Goal: Find contact information: Find contact information

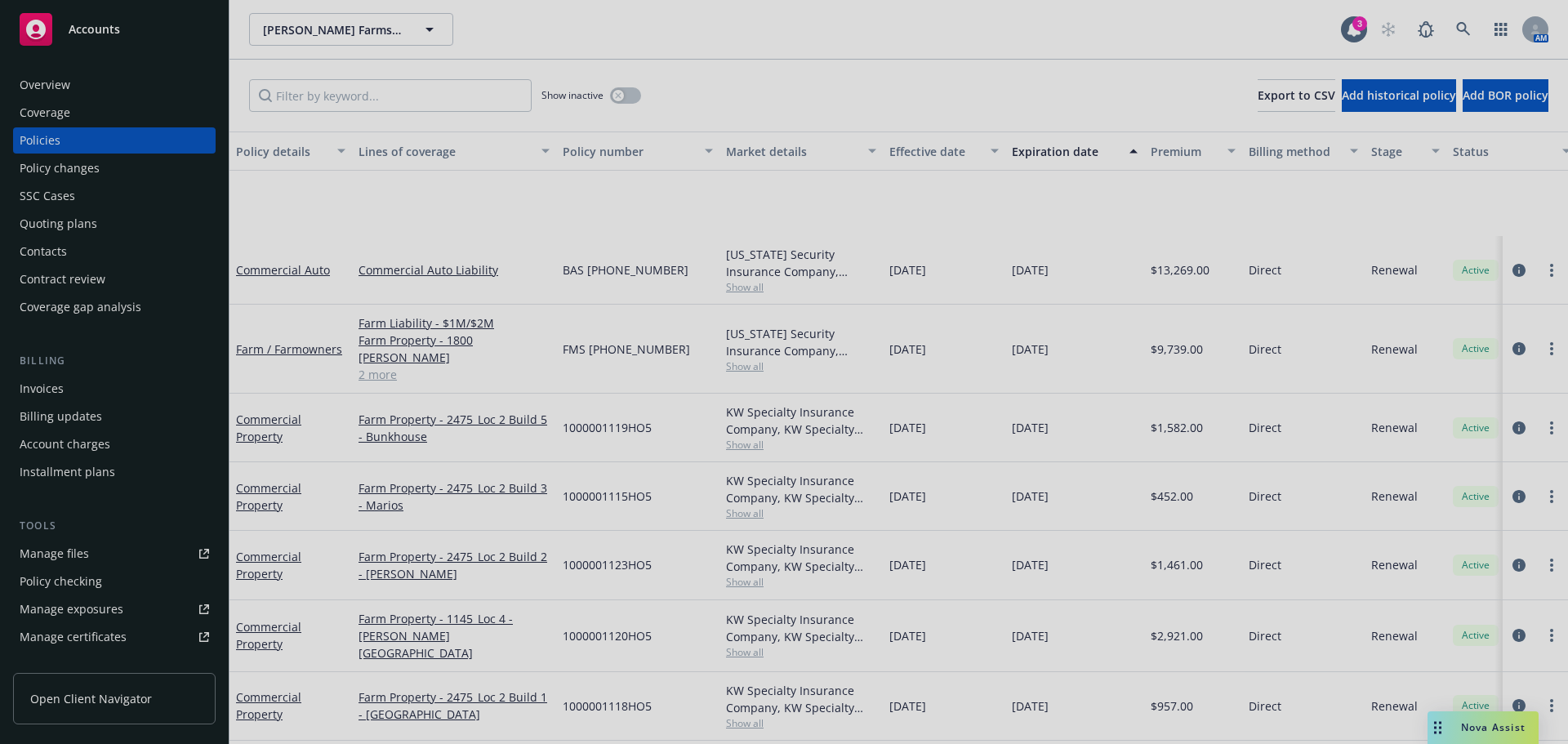
scroll to position [194, 0]
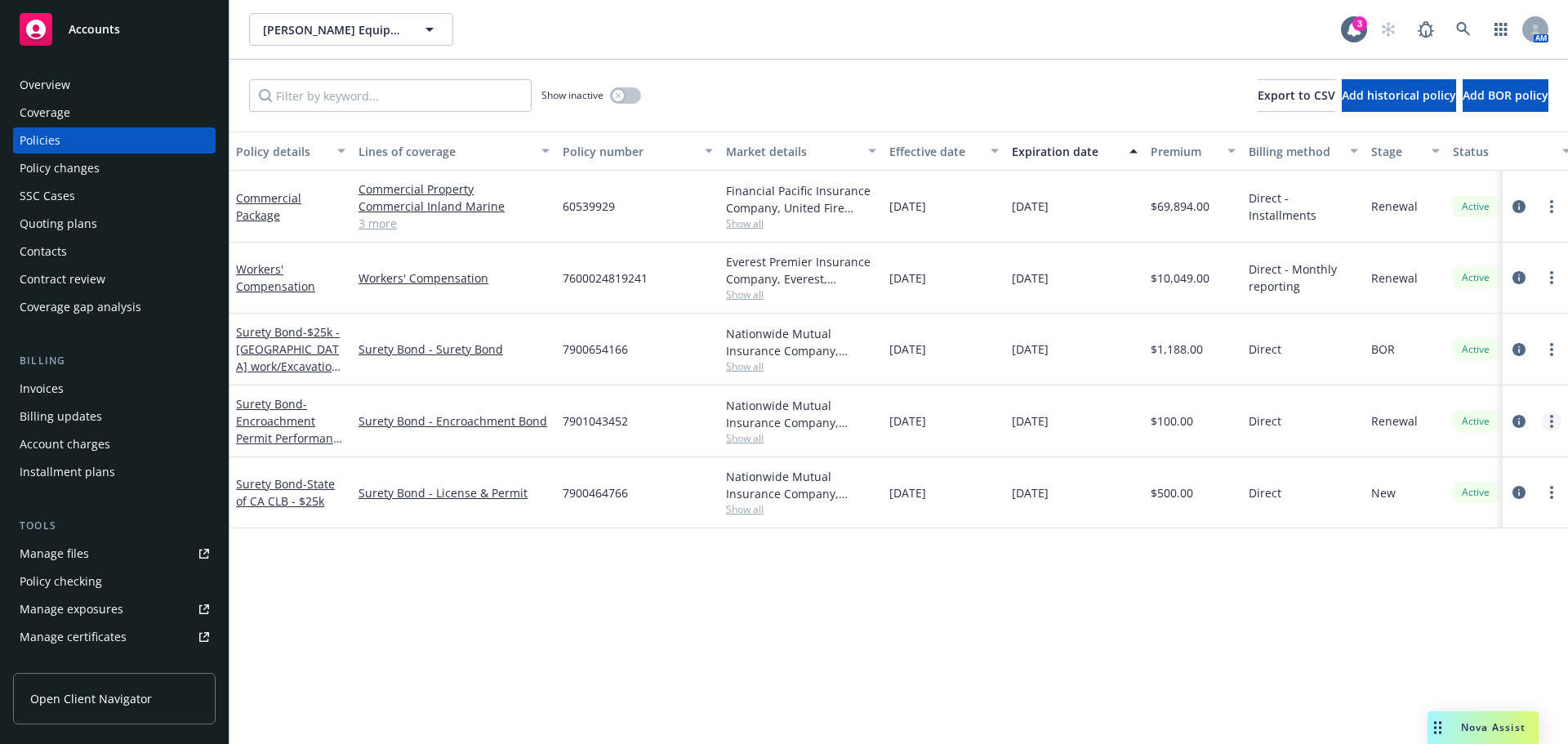
click at [1550, 422] on link "more" at bounding box center [1552, 421] width 20 height 20
click at [1465, 522] on link "End policy" at bounding box center [1465, 520] width 192 height 32
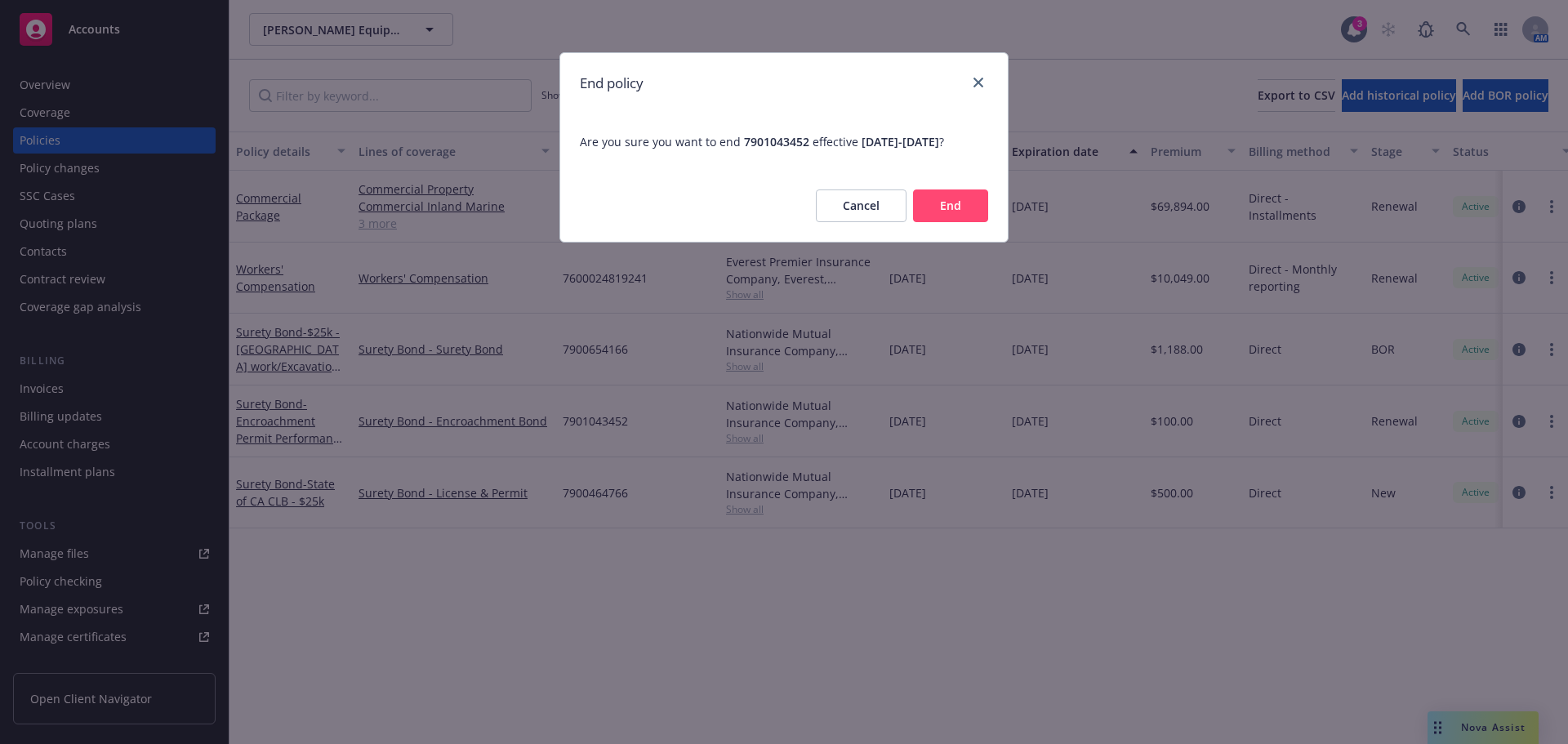
click at [946, 223] on button "End" at bounding box center [951, 205] width 75 height 32
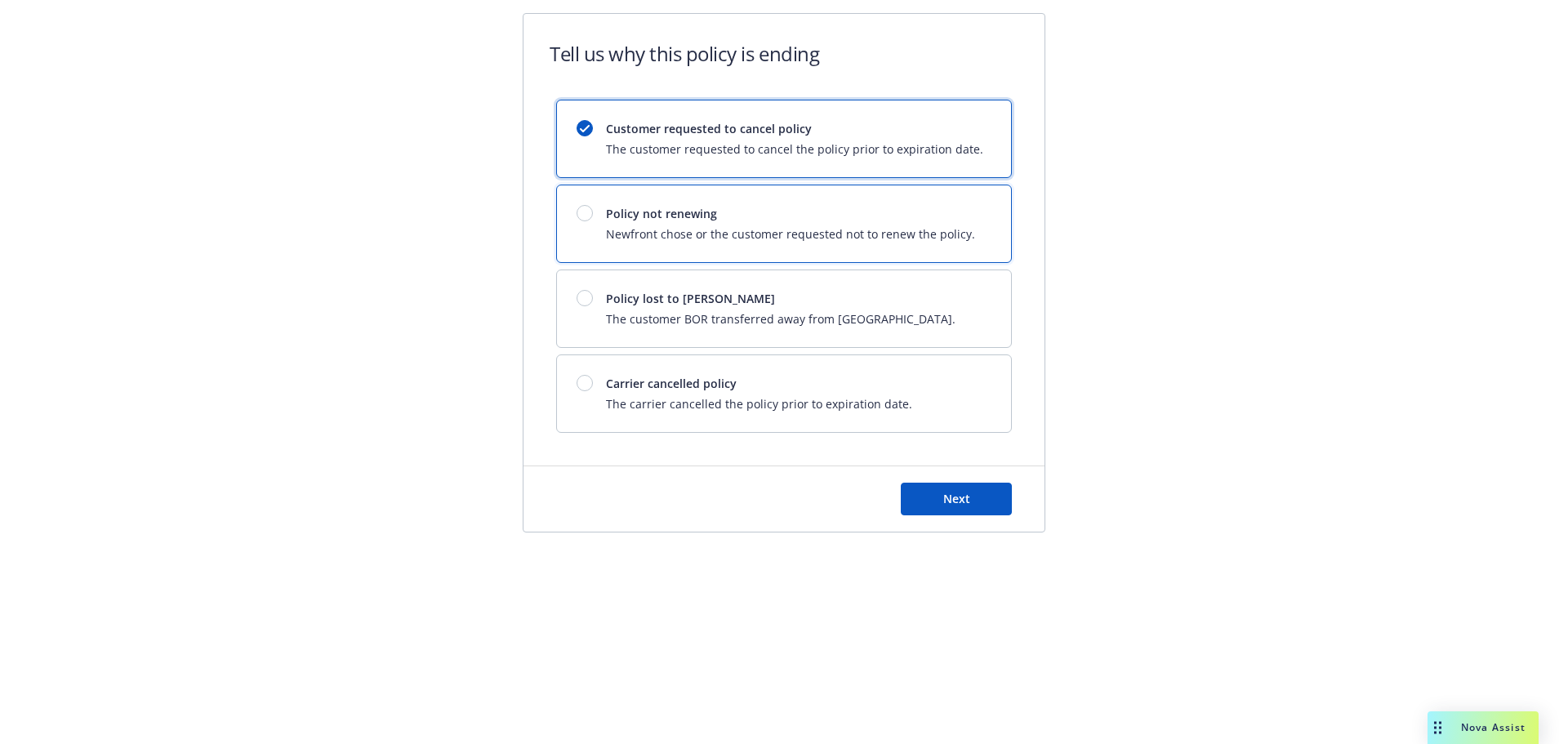
click at [685, 223] on div "Policy not renewing Newfront chose or the customer requested not to renew the p…" at bounding box center [790, 223] width 369 height 37
click at [655, 126] on span "Customer requested to cancel policy" at bounding box center [794, 129] width 377 height 17
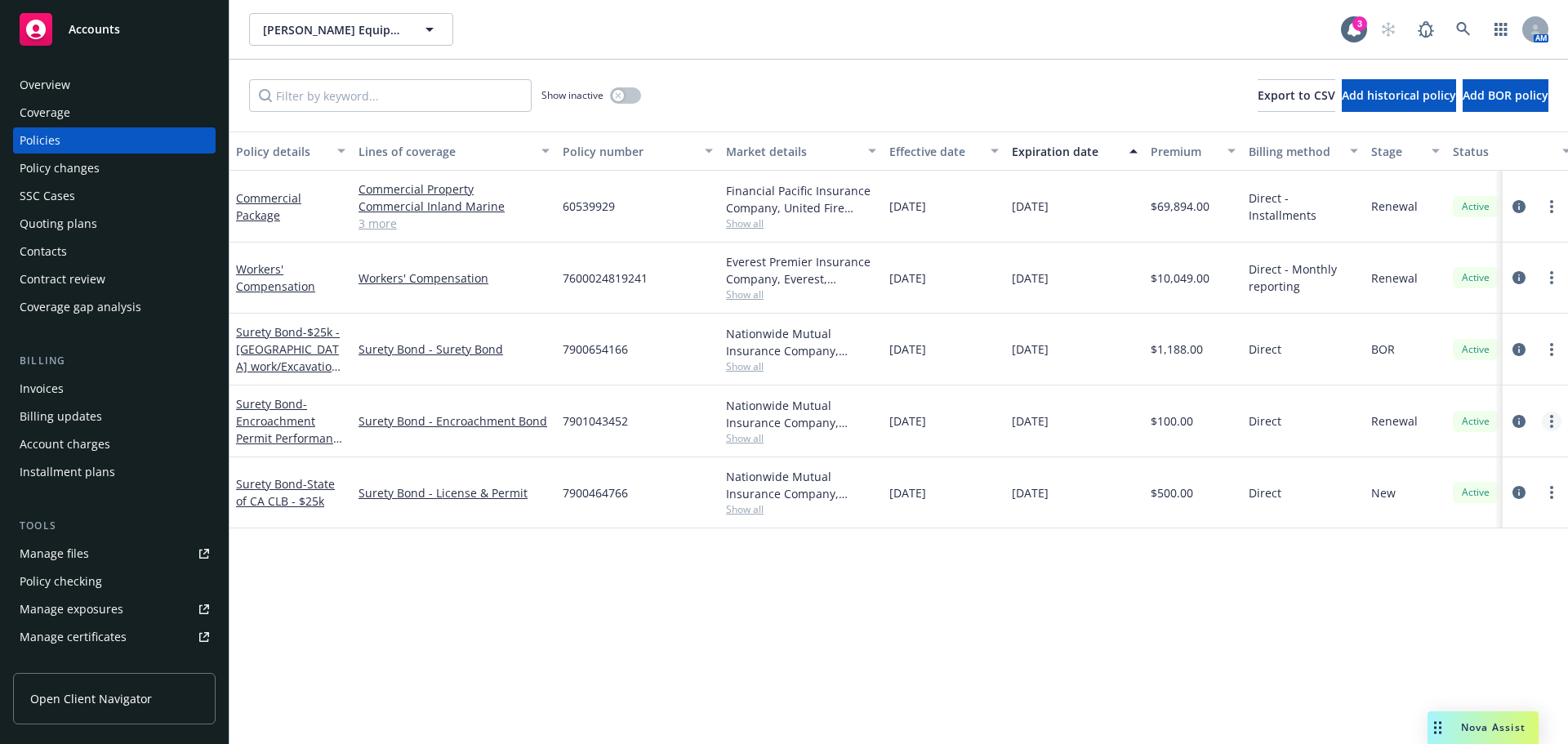
click at [1551, 423] on icon "more" at bounding box center [1551, 421] width 3 height 13
click at [1438, 513] on link "End policy" at bounding box center [1465, 520] width 192 height 32
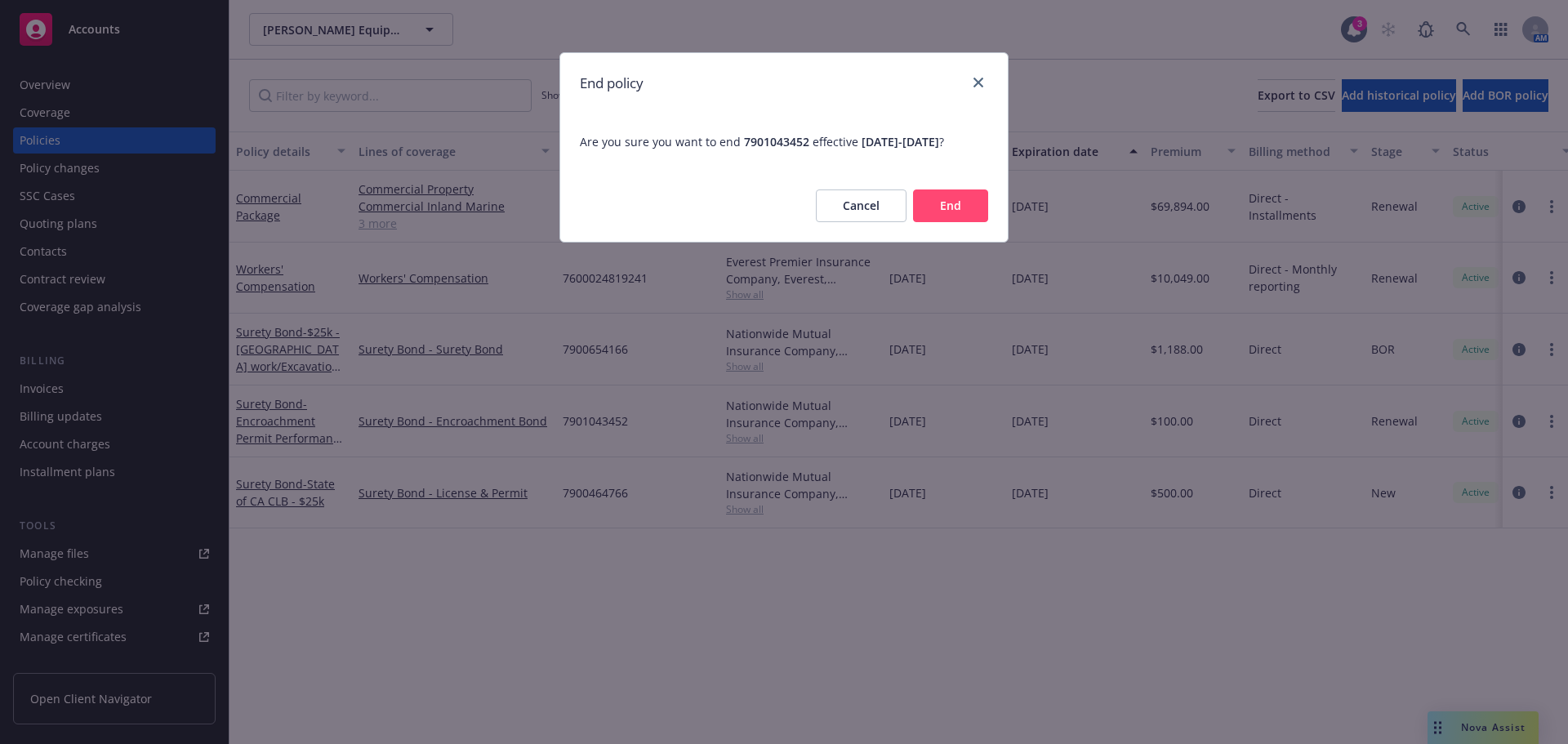
click at [955, 223] on button "End" at bounding box center [951, 205] width 75 height 32
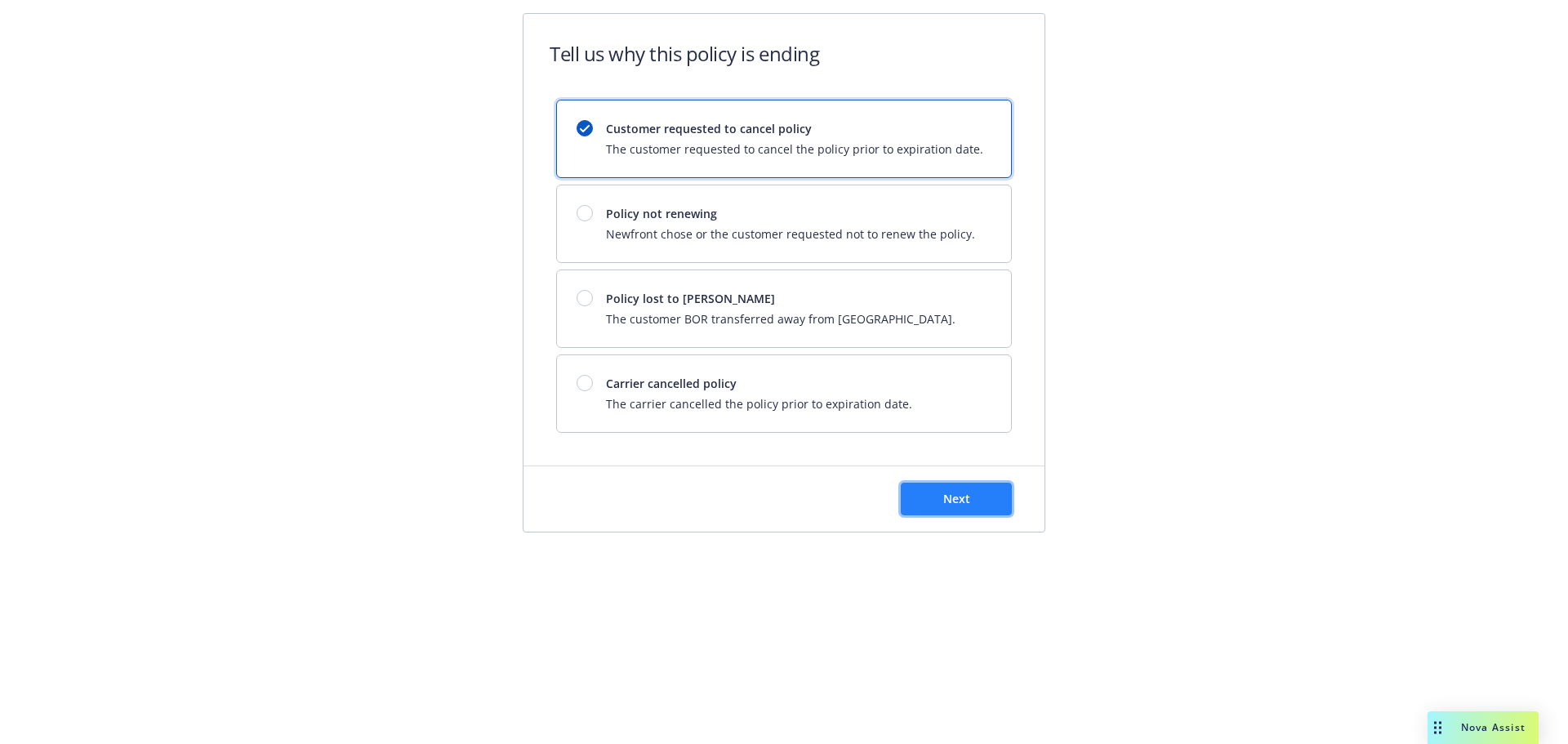
click at [923, 504] on button "Next" at bounding box center [956, 499] width 111 height 32
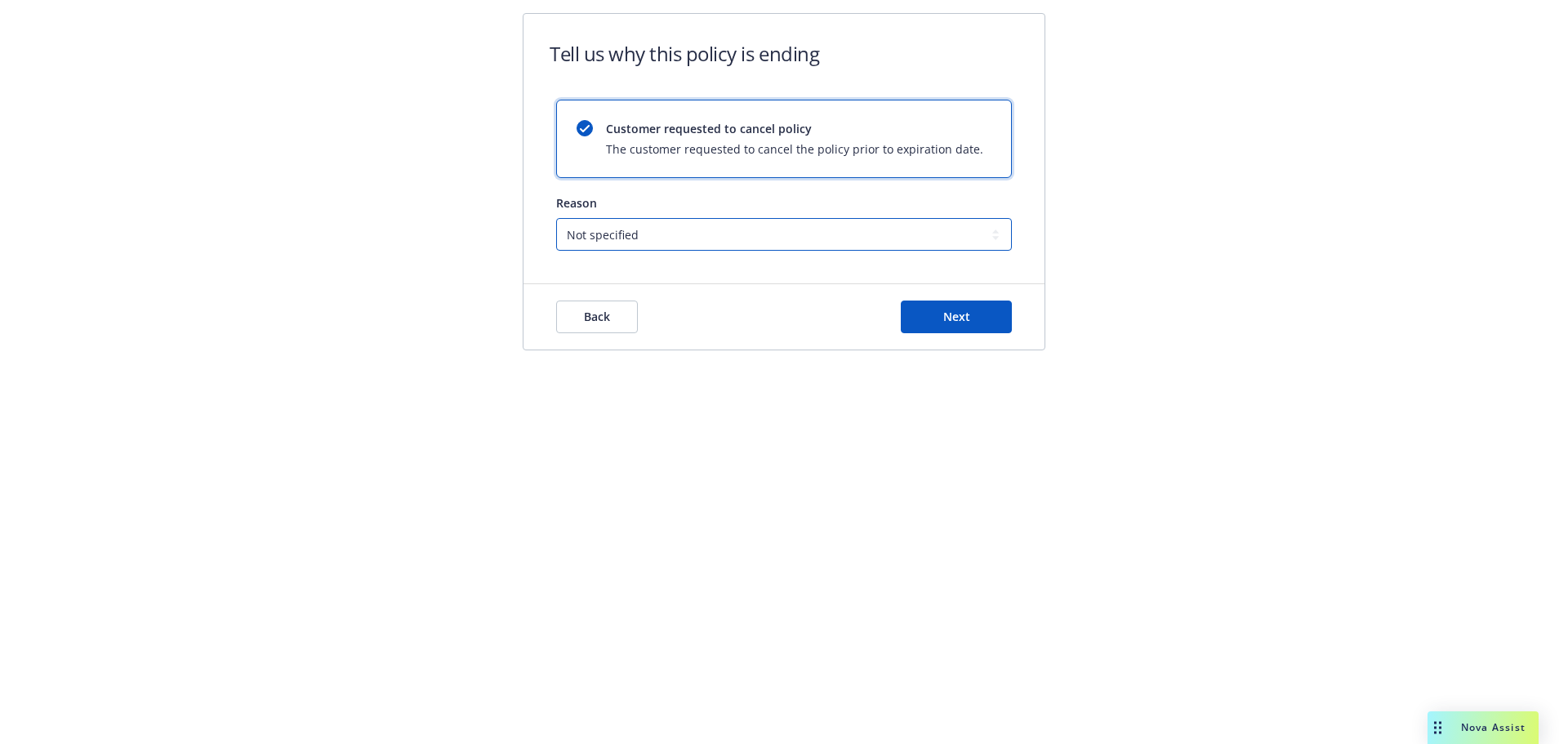
click at [637, 239] on select "Not specified Service Pricing Buyer change M&A, Bankruptcy, or Out of business …" at bounding box center [784, 234] width 456 height 32
select select "M&A, Bankruptcy, or Out of business"
click at [556, 218] on select "Not specified Service Pricing Buyer change M&A, Bankruptcy, or Out of business …" at bounding box center [784, 234] width 456 height 32
click at [955, 322] on span "Next" at bounding box center [956, 316] width 27 height 15
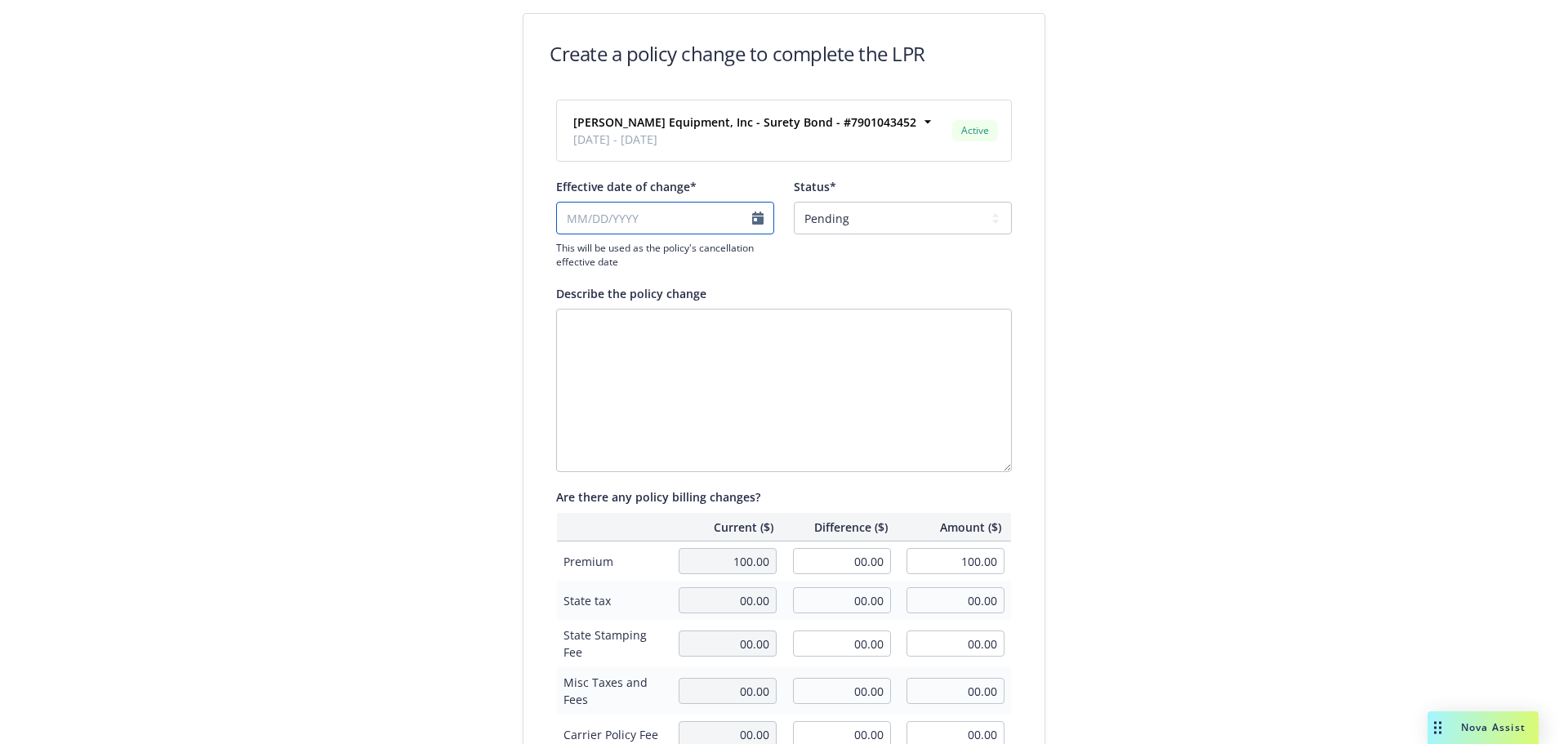
click at [617, 221] on input "Effective date of change*" at bounding box center [665, 218] width 218 height 32
select select "September"
select select "2025"
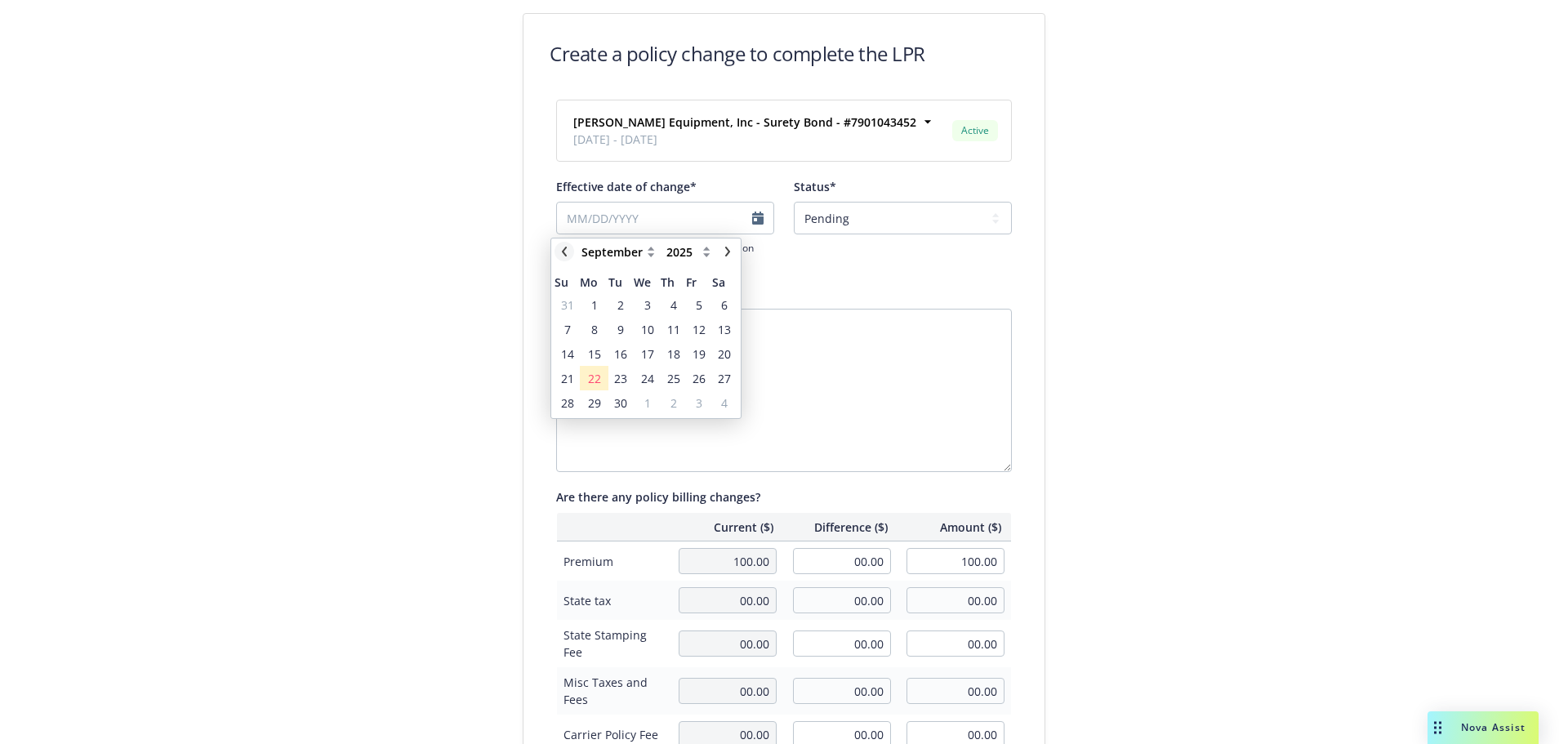
click at [567, 247] on icon "chevronLeft" at bounding box center [565, 251] width 10 height 10
click at [566, 247] on icon "chevronLeft" at bounding box center [564, 251] width 5 height 10
select select "July"
click at [643, 355] on span "16" at bounding box center [648, 354] width 13 height 17
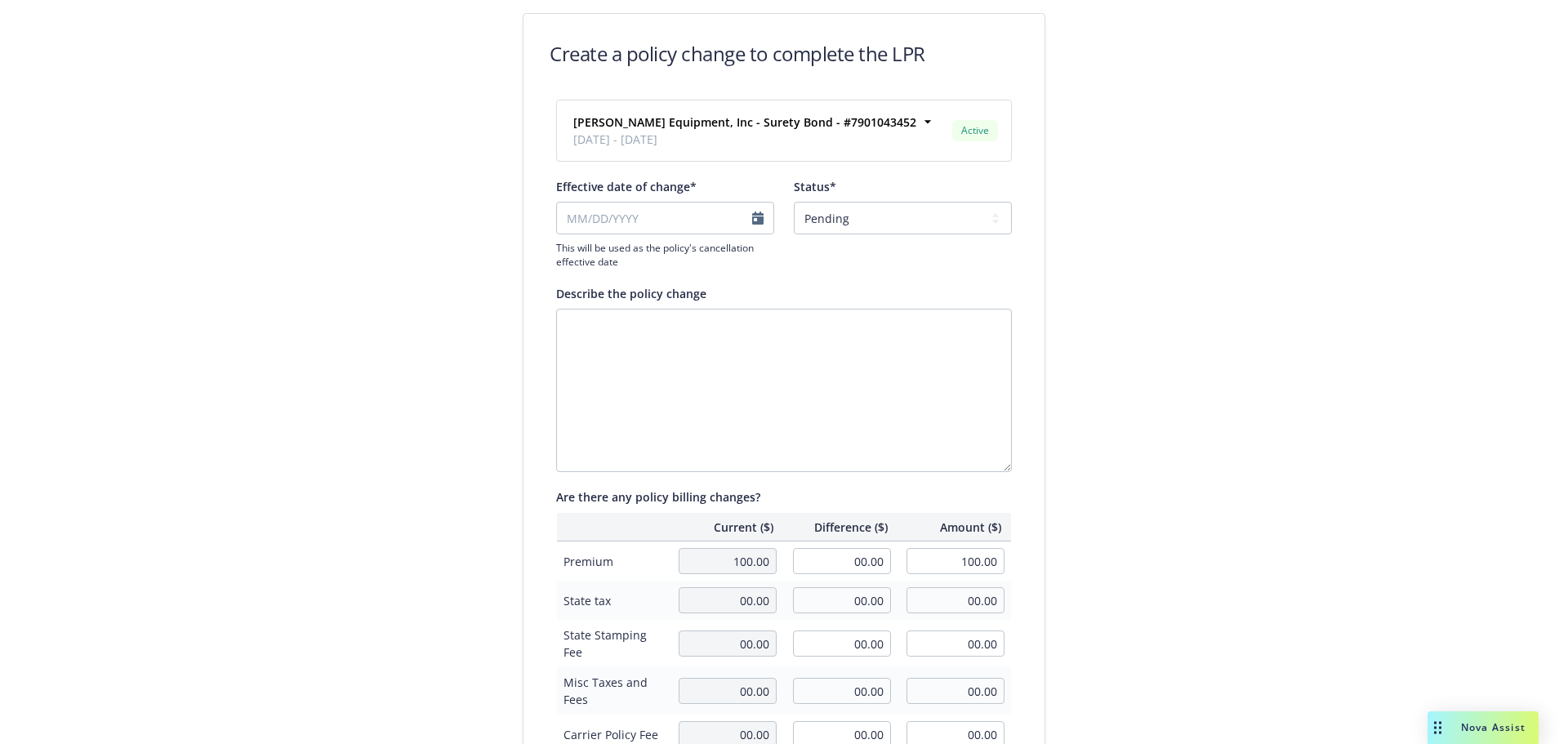
type input "07/16/2025"
click at [861, 217] on select "Pending Confirmed" at bounding box center [903, 218] width 218 height 32
click at [655, 340] on textarea "Describe the policy change" at bounding box center [784, 390] width 456 height 163
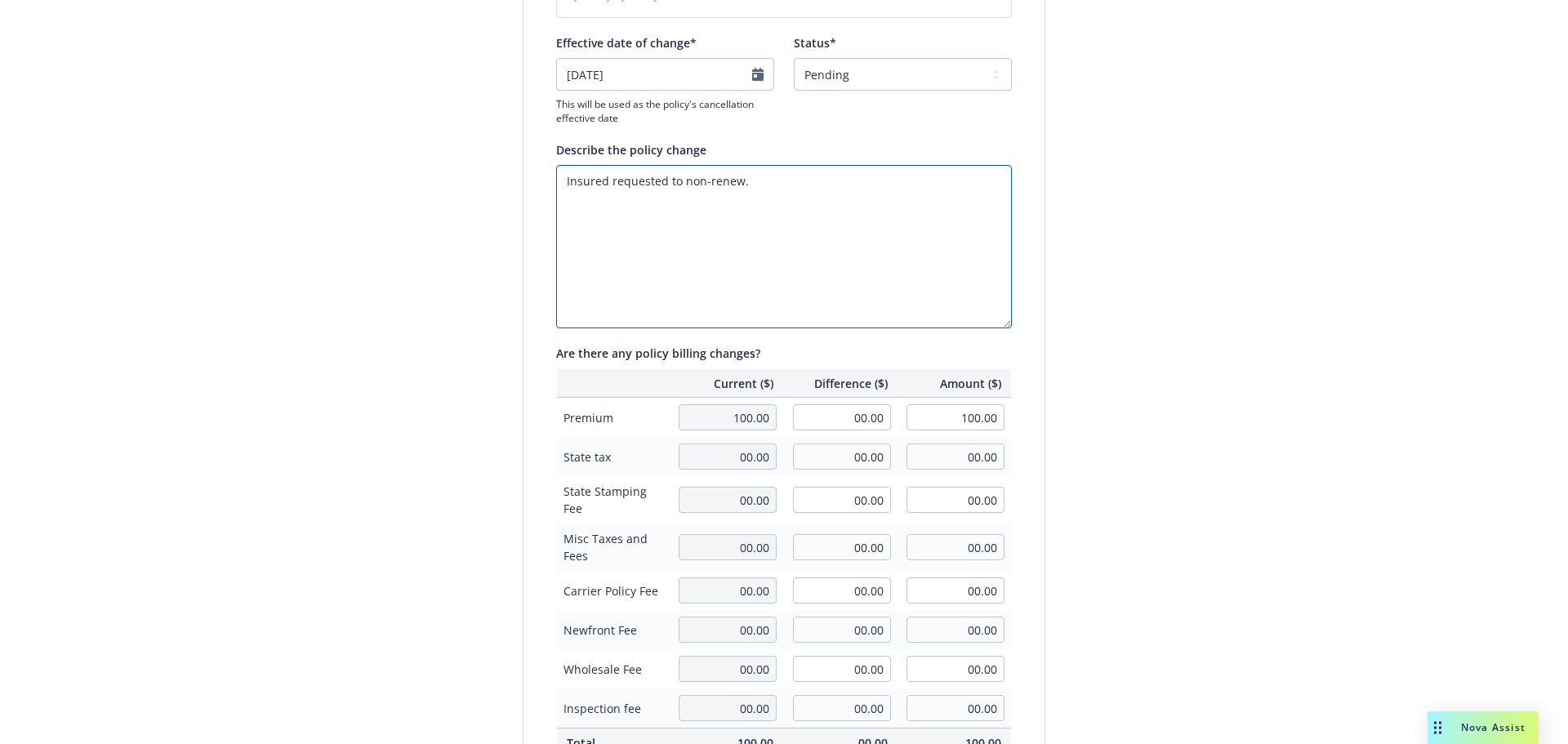
scroll to position [376, 0]
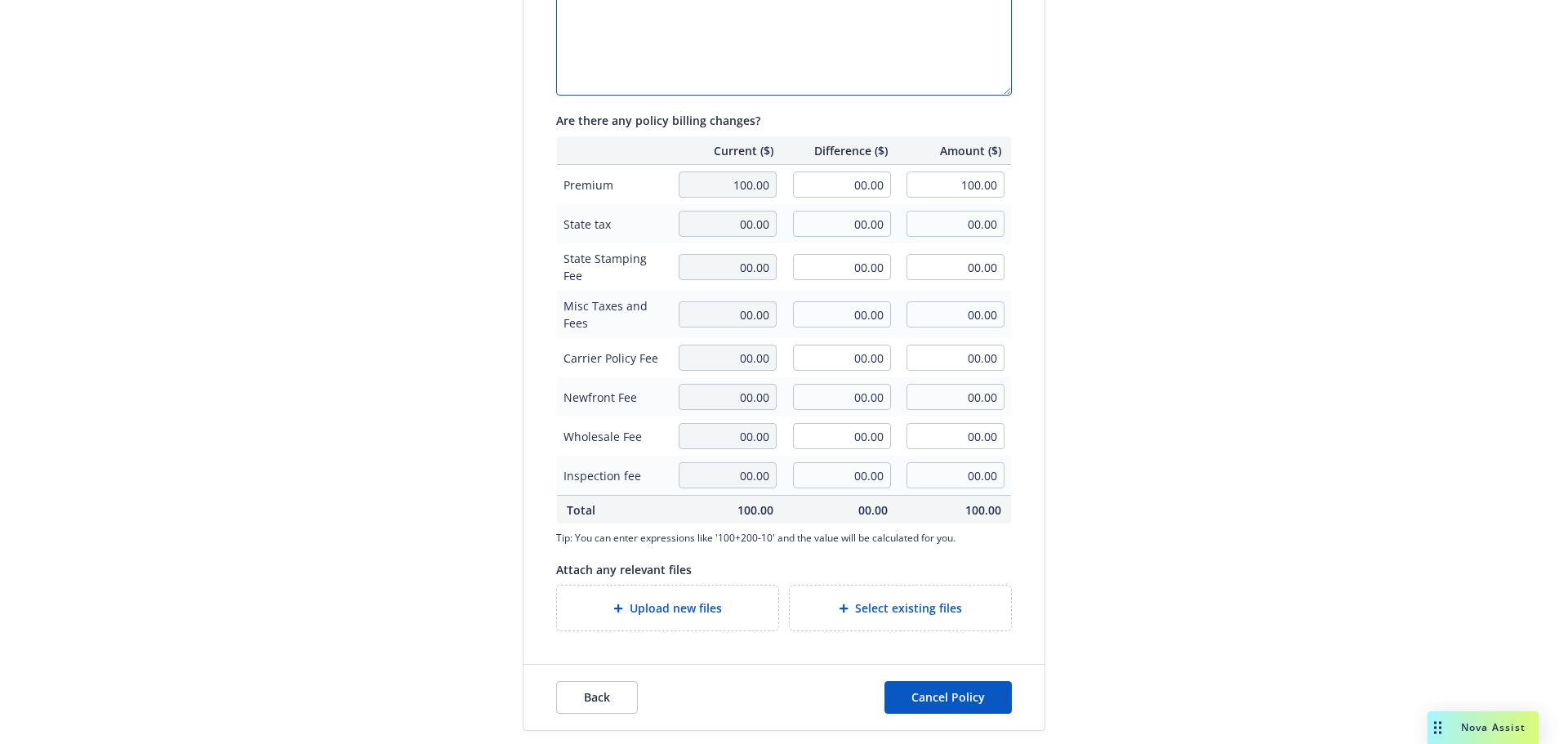
type textarea "Insured requested to non-renew."
click at [869, 183] on input "00.00" at bounding box center [842, 184] width 98 height 26
type input "100.00"
type input "200.00"
click at [1141, 276] on div "Create a policy change to complete the LPR Clovis Madera Equipment, Inc - Suret…" at bounding box center [784, 183] width 1568 height 1120
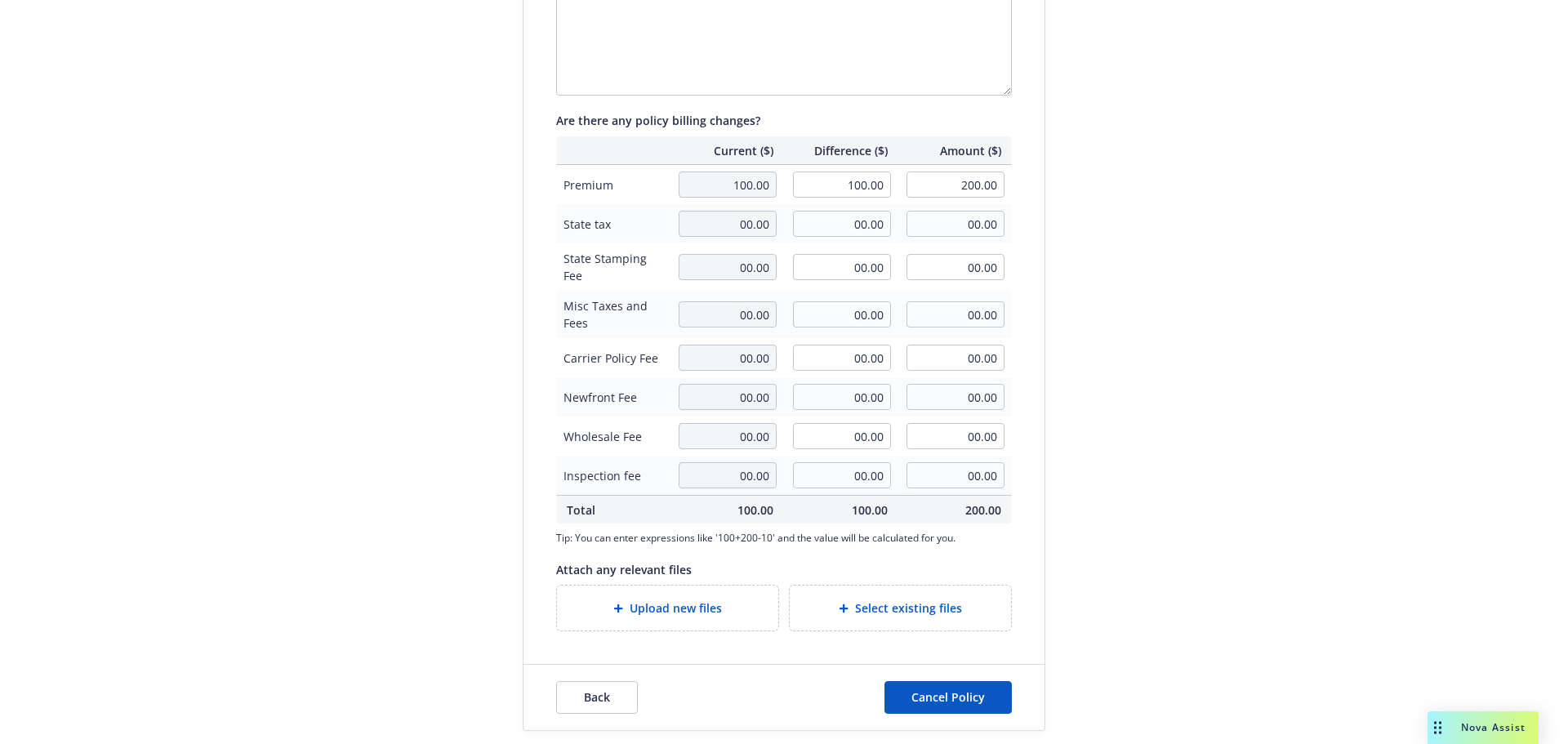
drag, startPoint x: 887, startPoint y: 186, endPoint x: 854, endPoint y: 185, distance: 33.0
click at [854, 185] on td "100.00" at bounding box center [841, 185] width 115 height 40
click at [842, 185] on input "100.00" at bounding box center [842, 184] width 98 height 26
type input "-100.00"
type input "00.00"
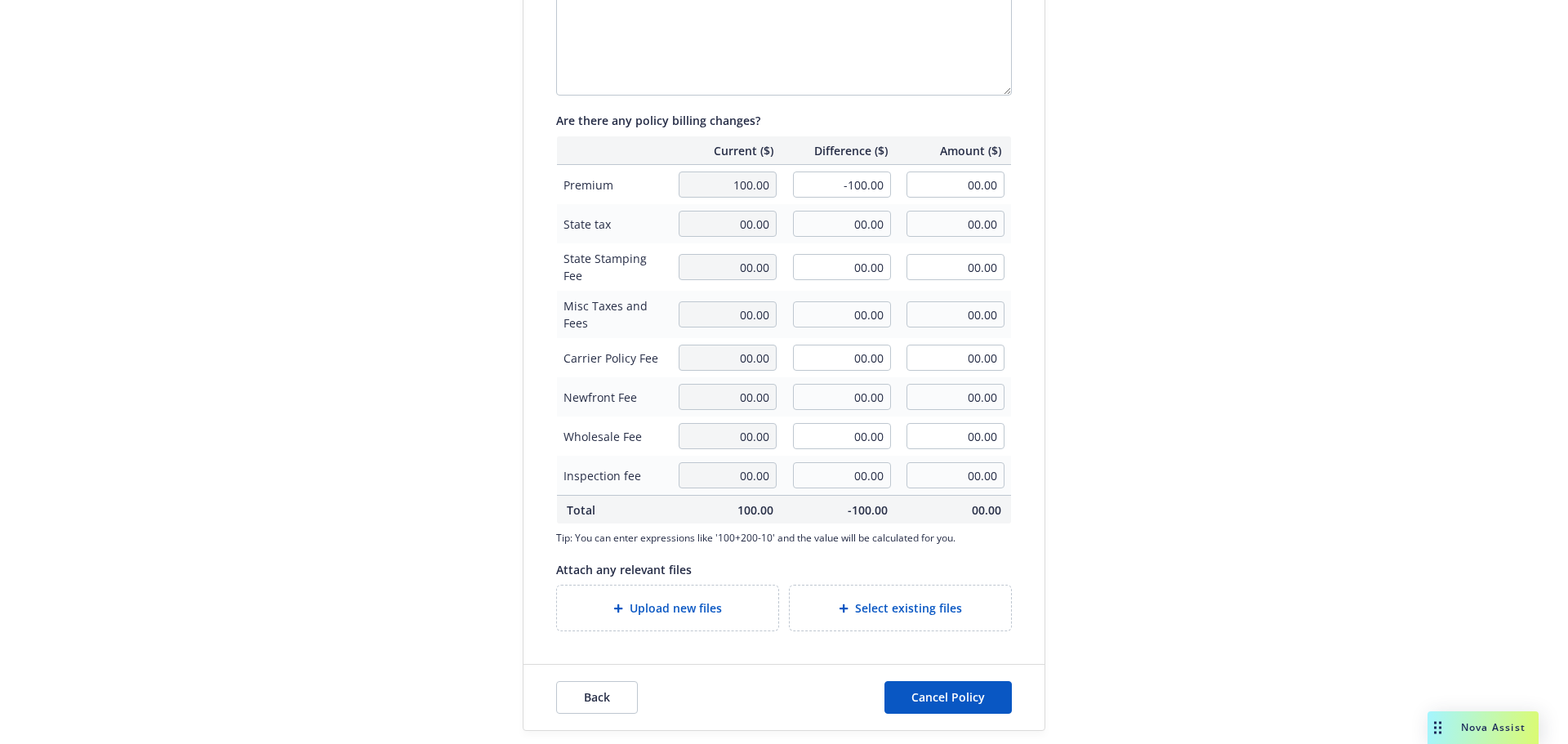
click at [1187, 373] on div "Create a policy change to complete the LPR Clovis Madera Equipment, Inc - Suret…" at bounding box center [784, 183] width 1568 height 1120
click at [941, 702] on span "Cancel Policy" at bounding box center [948, 696] width 74 height 15
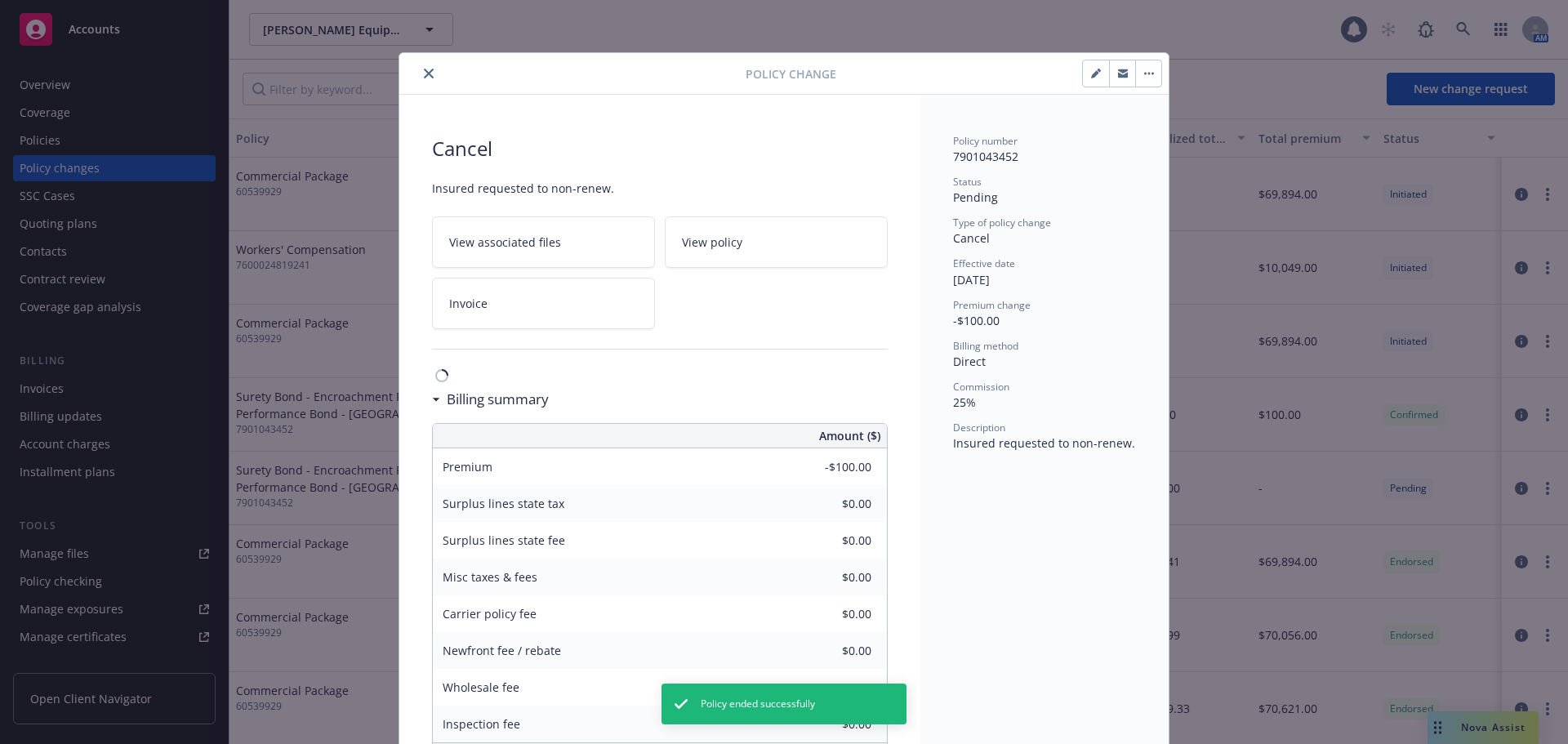
scroll to position [49, 0]
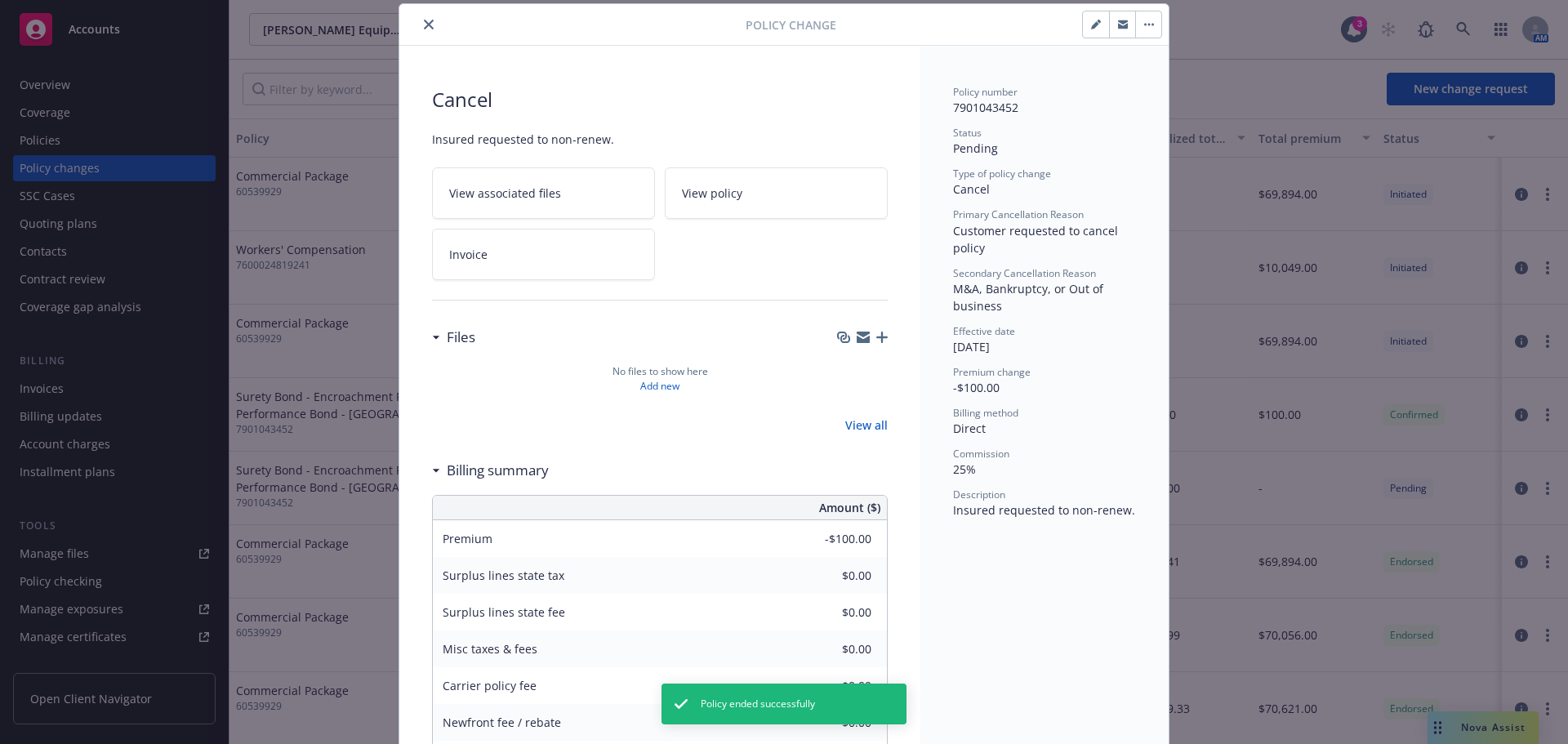
click at [424, 25] on icon "close" at bounding box center [429, 25] width 10 height 10
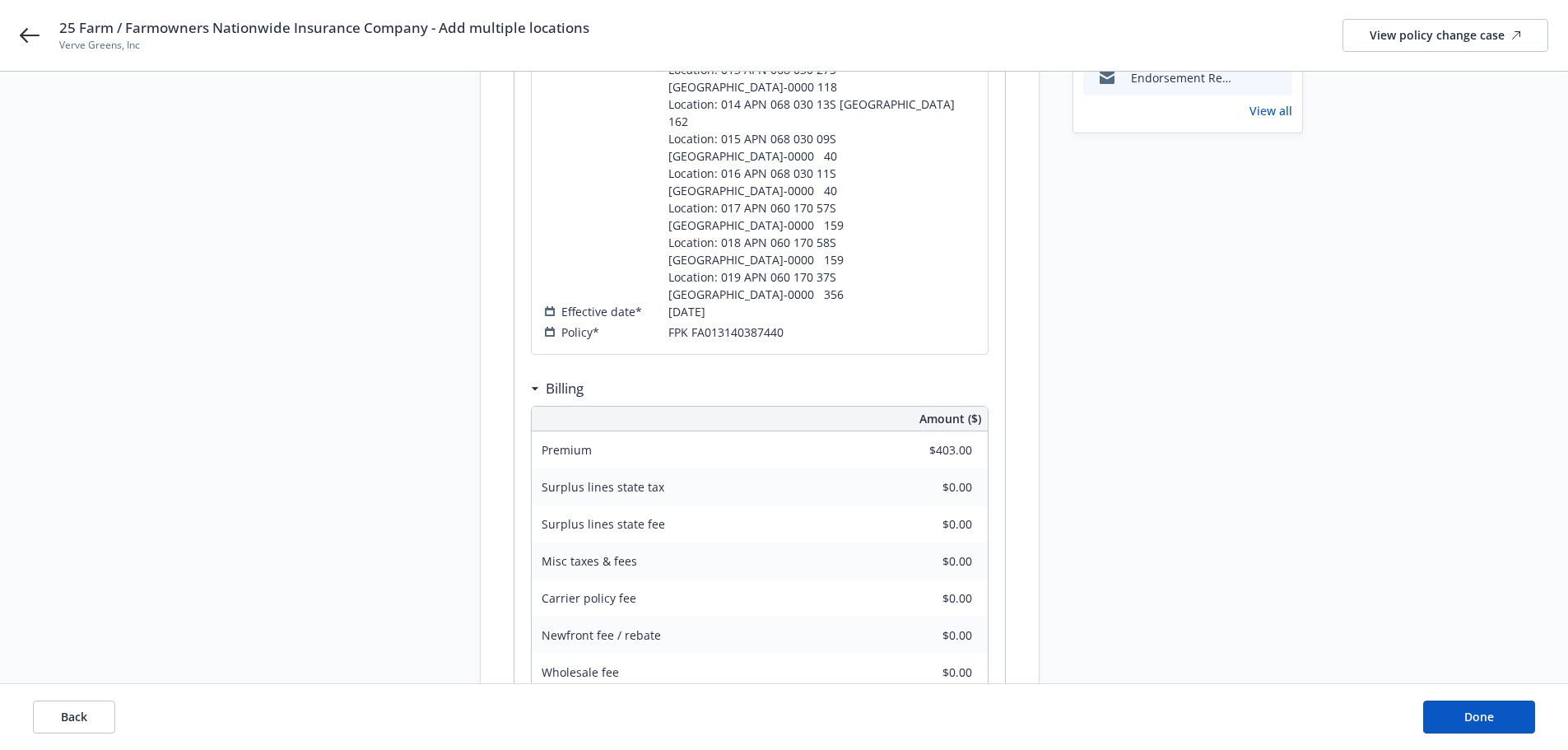
scroll to position [842, 0]
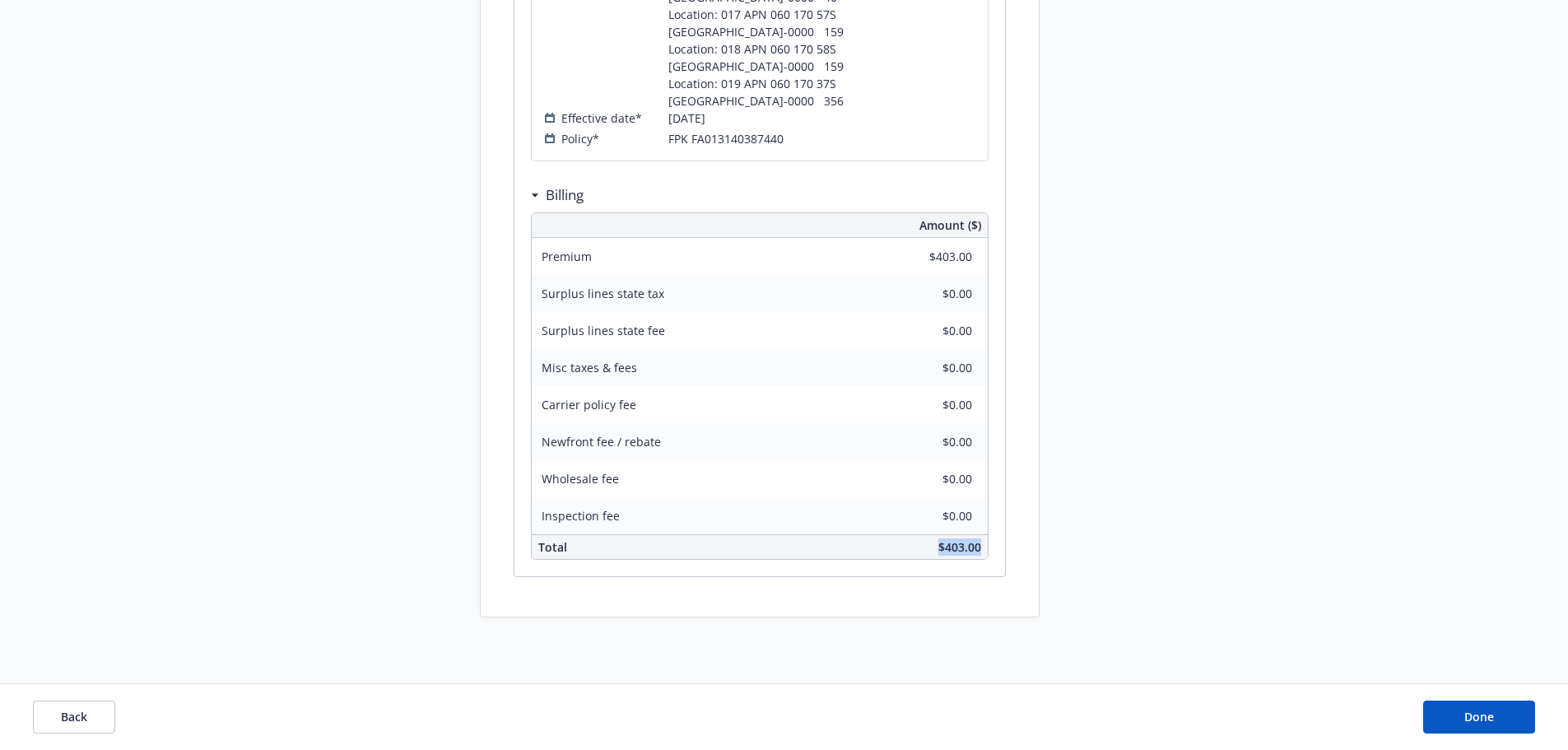
drag, startPoint x: 983, startPoint y: 546, endPoint x: 934, endPoint y: 553, distance: 49.5
click at [934, 553] on div "$403.00" at bounding box center [871, 547] width 235 height 24
click at [1017, 541] on div "Farm / Farmowners - VERVE GREENS INC FPK FA013140387440 Summary of changes Expo…" at bounding box center [760, 13] width 559 height 1207
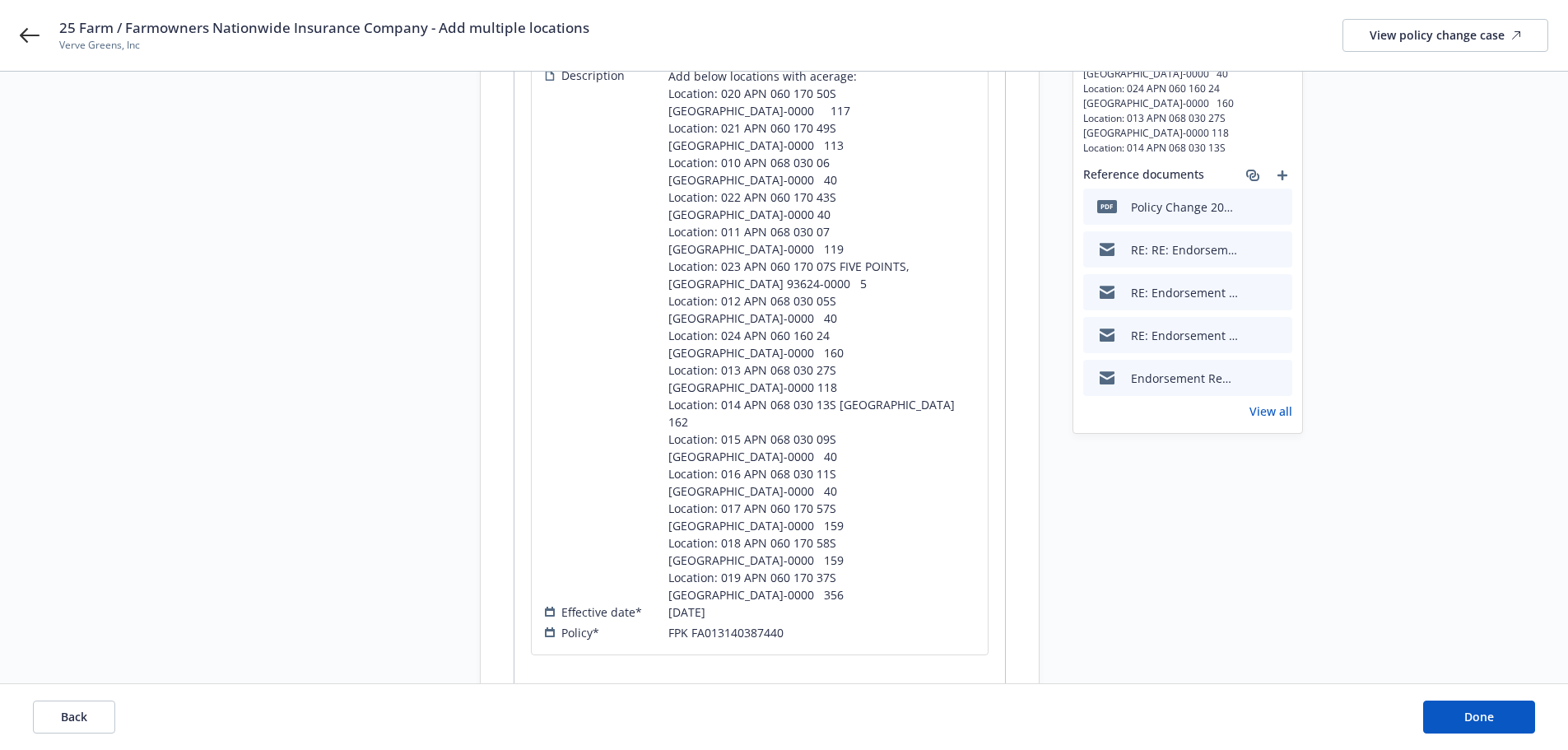
scroll to position [20, 0]
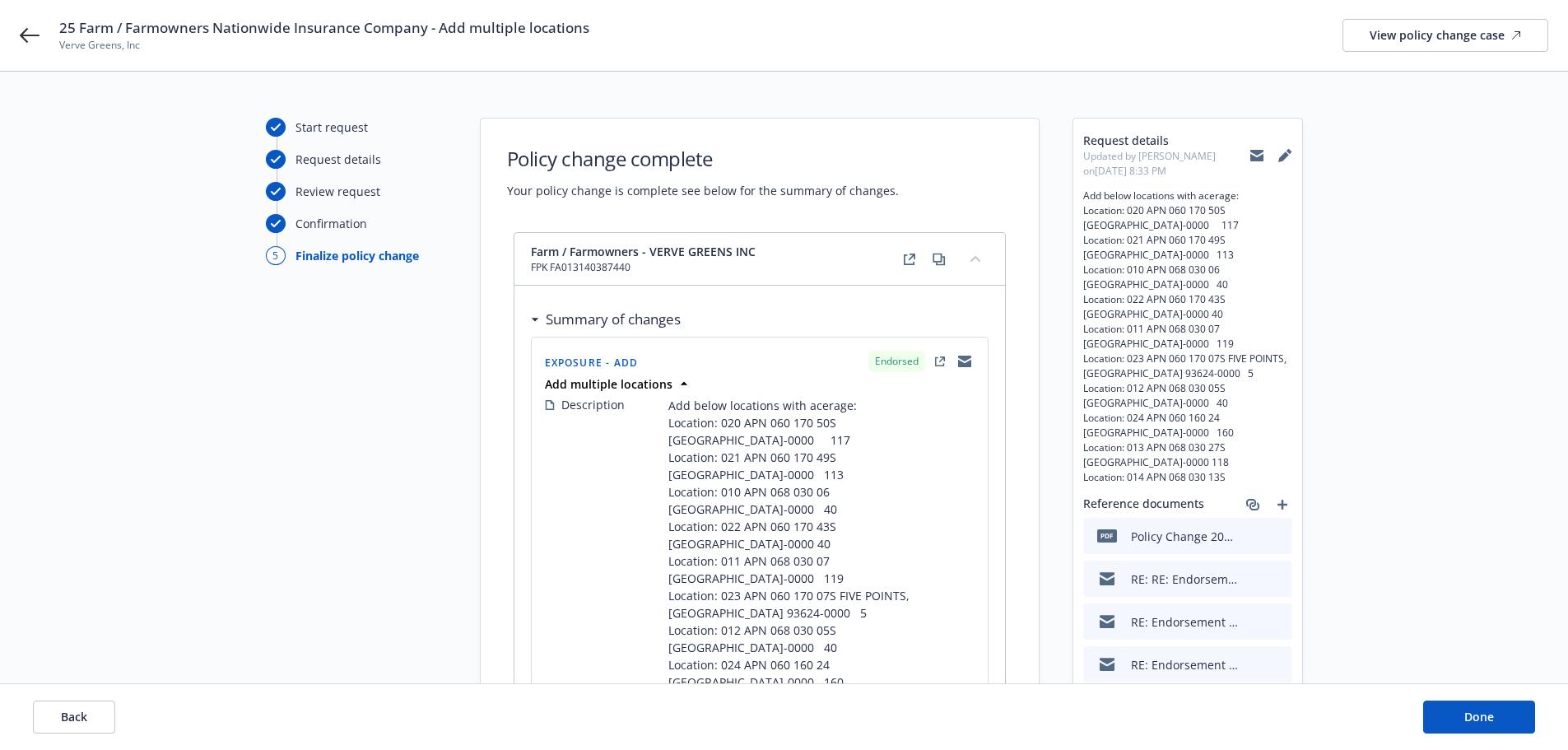
click at [1257, 158] on icon at bounding box center [1257, 157] width 13 height 8
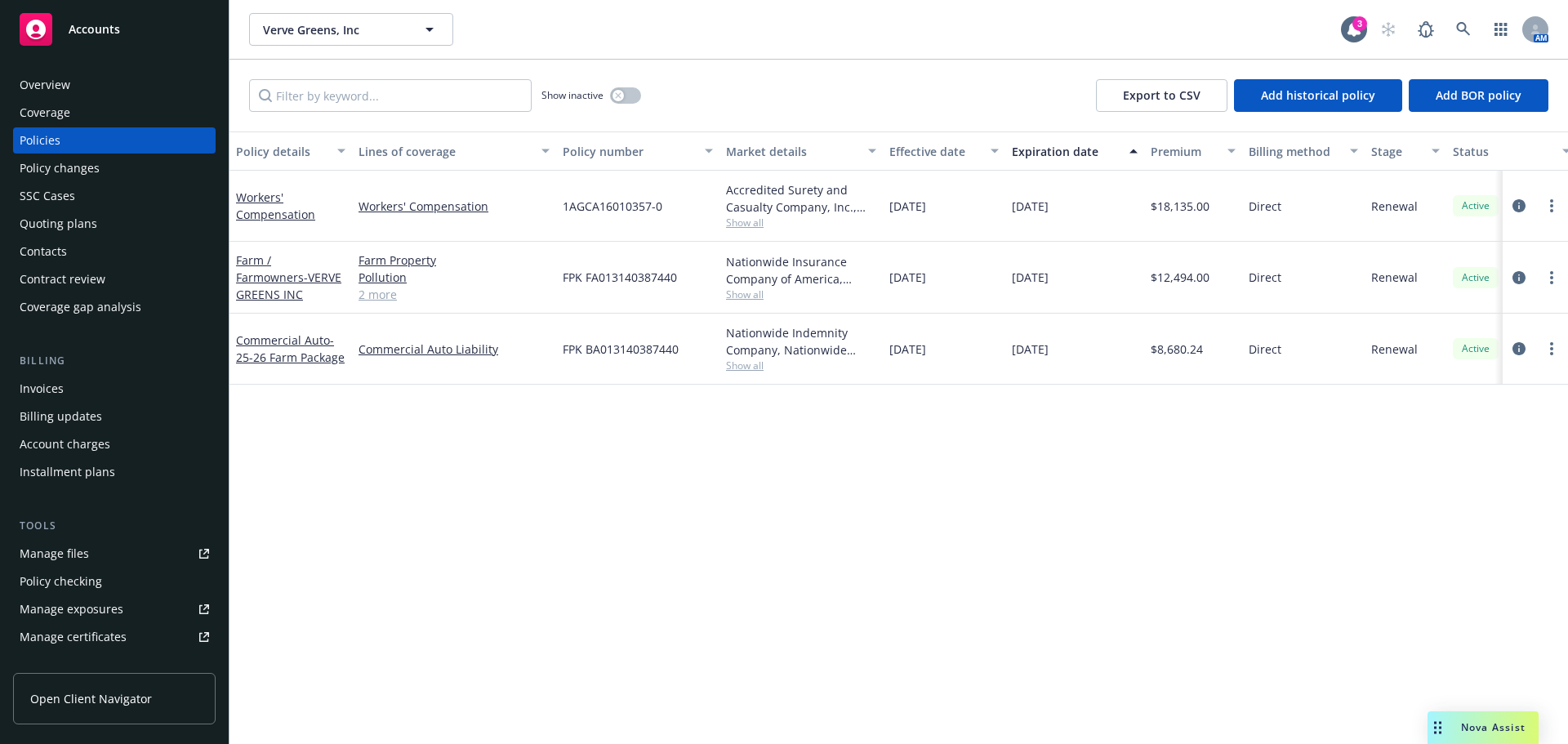
click at [71, 249] on div "Contacts" at bounding box center [115, 251] width 189 height 26
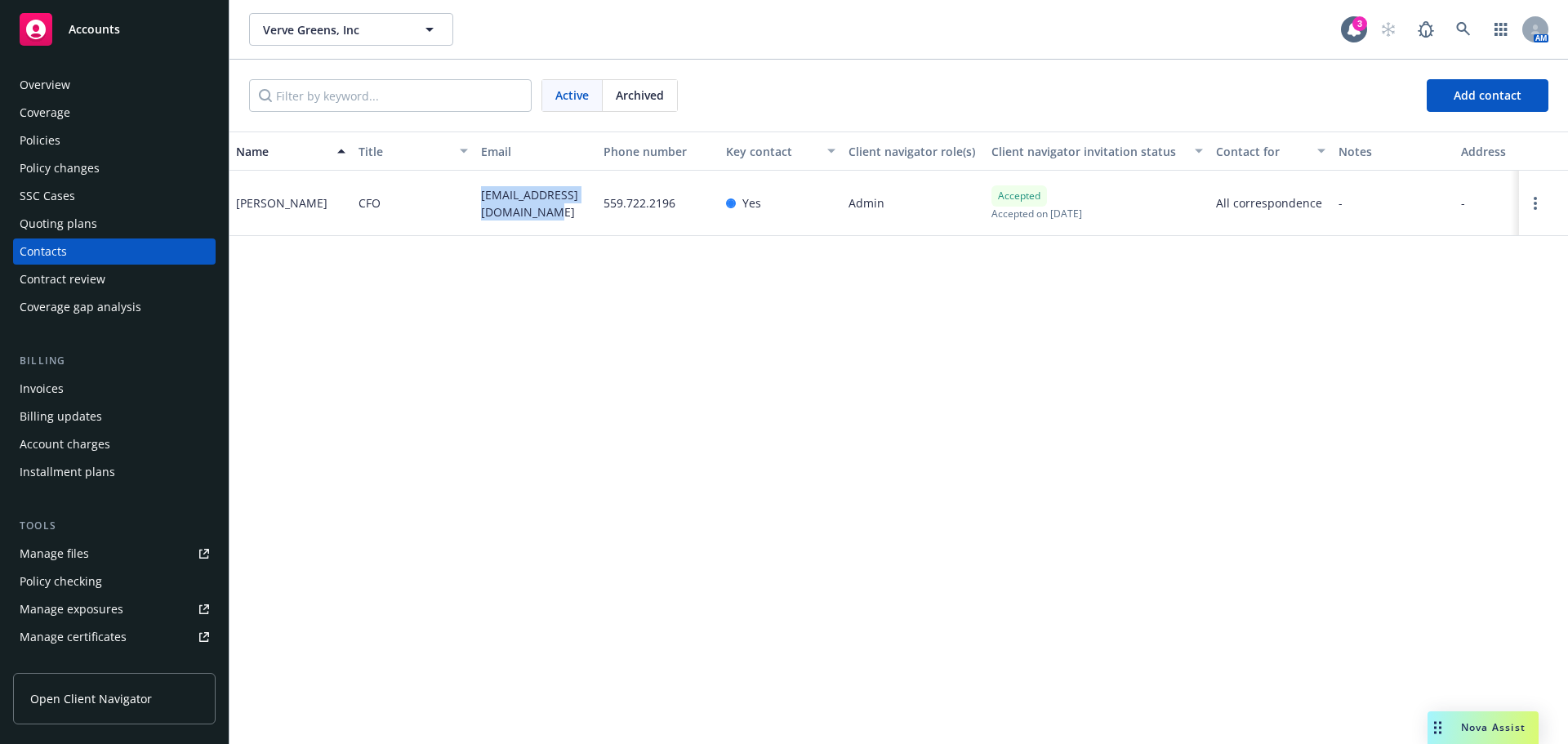
drag, startPoint x: 535, startPoint y: 211, endPoint x: 472, endPoint y: 187, distance: 67.4
click at [472, 187] on div "Rohan Parekh CFO rohan.parekh0293@gmail.com 559.722.2196 Yes Admin Accepted Acc…" at bounding box center [898, 203] width 1339 height 65
copy div "rohan.parekh0293@gmail.com"
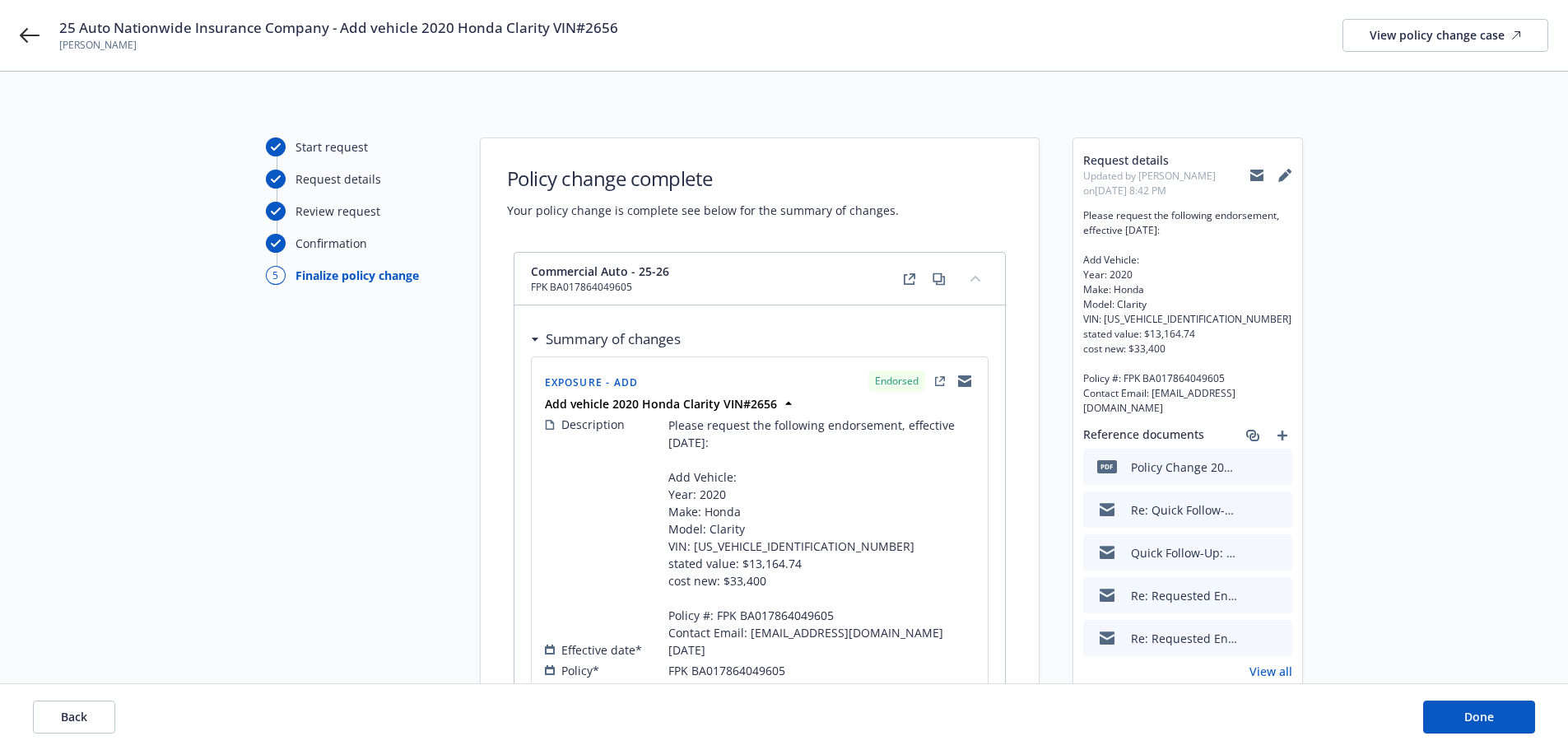
click at [1250, 178] on icon at bounding box center [1257, 175] width 13 height 13
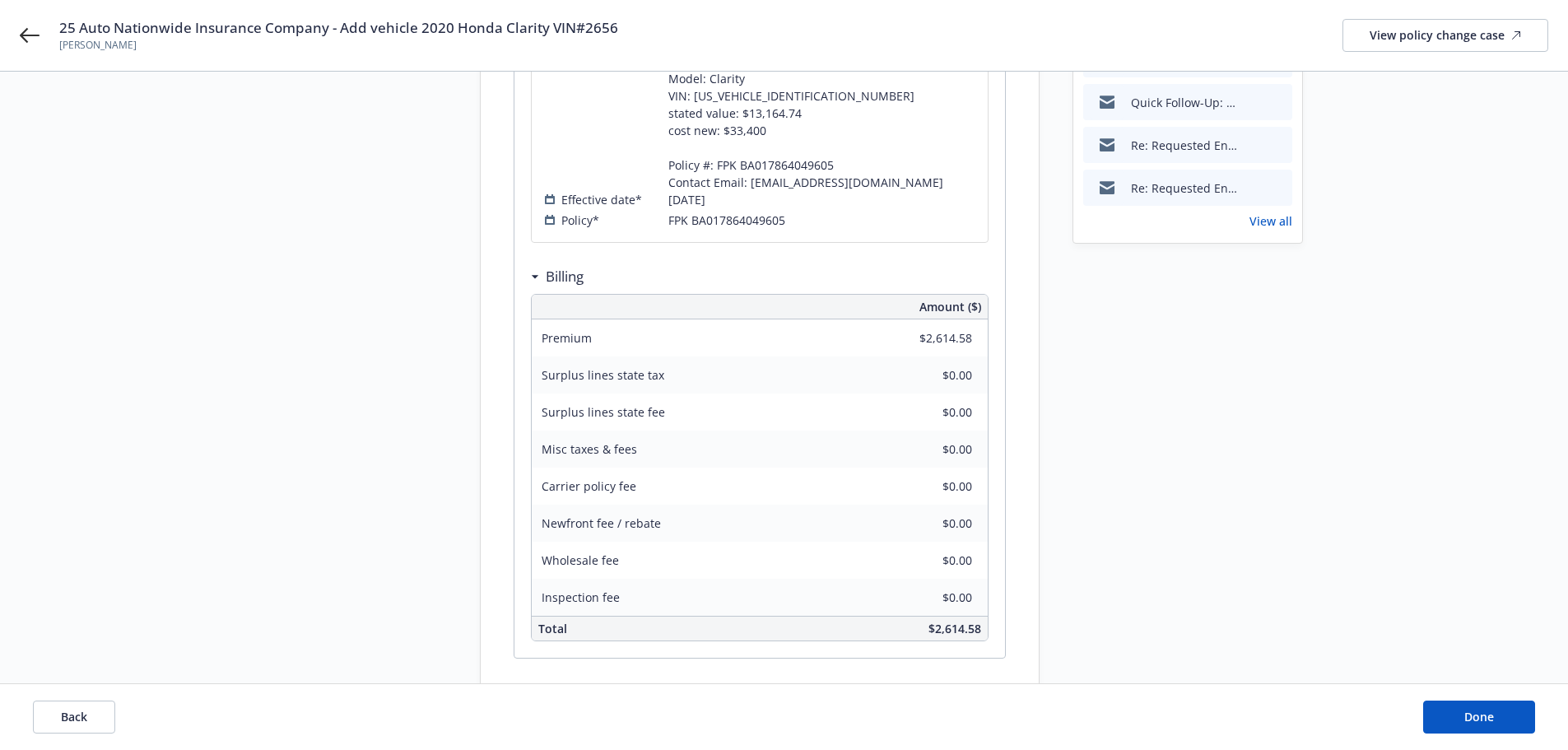
scroll to position [531, 0]
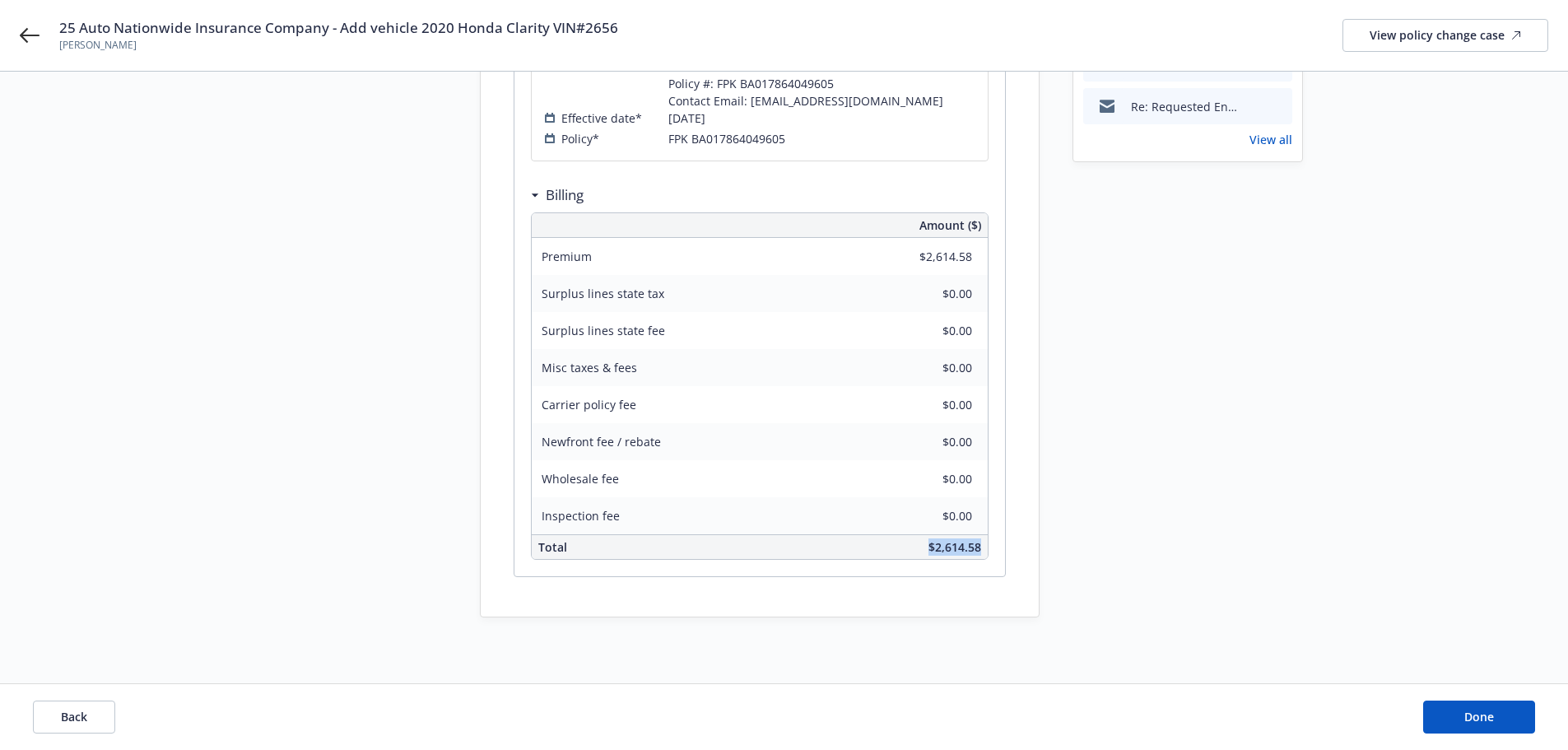
drag, startPoint x: 983, startPoint y: 547, endPoint x: 929, endPoint y: 551, distance: 54.1
click at [929, 551] on div "$2,614.58" at bounding box center [871, 547] width 235 height 24
copy span "$2,614.58"
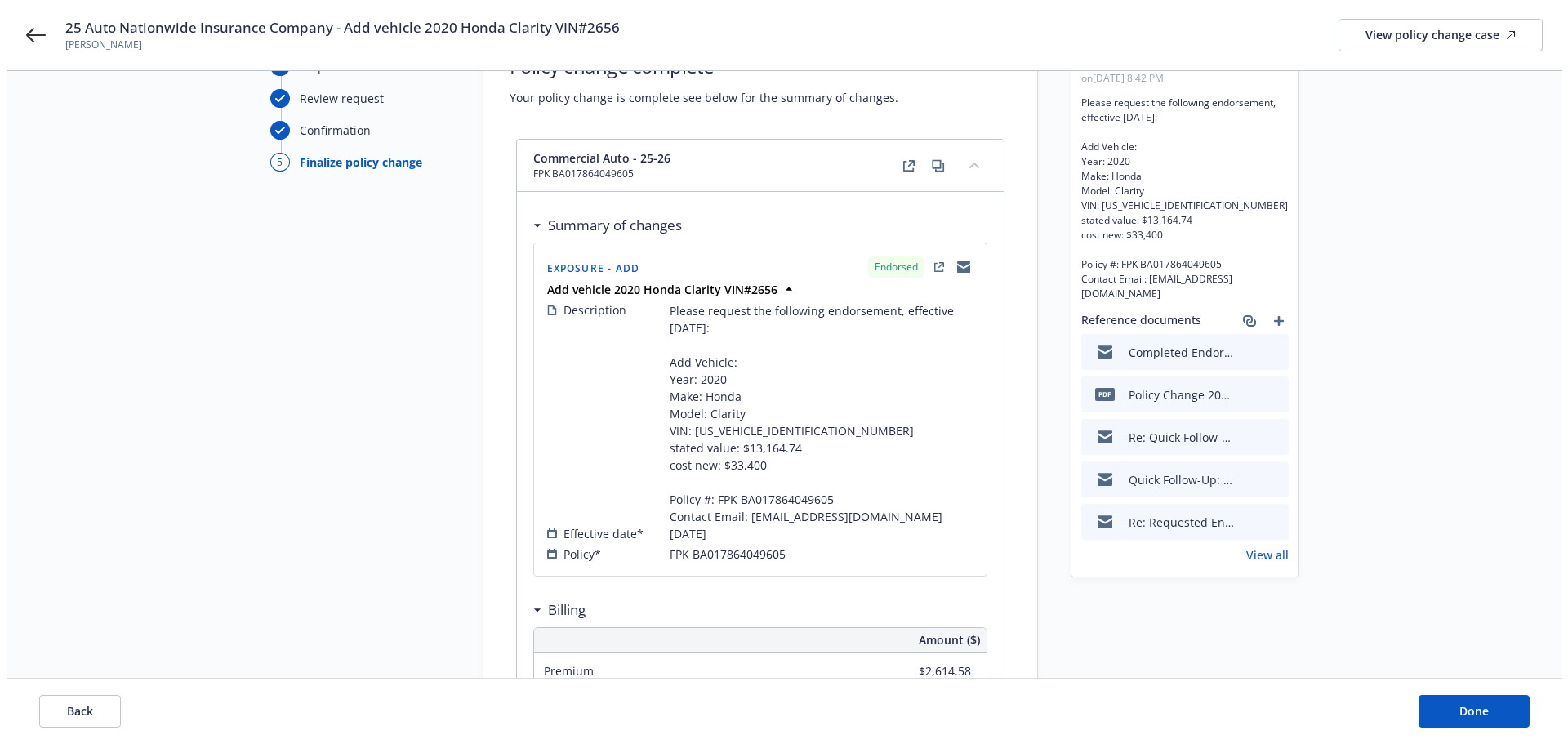
scroll to position [0, 0]
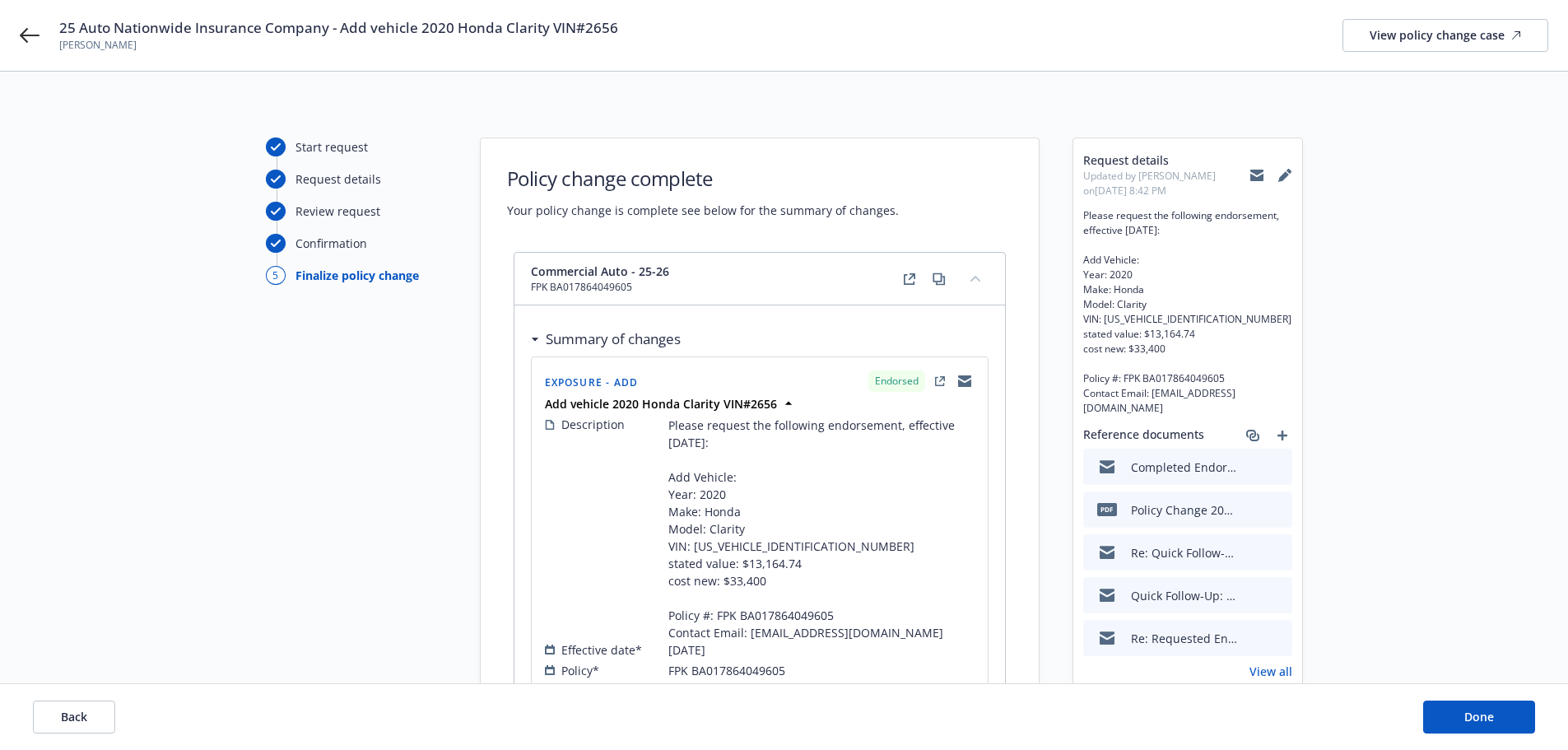
click at [44, 33] on div "25 Auto Nationwide Insurance Company - Add vehicle 2020 Honda Clarity VIN#2656 …" at bounding box center [784, 36] width 1568 height 71
click at [35, 34] on icon at bounding box center [30, 35] width 20 height 20
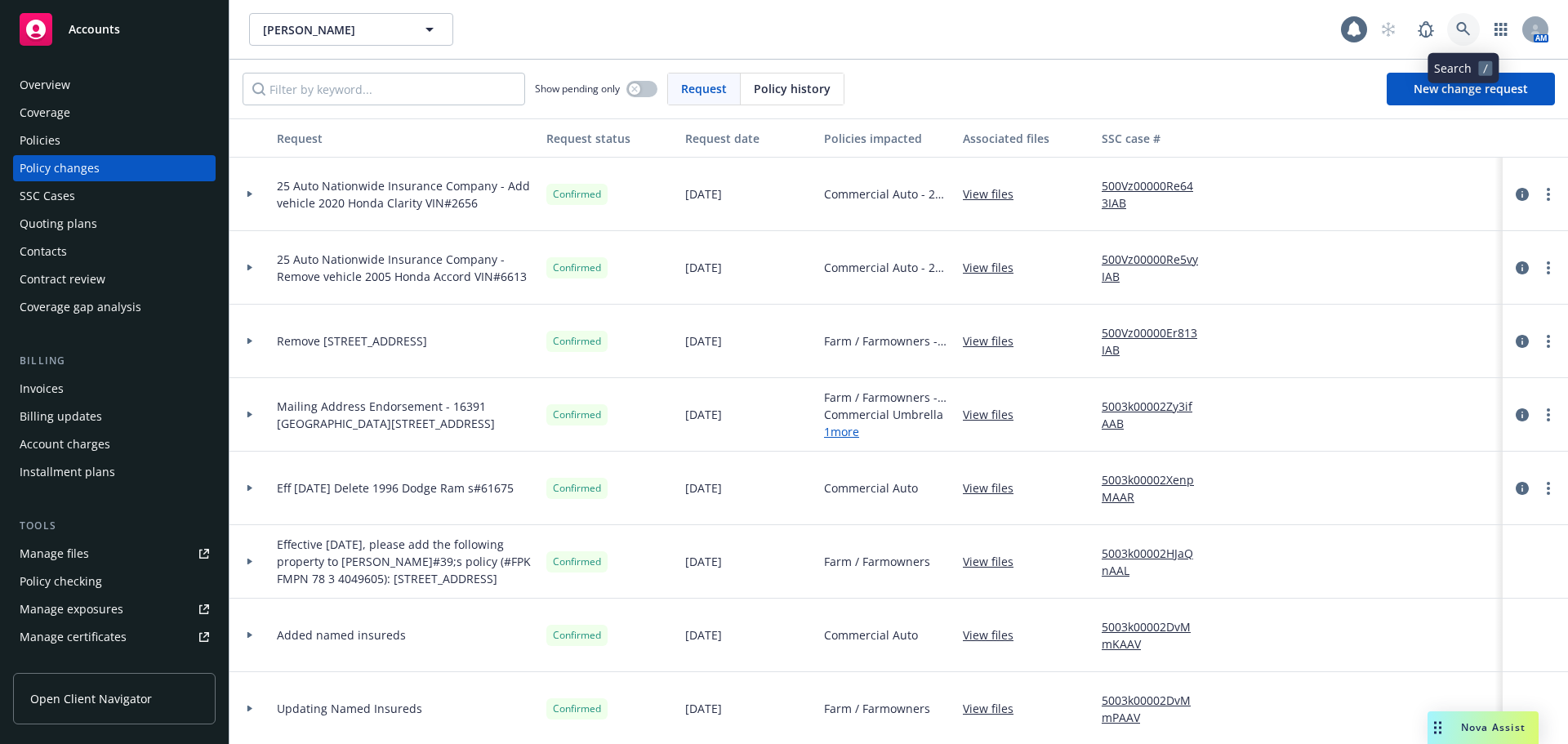
click at [1462, 31] on icon at bounding box center [1463, 29] width 14 height 14
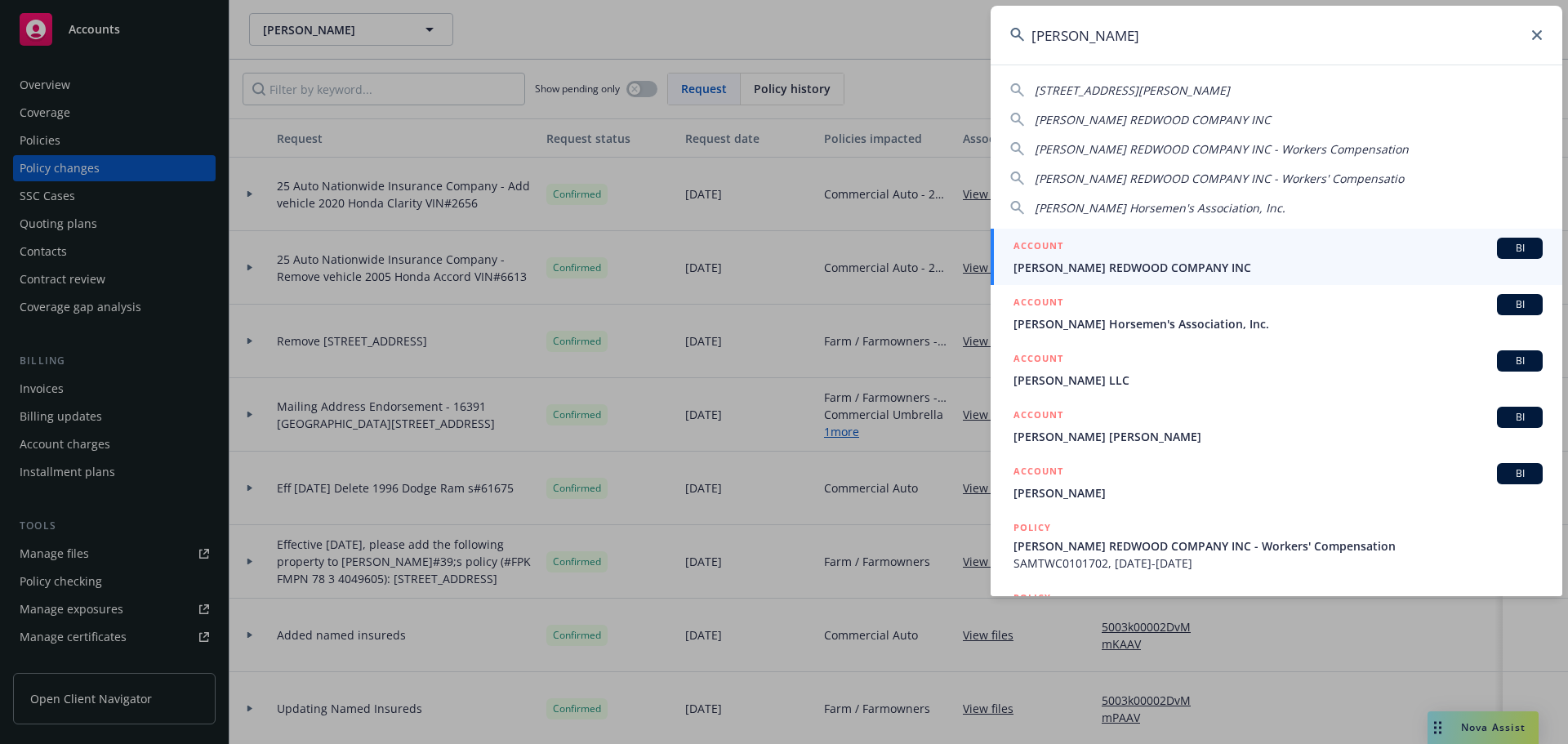
type input "willits"
click at [1103, 256] on div "ACCOUNT BI" at bounding box center [1278, 248] width 529 height 21
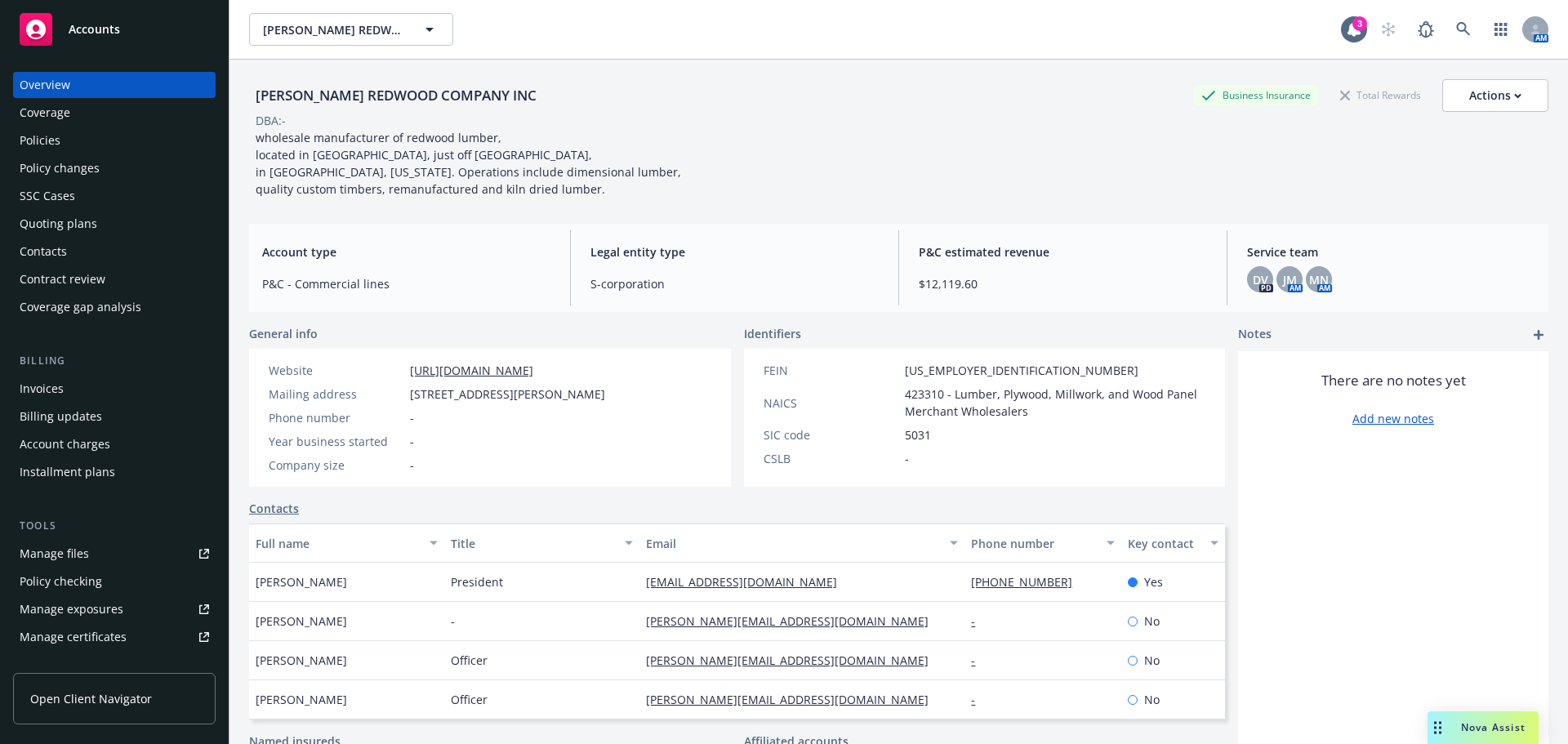
click at [91, 140] on div "Policies" at bounding box center [115, 139] width 189 height 26
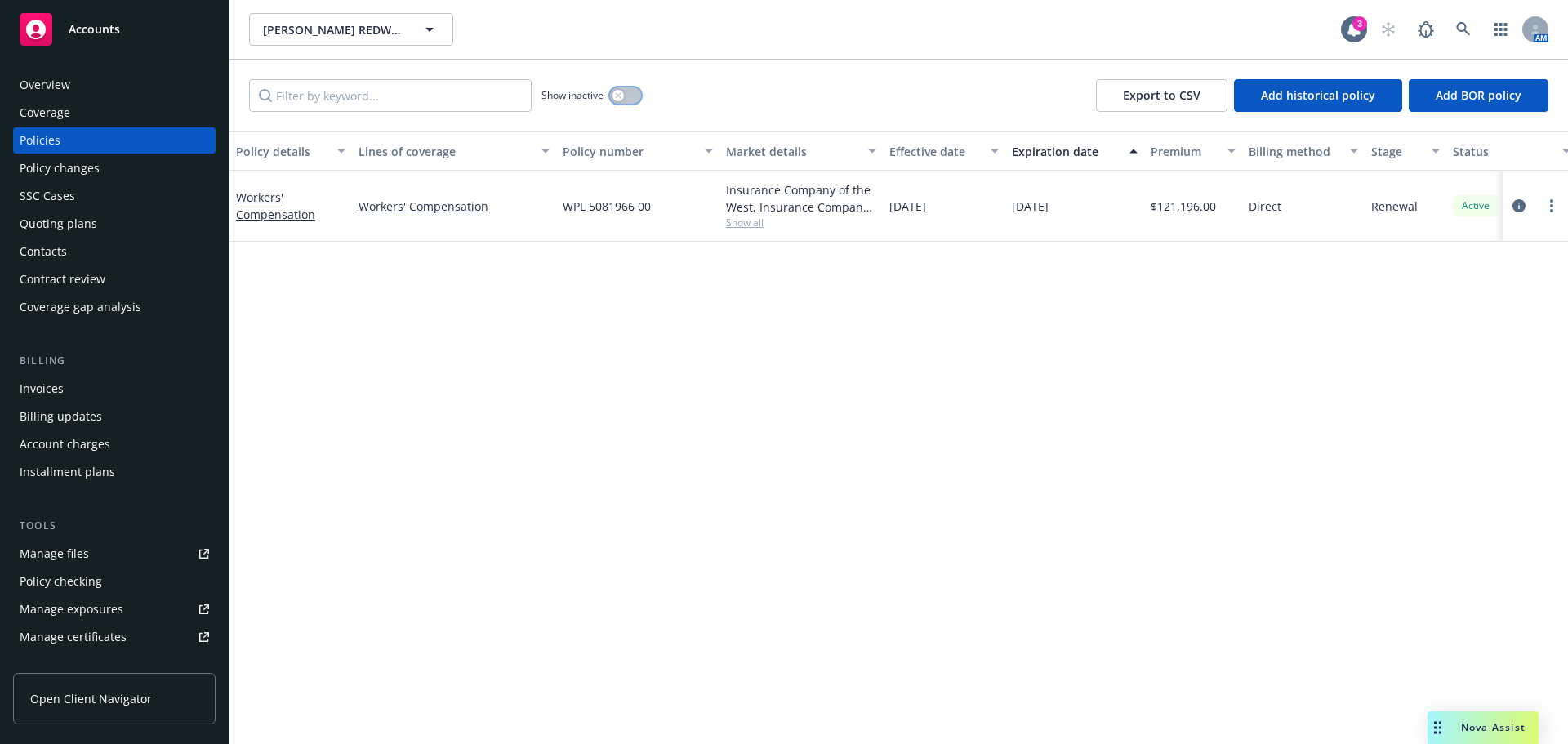
click at [621, 98] on div "button" at bounding box center [618, 96] width 11 height 11
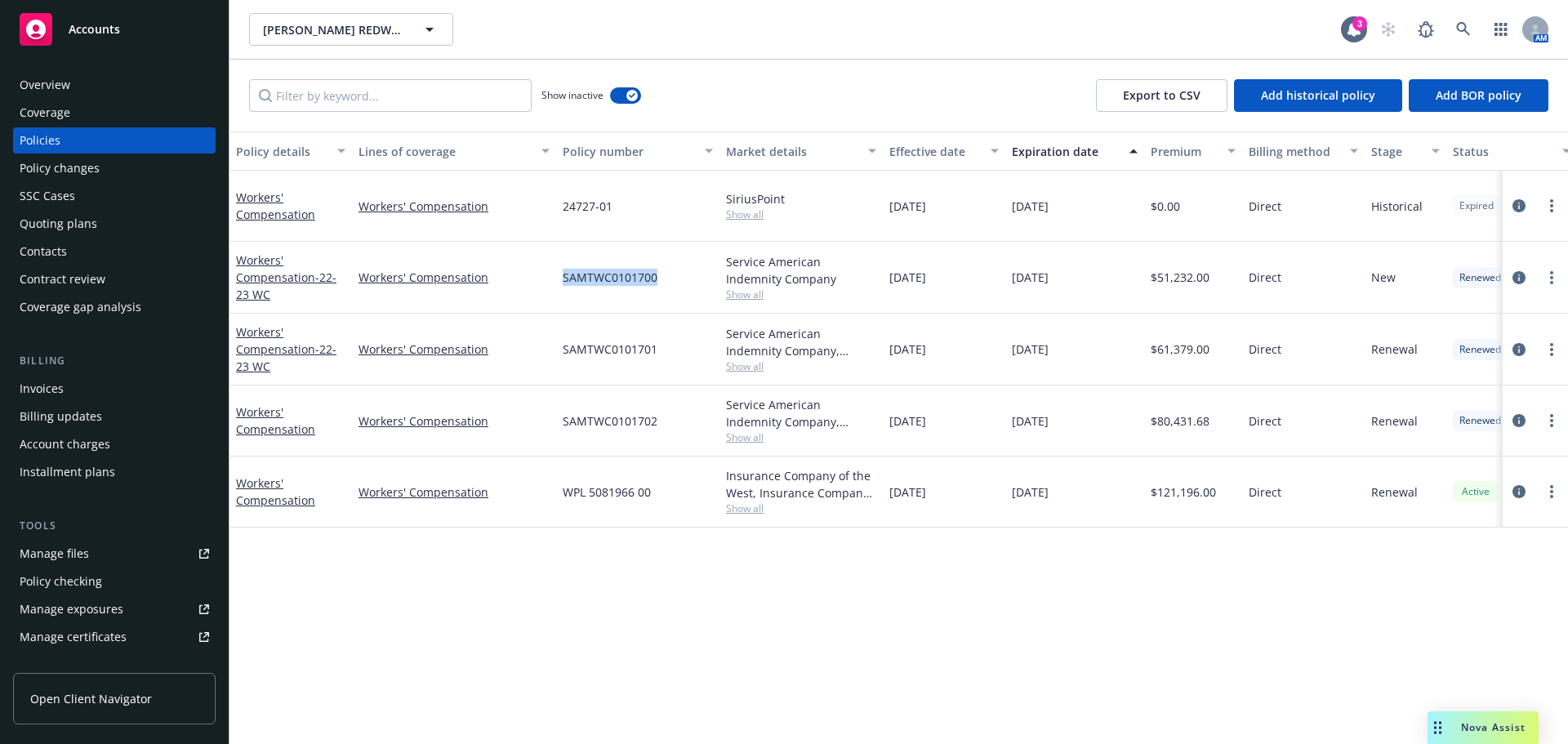
drag, startPoint x: 655, startPoint y: 274, endPoint x: 564, endPoint y: 274, distance: 91.0
click at [564, 274] on span "SAMTWC0101700" at bounding box center [610, 277] width 95 height 17
copy span "SAMTWC0101700"
click at [886, 301] on div "01/01/2022" at bounding box center [944, 277] width 122 height 72
drag, startPoint x: 660, startPoint y: 349, endPoint x: 561, endPoint y: 346, distance: 99.0
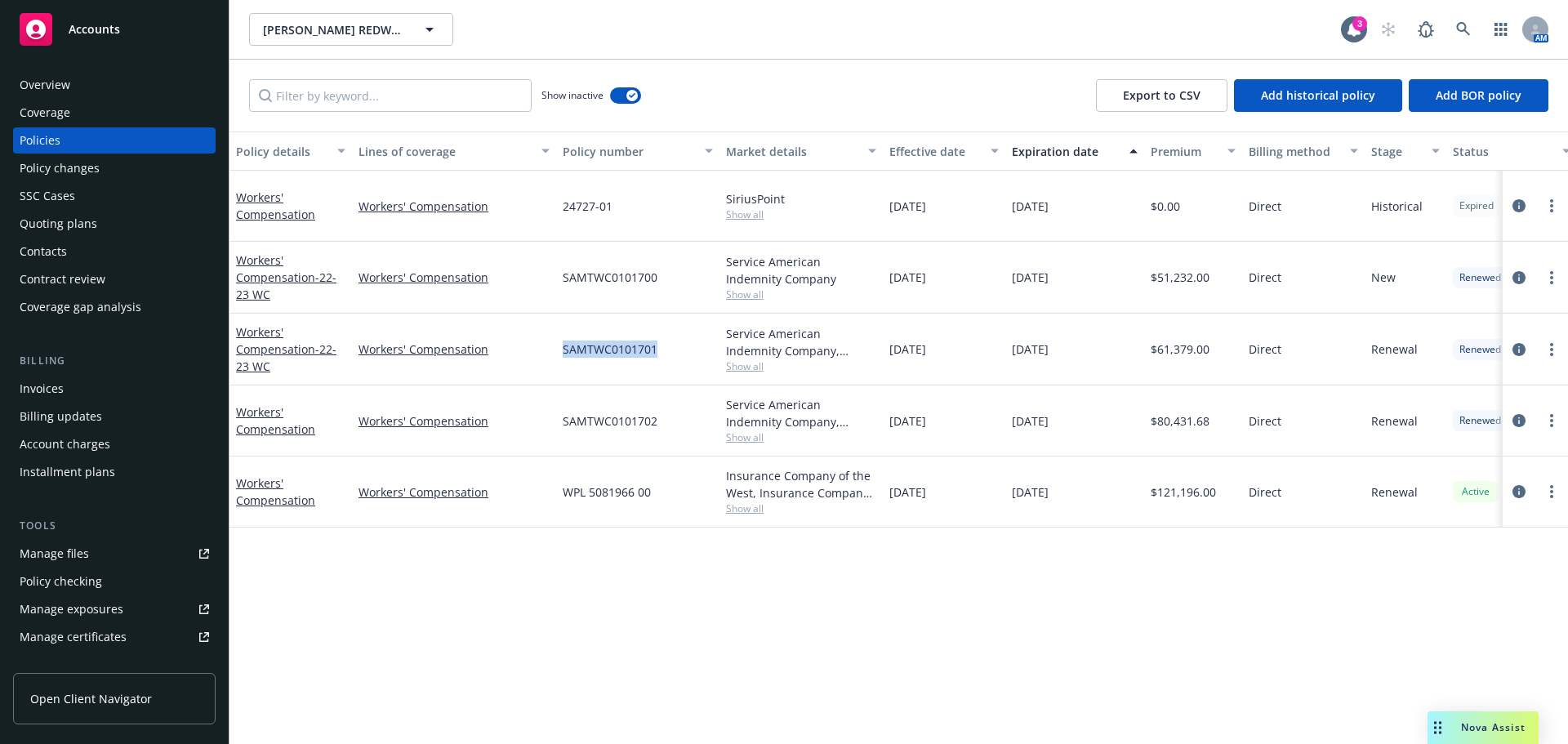
click at [561, 346] on div "SAMTWC0101701" at bounding box center [637, 349] width 163 height 72
copy span "SAMTWC0101701"
click at [730, 622] on div "Policy details Lines of coverage Policy number Market details Effective date Ex…" at bounding box center [898, 437] width 1339 height 612
click at [237, 279] on link "Workers' Compensation - 22-23 WC" at bounding box center [286, 277] width 100 height 50
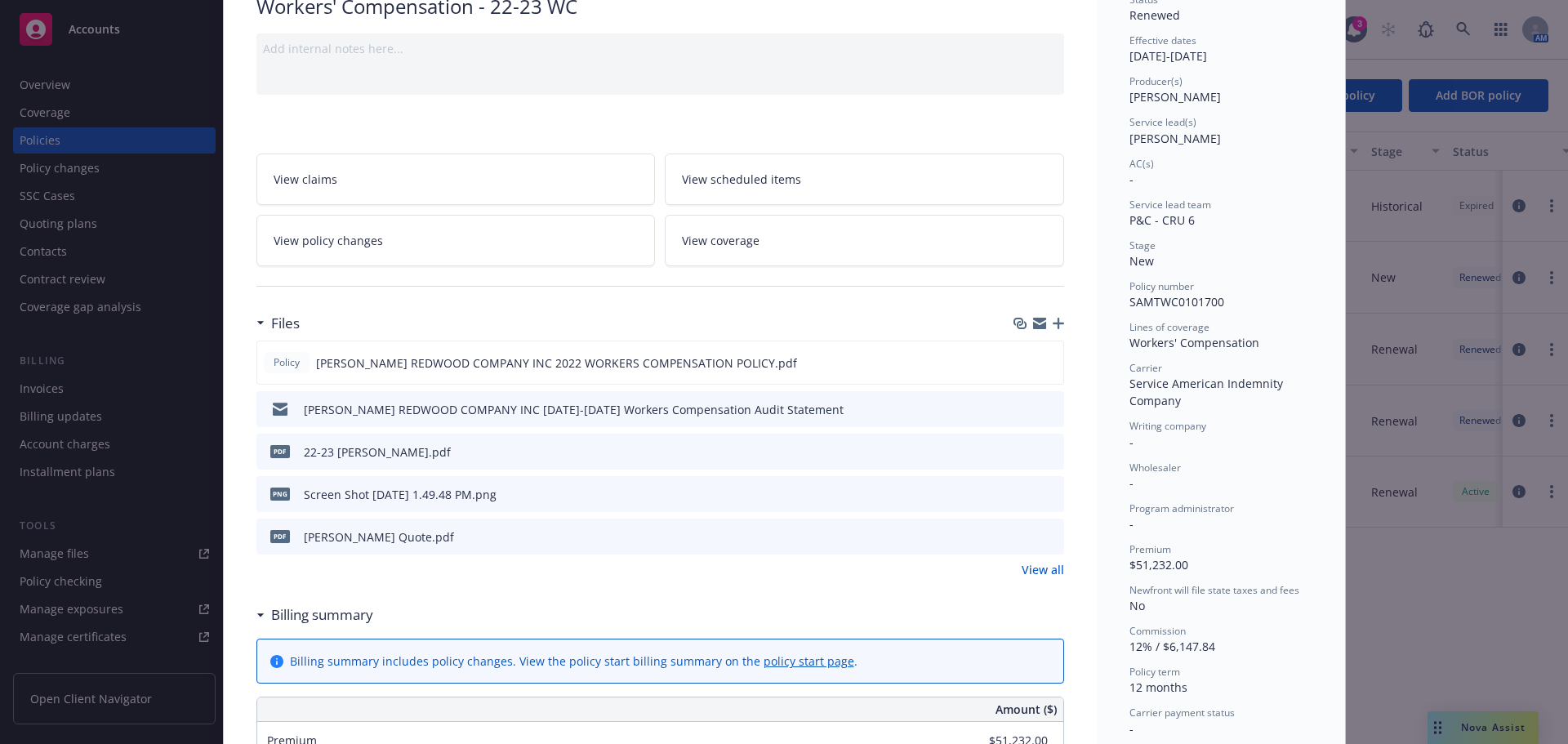
scroll to position [163, 0]
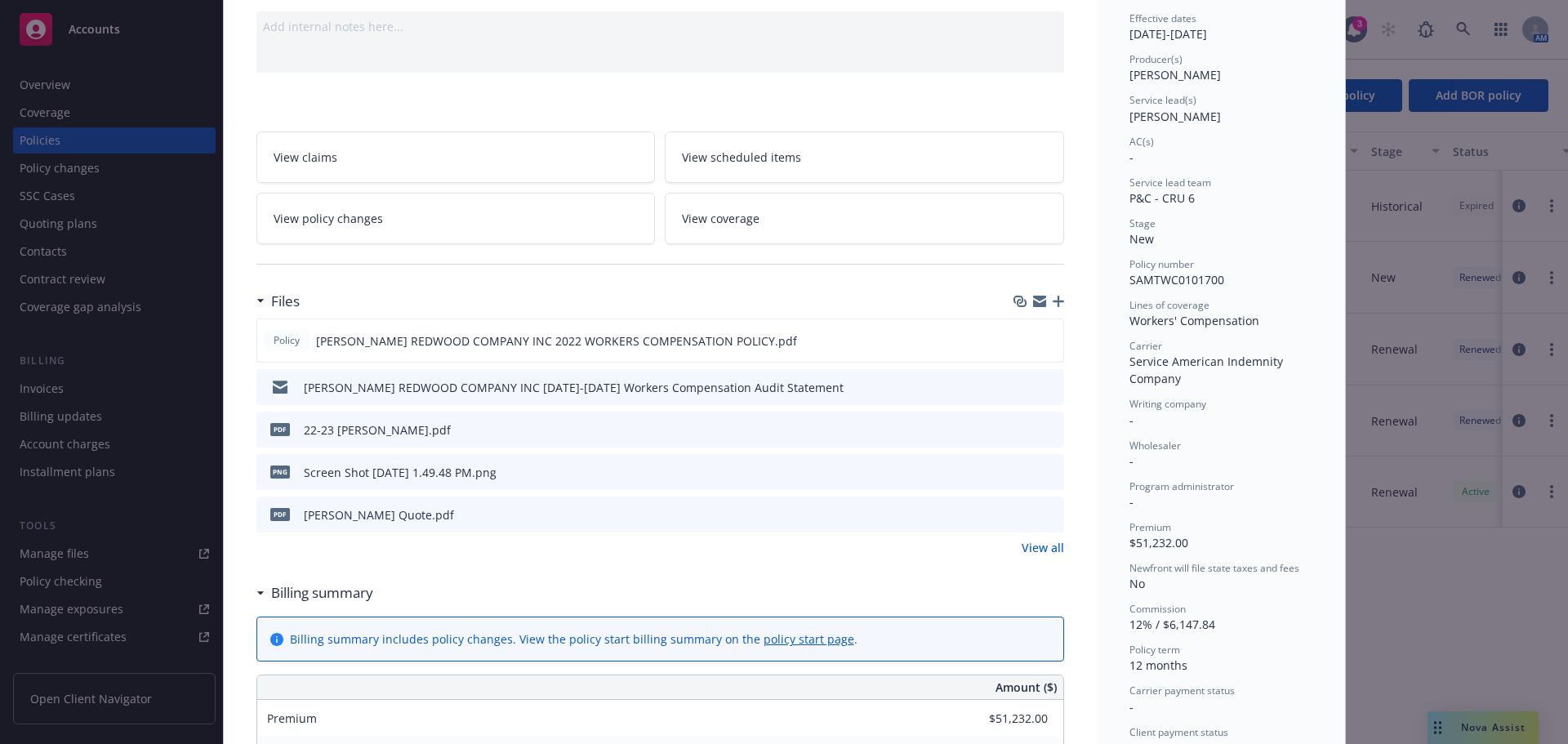
click at [1029, 548] on link "View all" at bounding box center [1042, 547] width 42 height 17
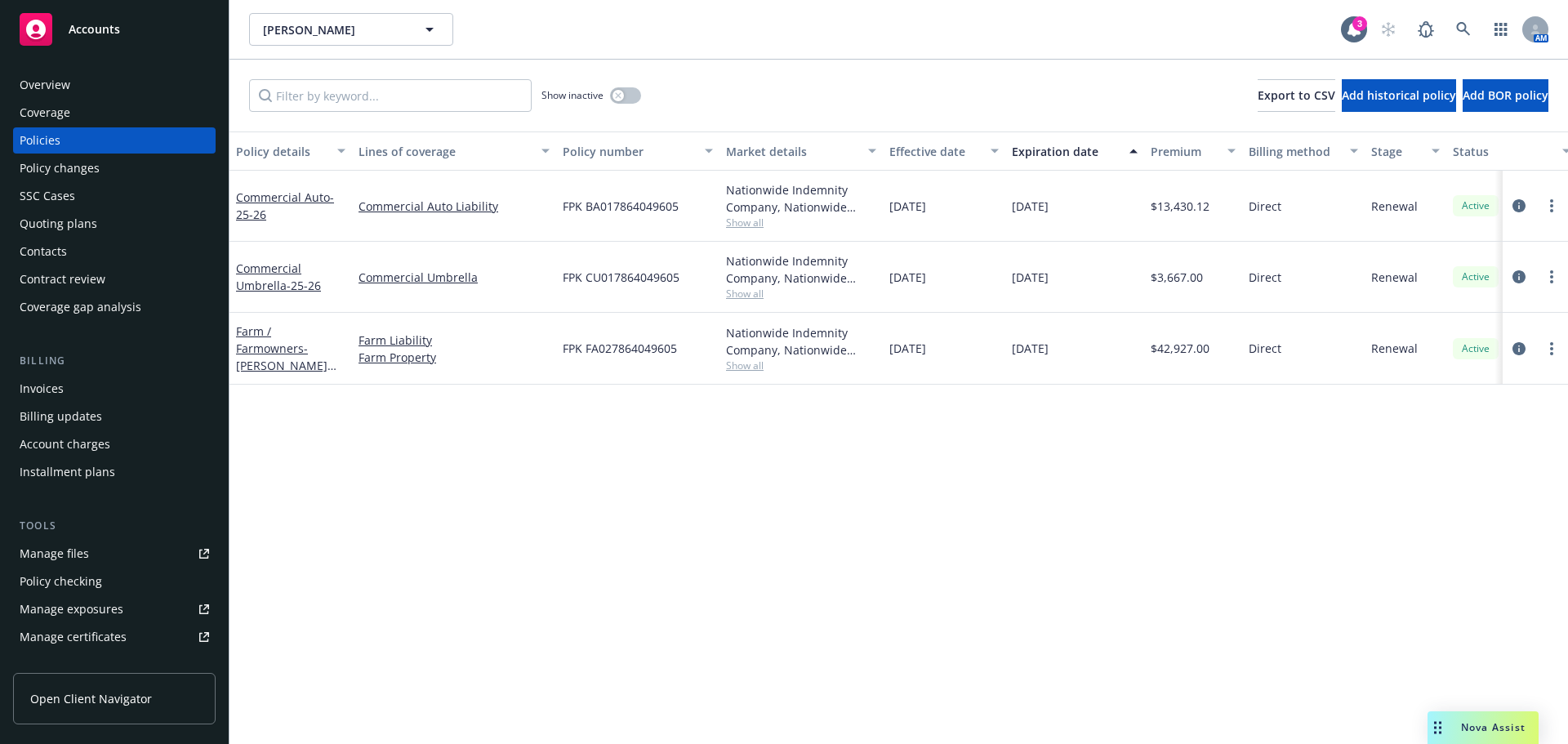
click at [75, 246] on div "Contacts" at bounding box center [115, 251] width 189 height 26
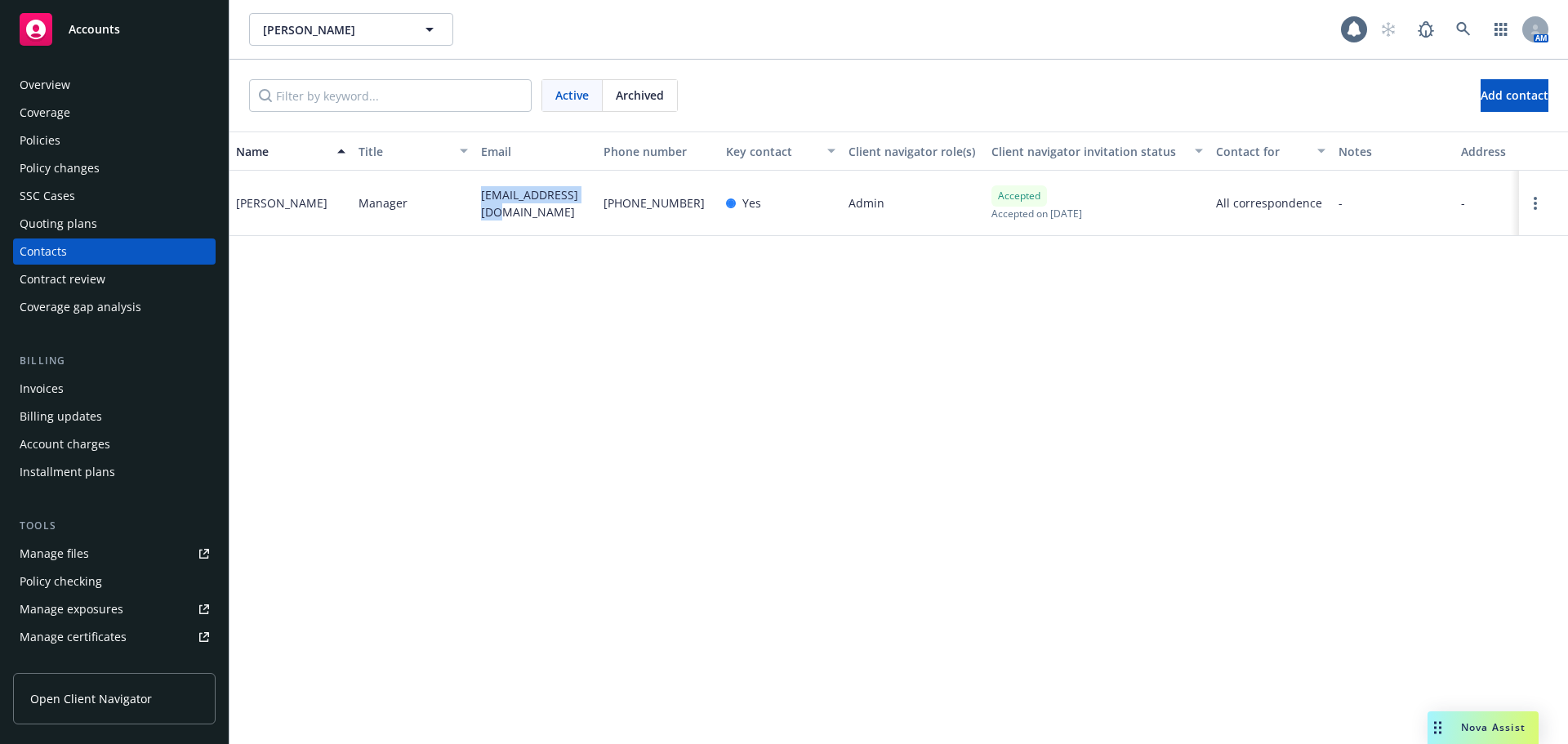
drag, startPoint x: 504, startPoint y: 222, endPoint x: 470, endPoint y: 191, distance: 46.0
click at [470, 191] on div "Elsa Cox Manager elsapcox@yahoo.com 559-362-1081 Yes Admin Accepted Accepted on…" at bounding box center [898, 203] width 1339 height 65
copy div "elsapcox@yahoo.com"
click at [1498, 32] on icon "button" at bounding box center [1501, 30] width 13 height 13
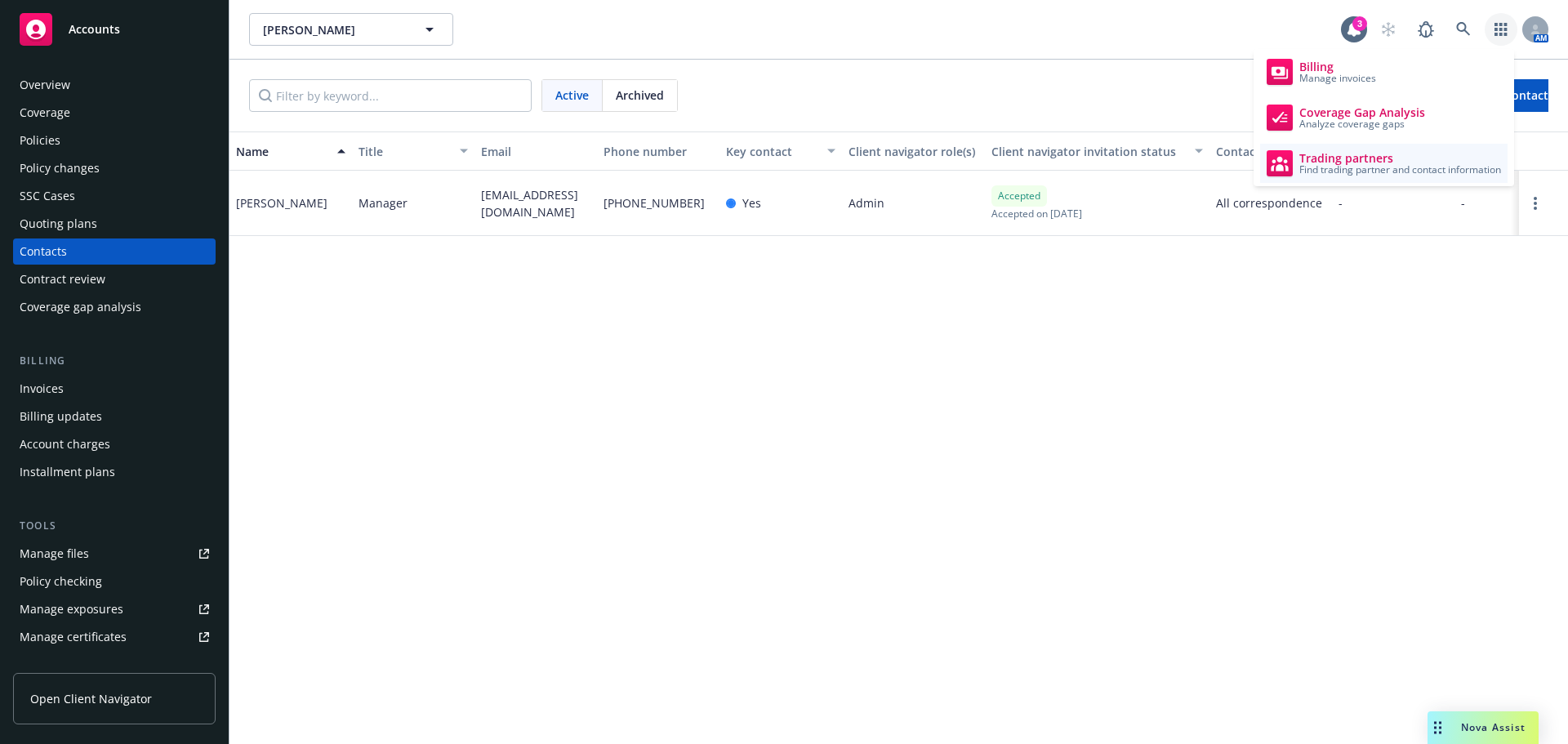
click at [1388, 146] on link "Trading partners Find trading partner and contact information" at bounding box center [1384, 162] width 247 height 39
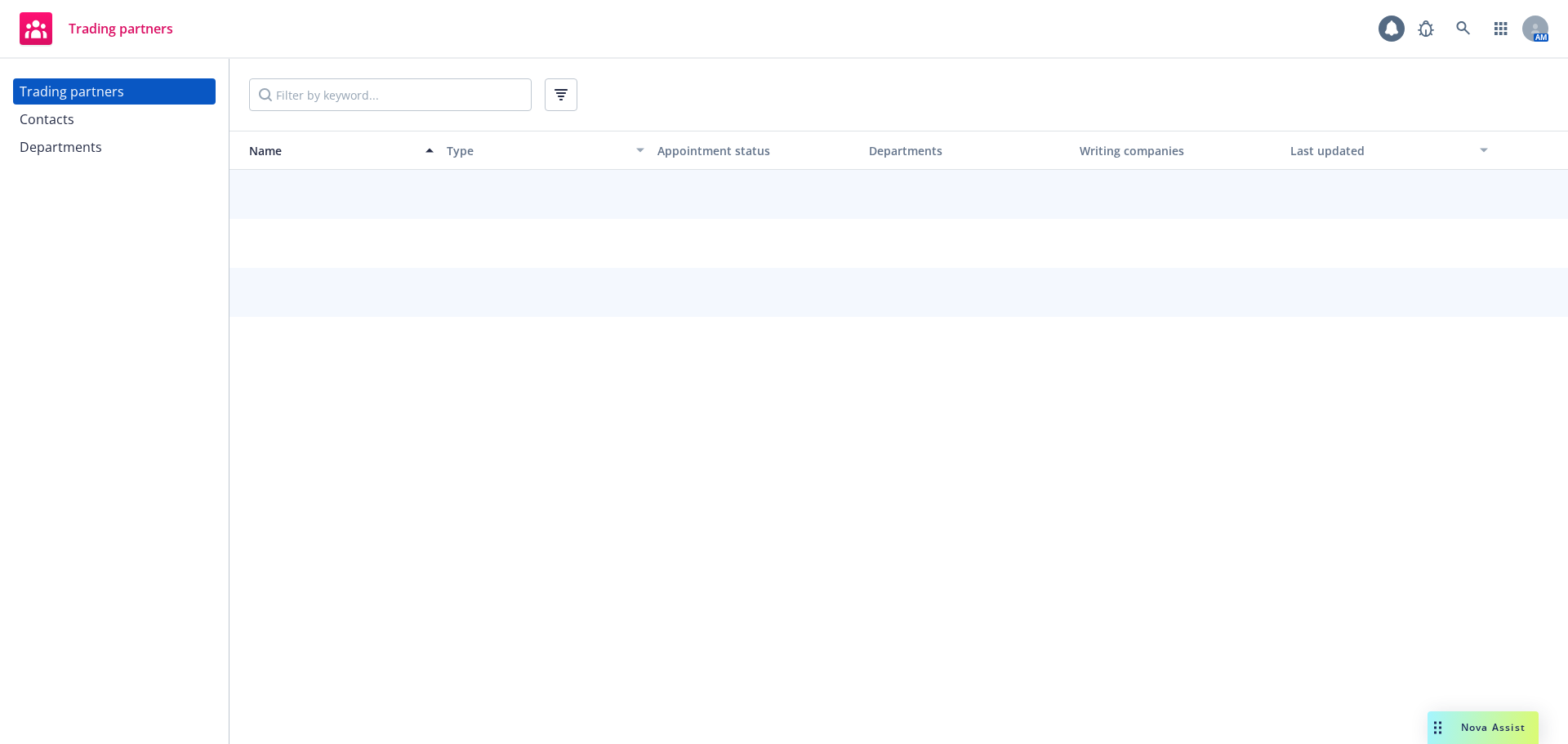
click at [61, 116] on div "Contacts" at bounding box center [47, 118] width 54 height 26
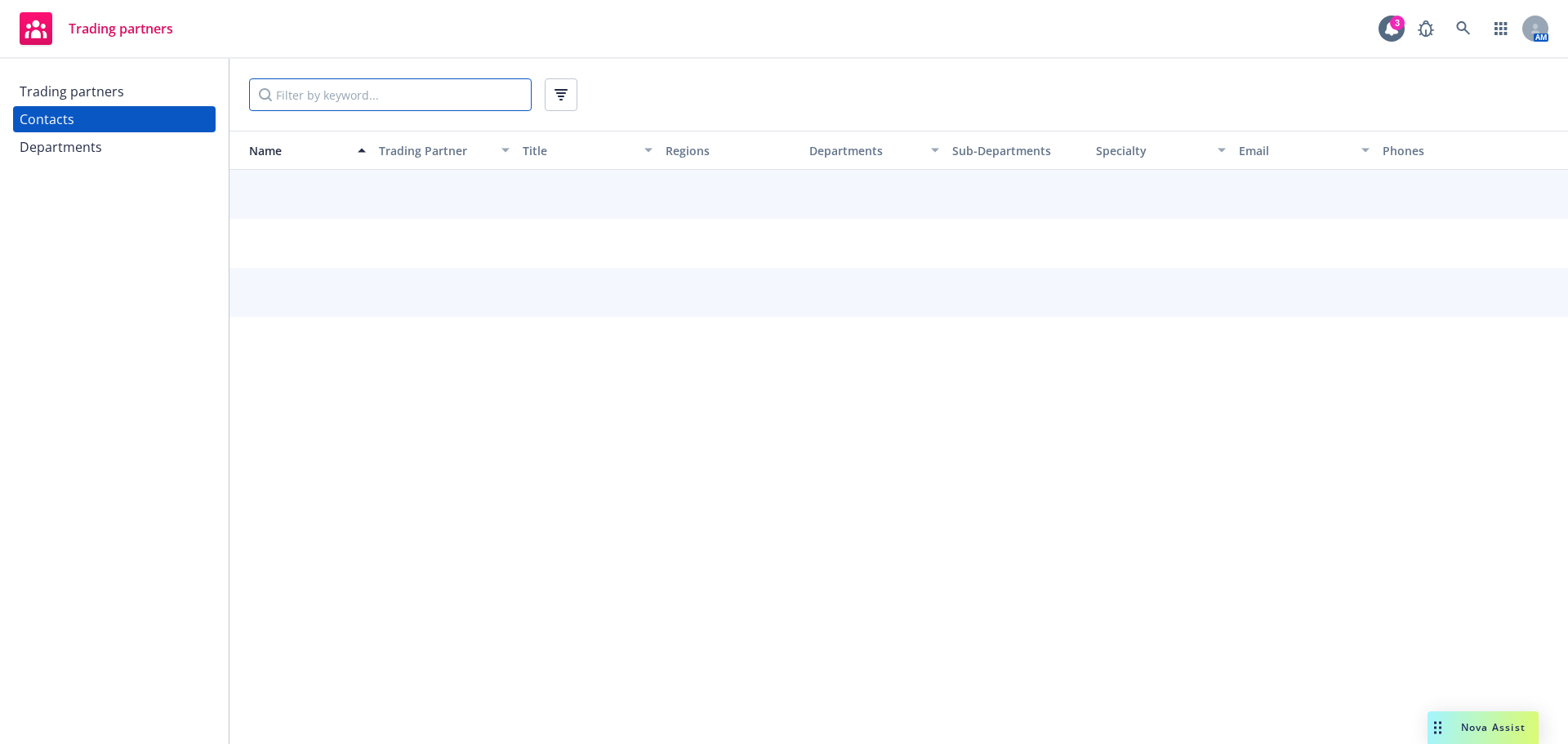
click at [336, 99] on input "Filter by keyword..." at bounding box center [391, 95] width 283 height 32
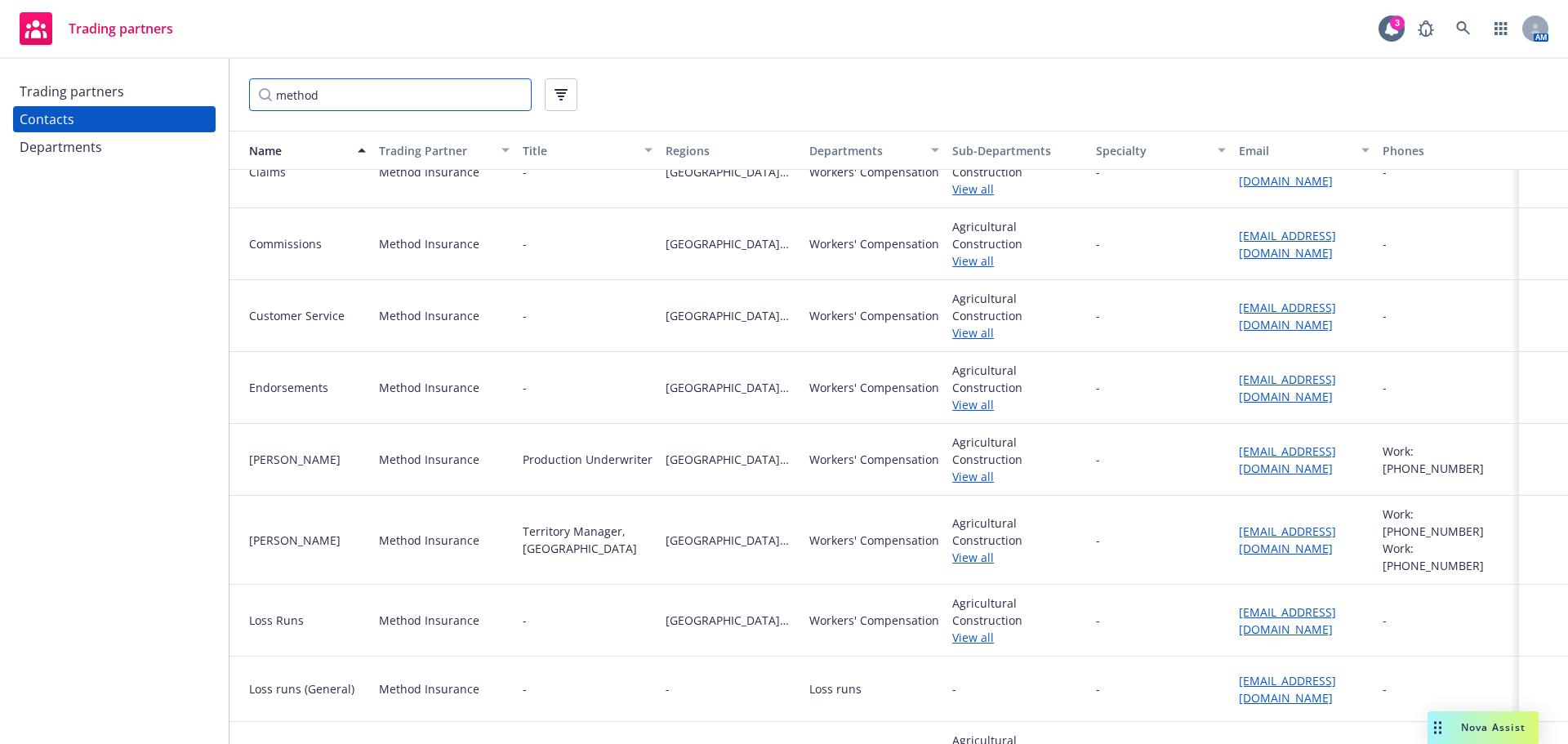
scroll to position [229, 0]
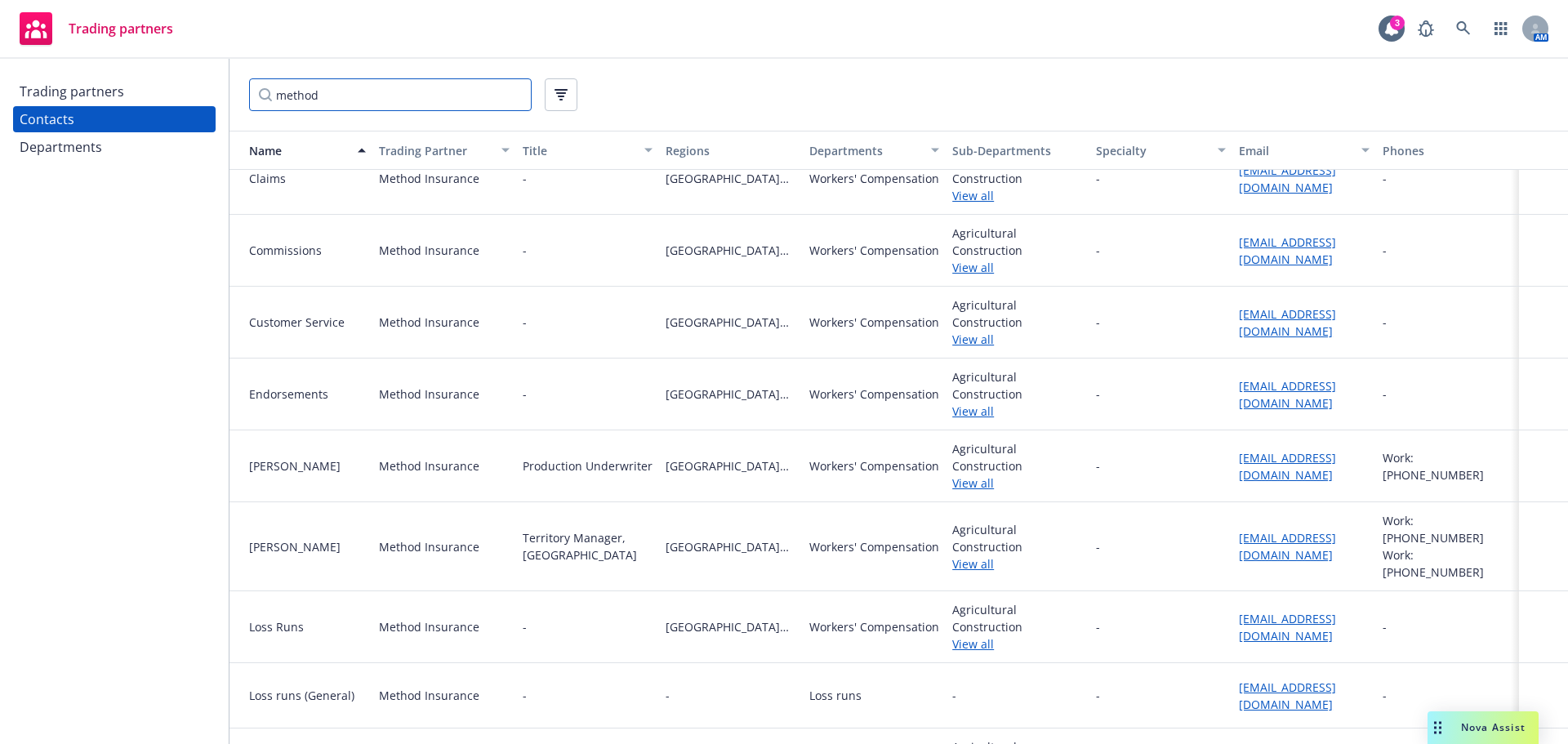
type input "method"
drag, startPoint x: 1325, startPoint y: 336, endPoint x: 1218, endPoint y: 319, distance: 108.3
click at [1218, 319] on div "Customer Service Method Insurance - [GEOGRAPHIC_DATA][US_STATE] Workers' Compen…" at bounding box center [898, 322] width 1339 height 72
copy div "[EMAIL_ADDRESS][DOMAIN_NAME]"
click at [1461, 31] on icon at bounding box center [1463, 28] width 14 height 14
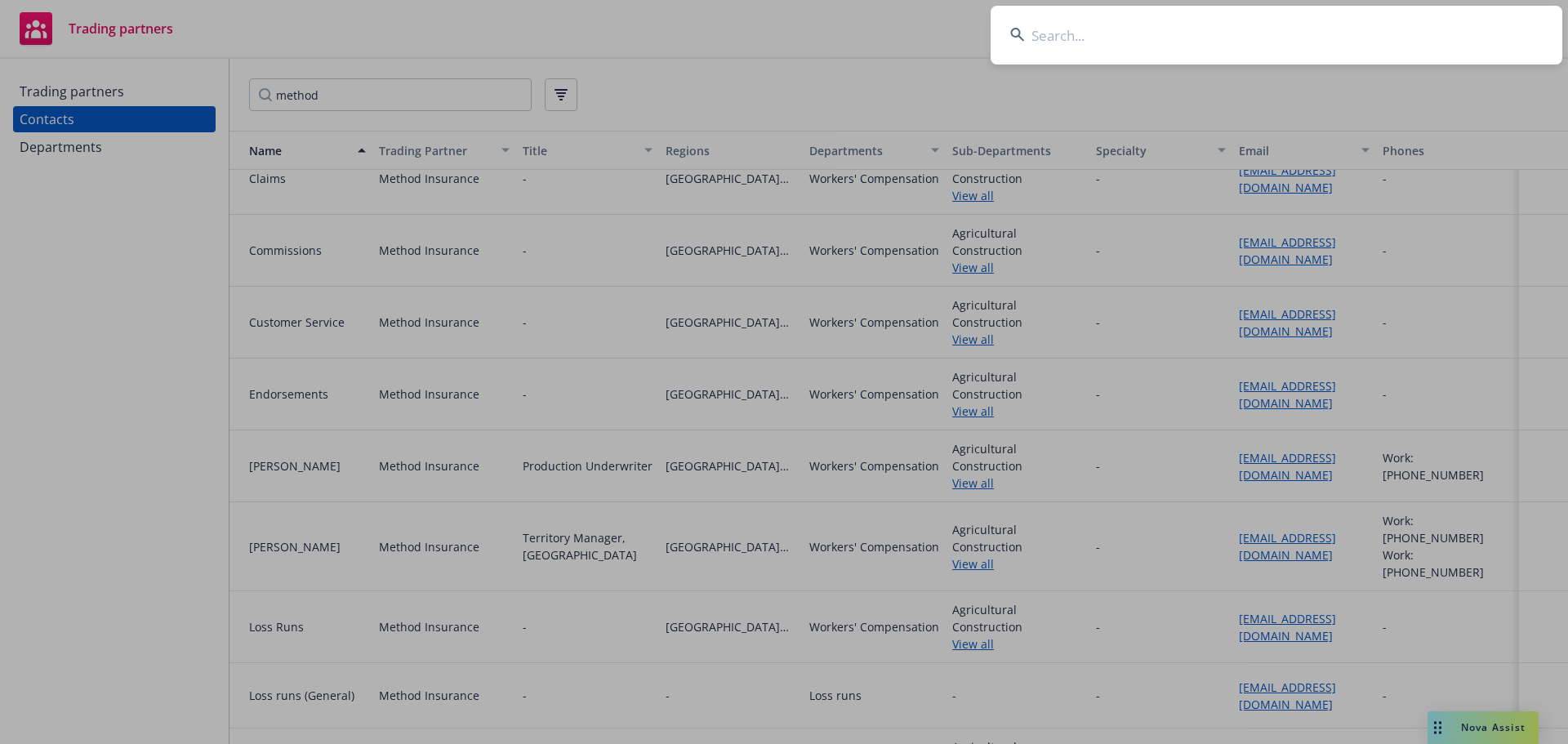
click at [1128, 49] on input at bounding box center [1277, 35] width 571 height 59
type input "service amer"
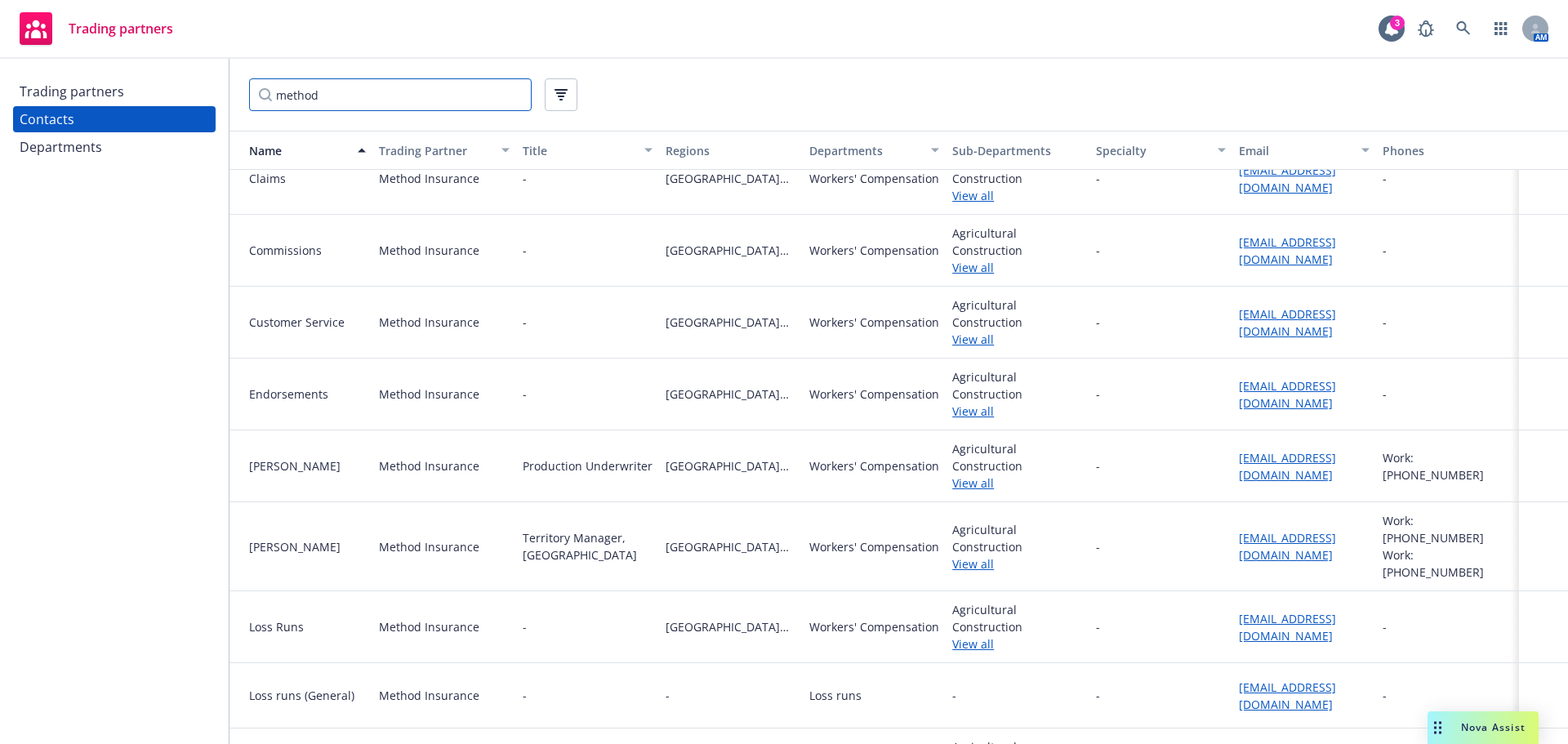
drag, startPoint x: 324, startPoint y: 88, endPoint x: 333, endPoint y: 99, distance: 14.2
click at [324, 88] on input "method" at bounding box center [391, 95] width 283 height 32
drag, startPoint x: 312, startPoint y: 98, endPoint x: 250, endPoint y: 99, distance: 62.0
click at [250, 99] on input "method" at bounding box center [391, 95] width 283 height 32
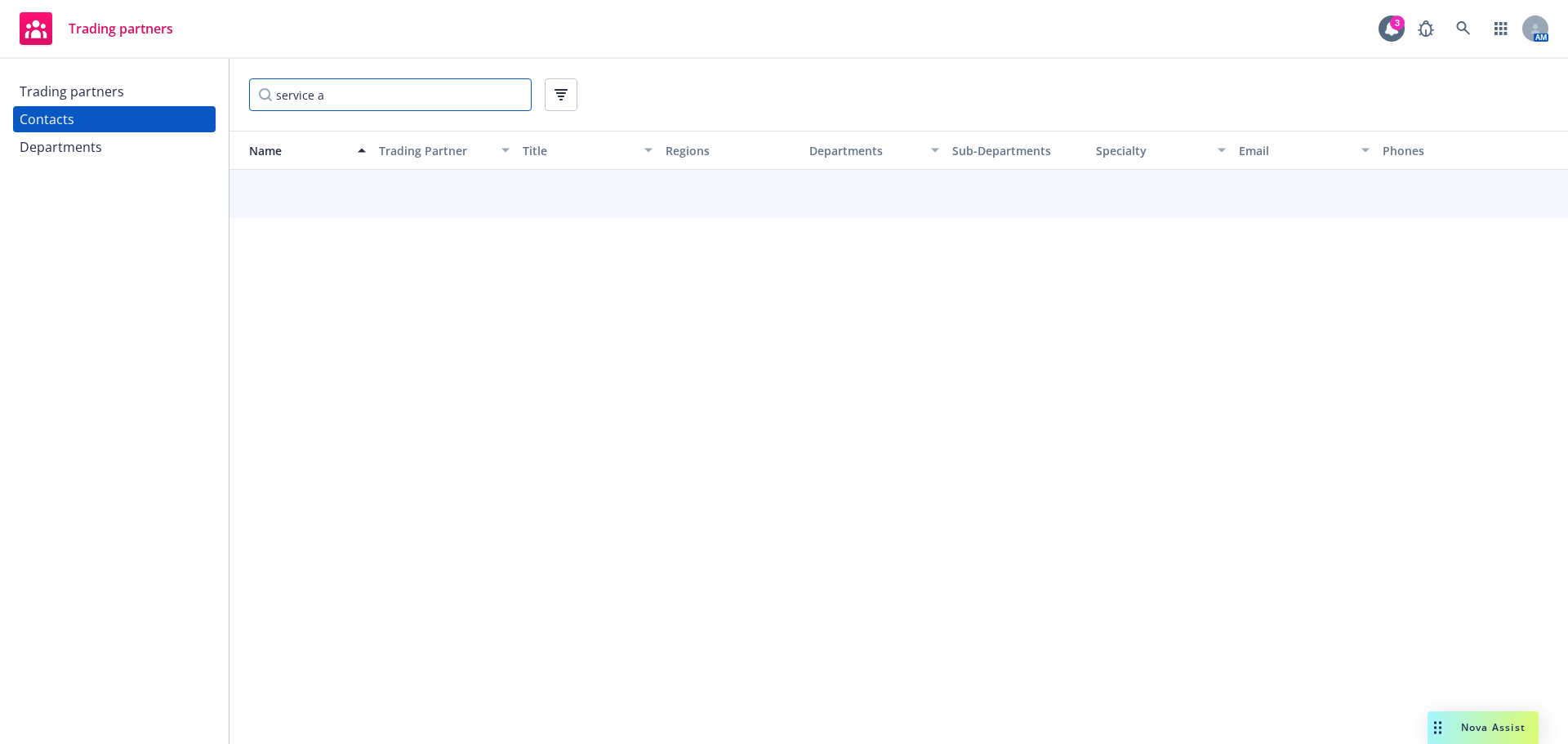
type input "service am"
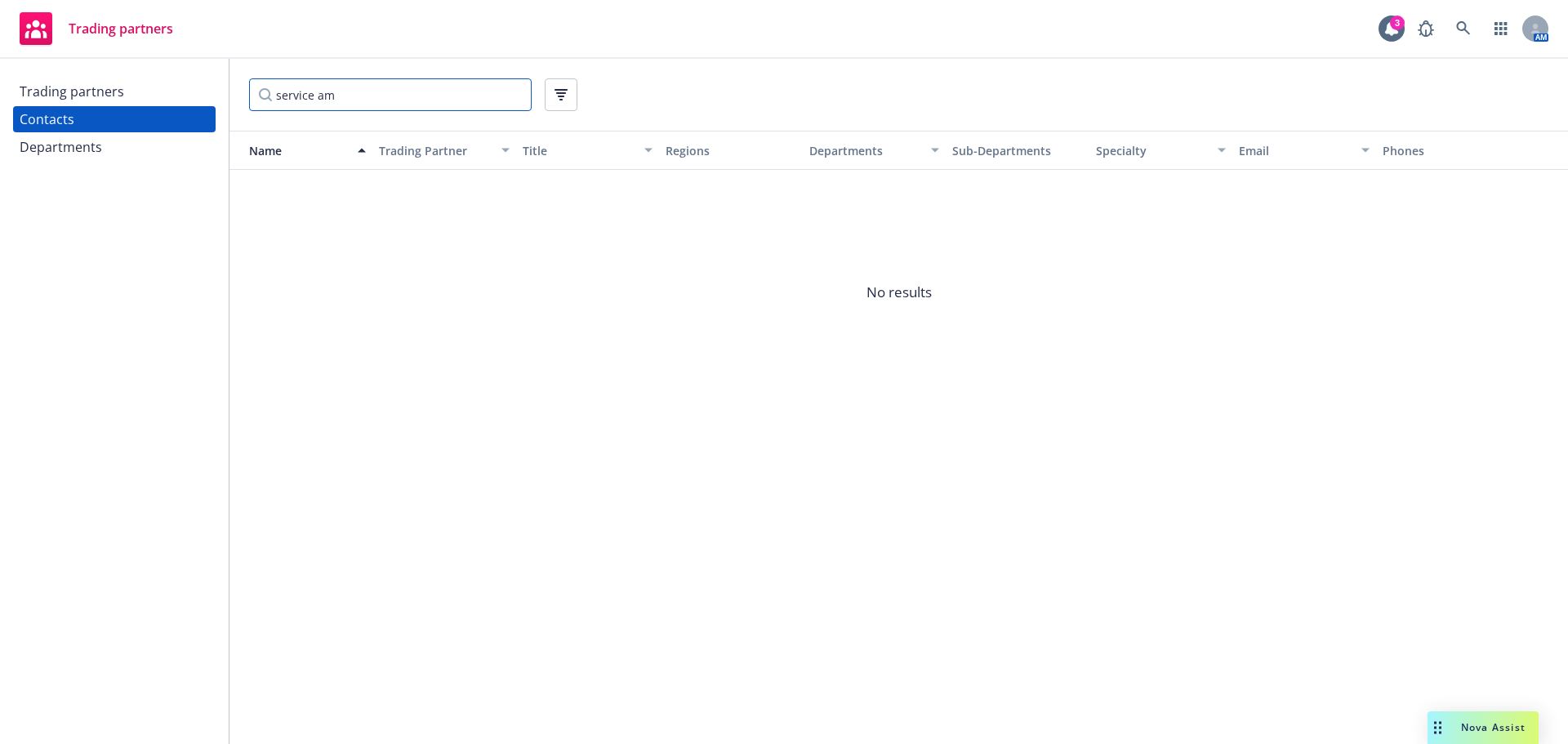
drag, startPoint x: 349, startPoint y: 93, endPoint x: 244, endPoint y: 92, distance: 105.0
click at [244, 92] on div "service am" at bounding box center [898, 95] width 1339 height 72
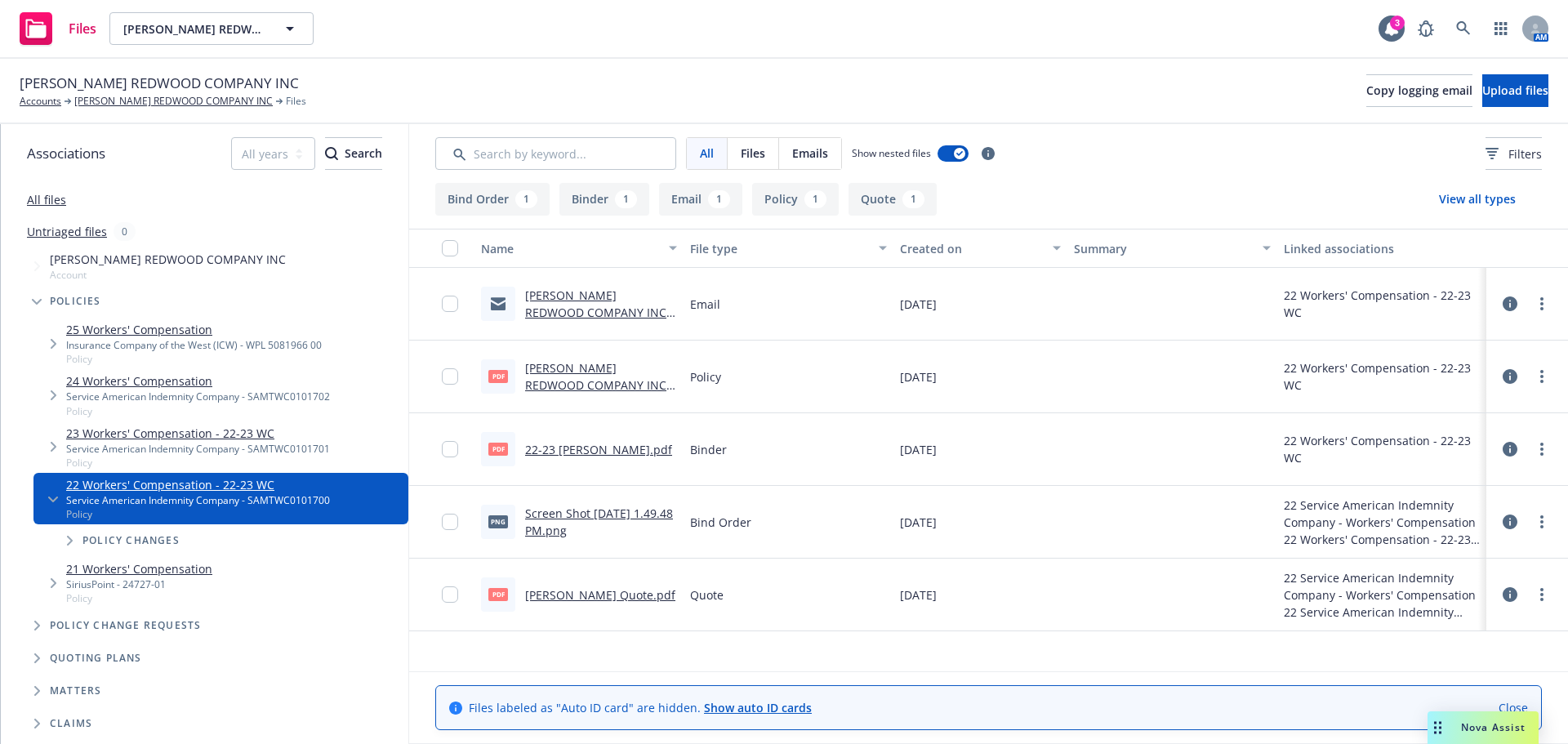
click at [549, 593] on link "[PERSON_NAME] Quote.pdf" at bounding box center [600, 595] width 150 height 15
click at [577, 457] on link "22-23 [PERSON_NAME].pdf" at bounding box center [599, 449] width 147 height 15
click at [561, 305] on link "[PERSON_NAME] REDWOOD COMPANY INC [DATE]-[DATE] Workers Compensation Audit Stat…" at bounding box center [596, 329] width 141 height 84
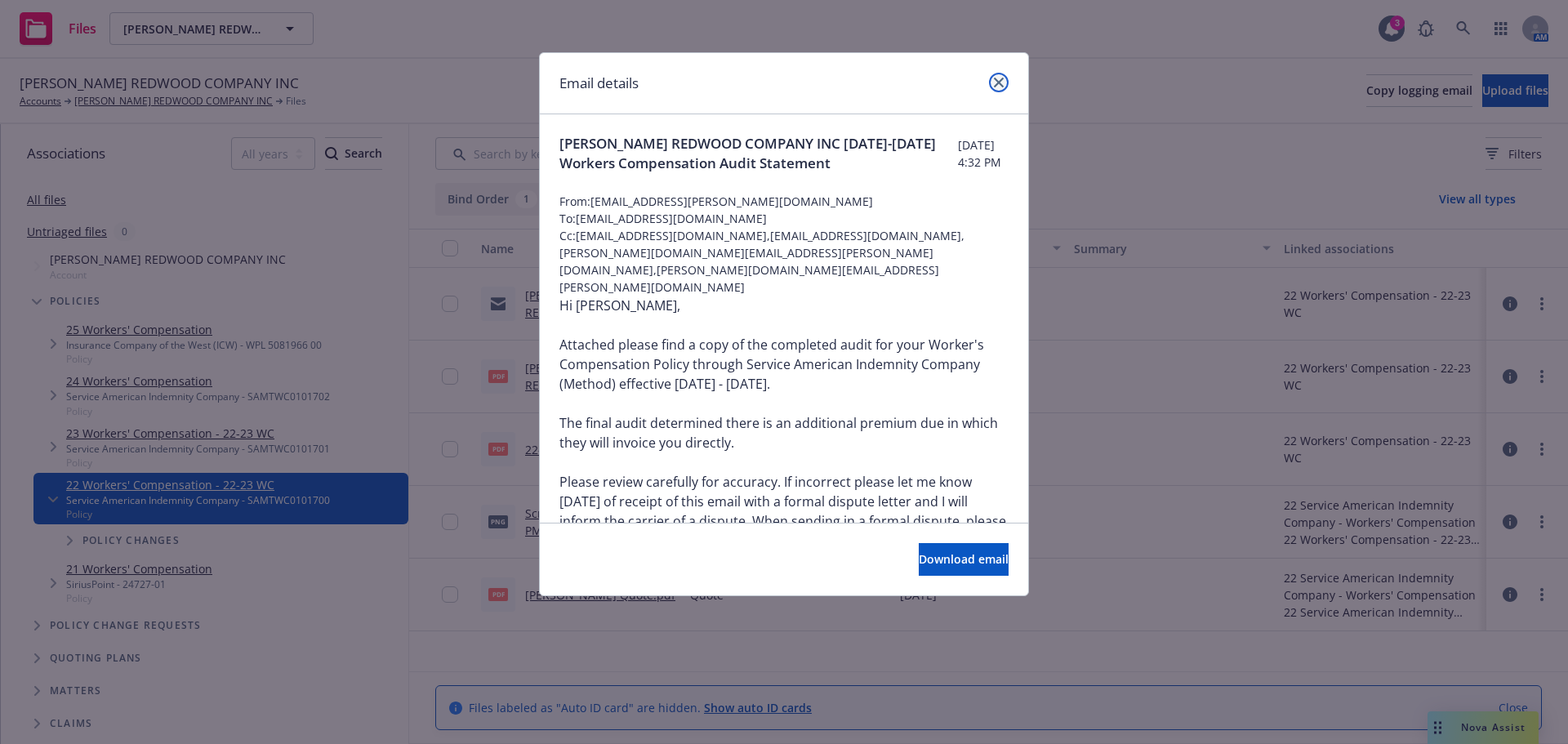
click at [994, 80] on icon "close" at bounding box center [999, 82] width 10 height 10
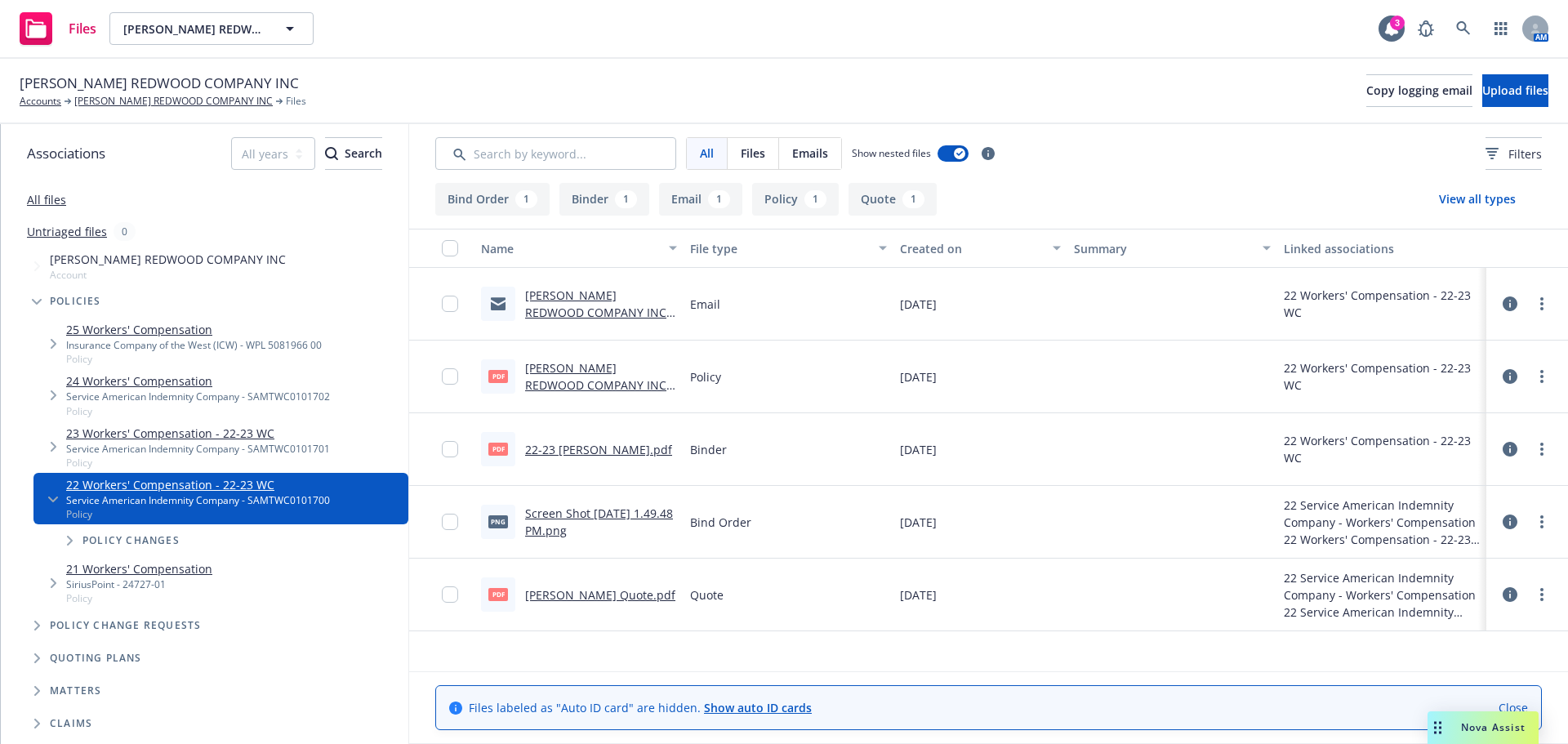
click at [567, 529] on link "Screen Shot [DATE] 1.49.48 PM.png" at bounding box center [599, 521] width 148 height 32
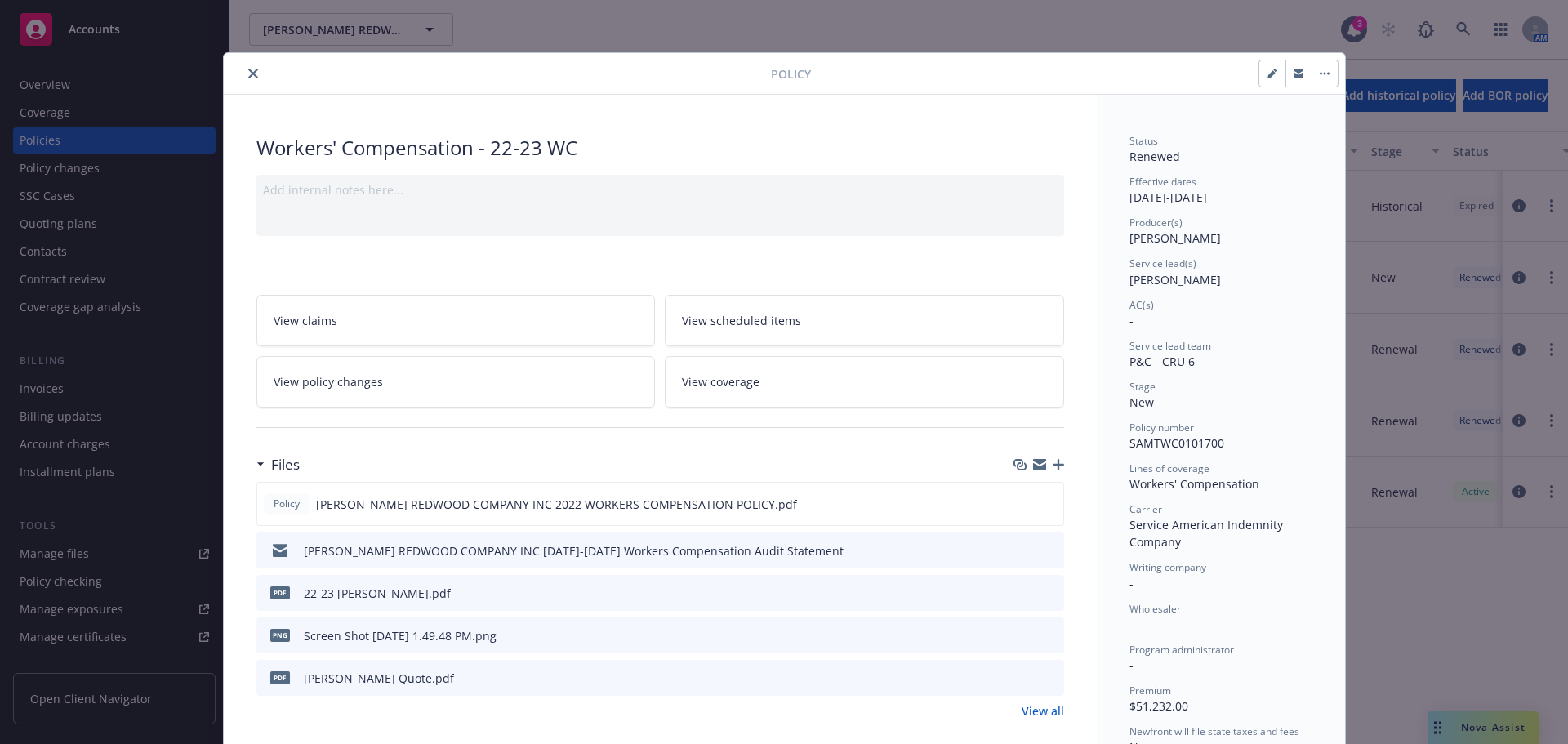
click at [248, 74] on icon "close" at bounding box center [253, 74] width 10 height 10
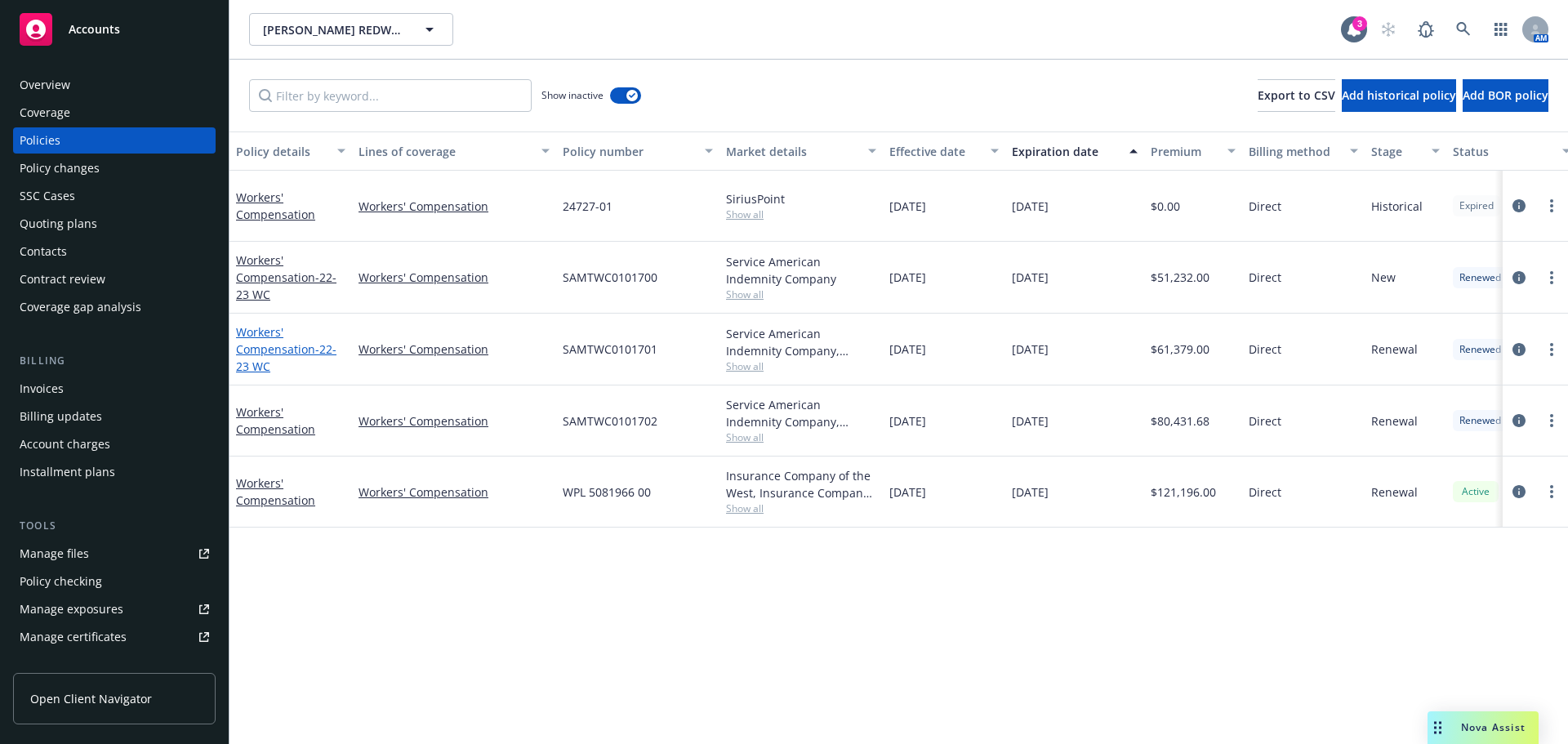
click at [267, 351] on link "Workers' Compensation - 22-23 WC" at bounding box center [286, 349] width 100 height 50
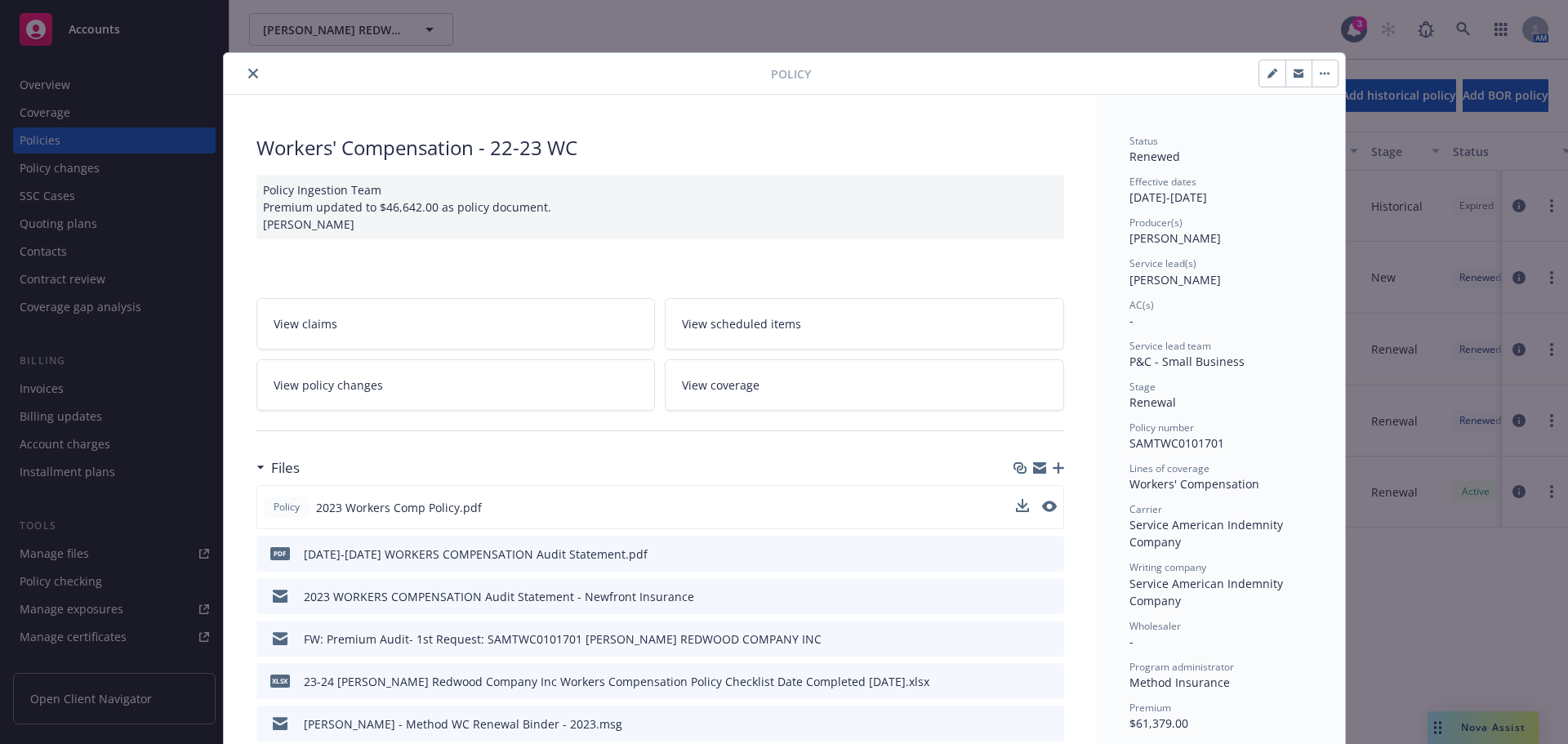
scroll to position [408, 0]
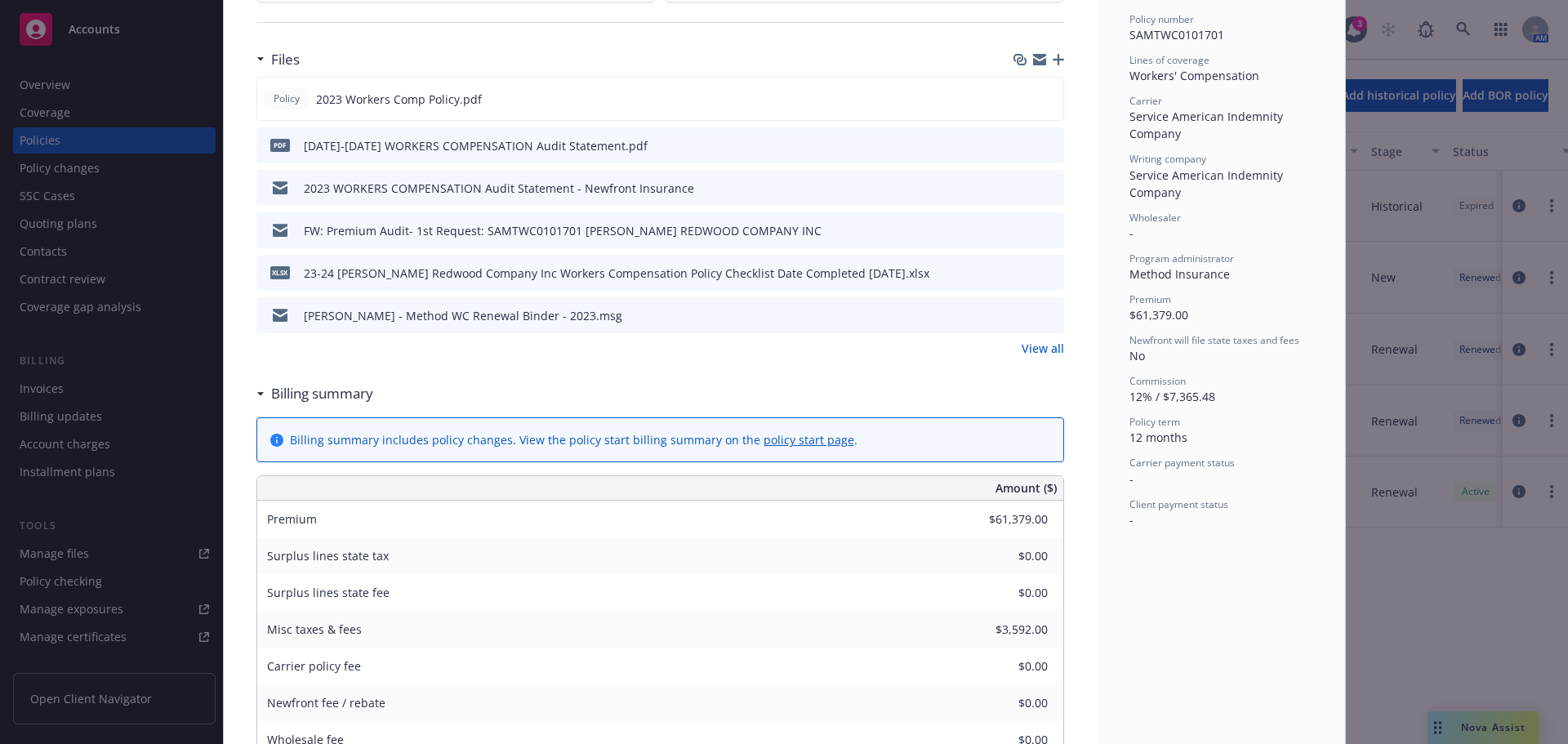
click at [1036, 351] on link "View all" at bounding box center [1042, 349] width 42 height 17
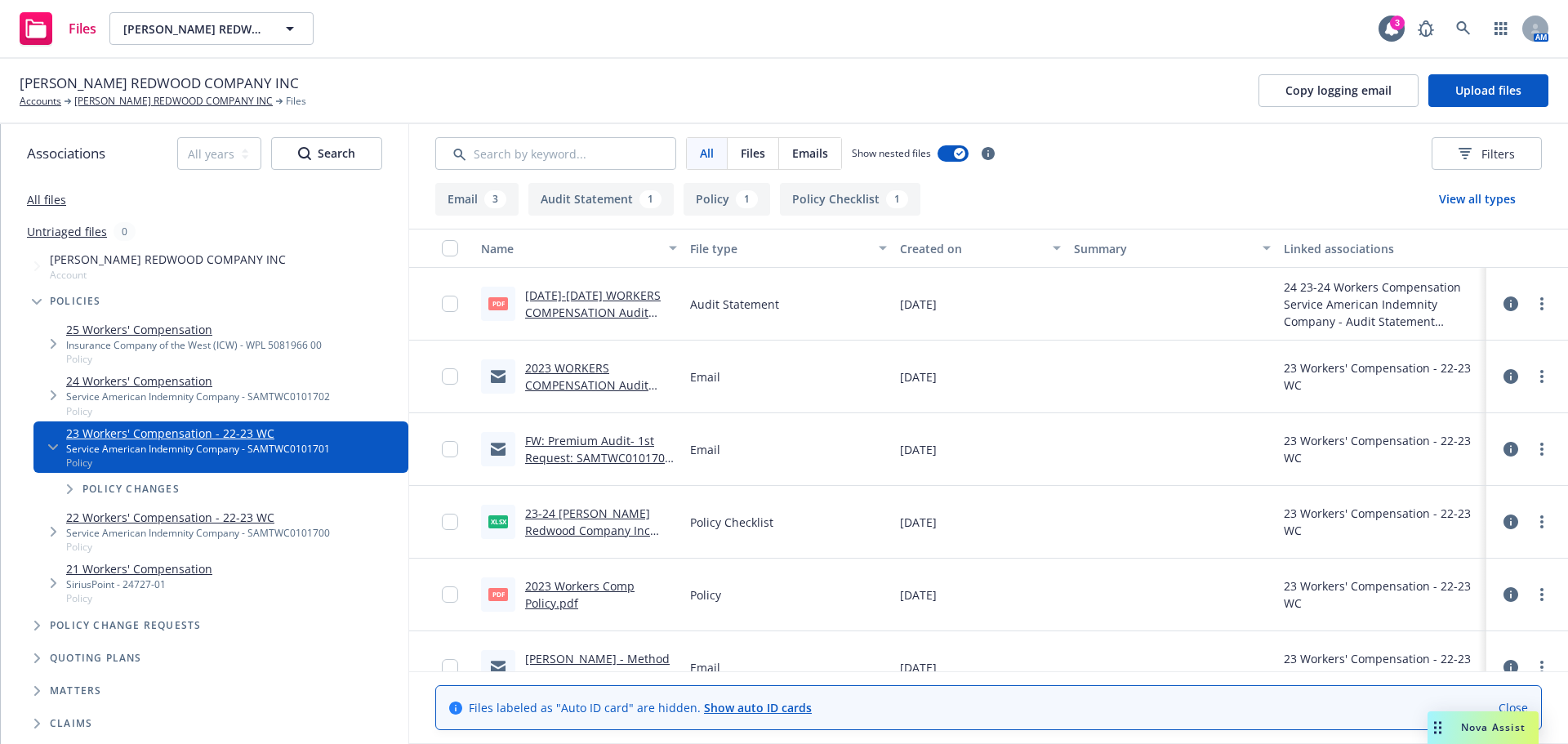
scroll to position [32, 0]
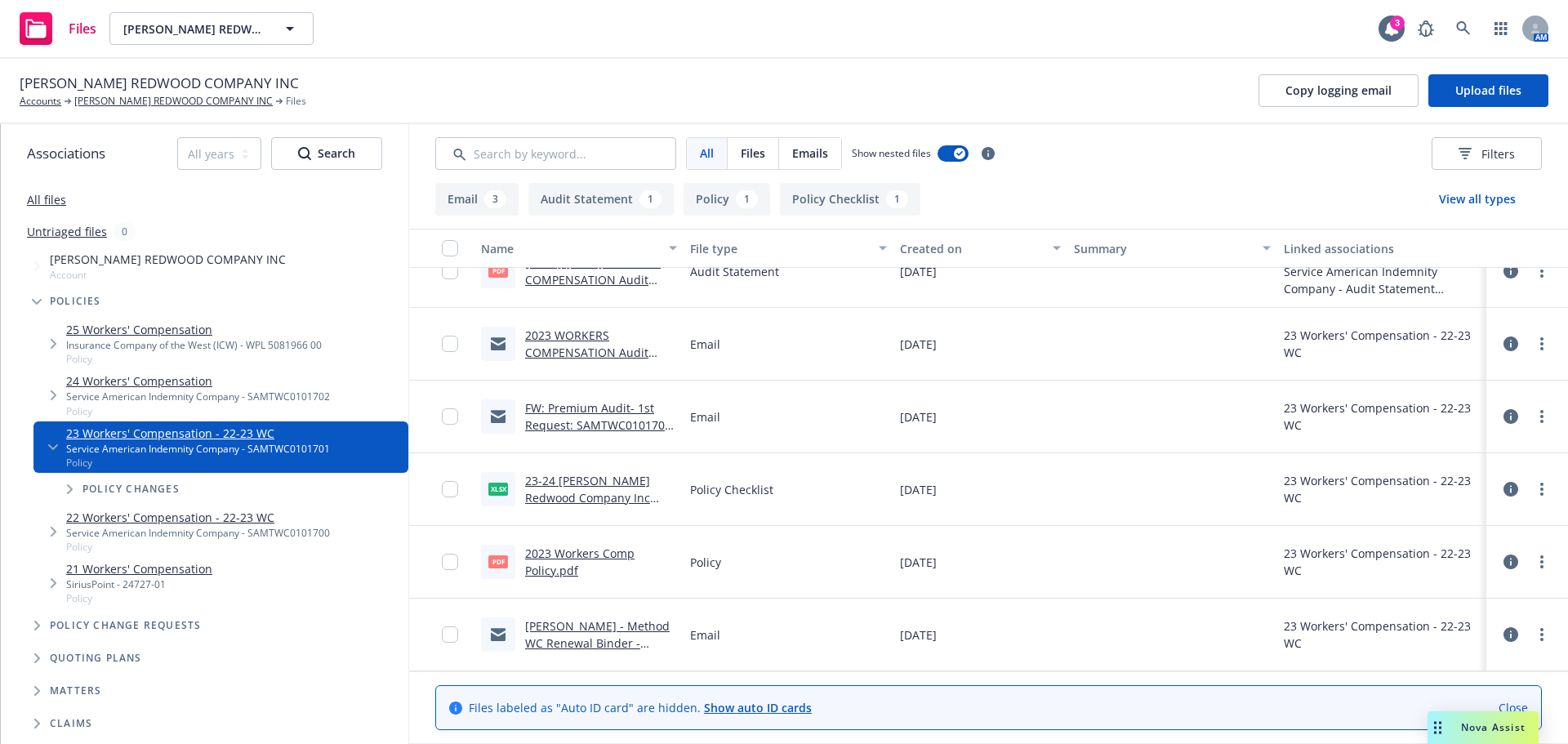
click at [555, 645] on link "[PERSON_NAME] - Method WC Renewal Binder - 2023.msg" at bounding box center [597, 643] width 144 height 50
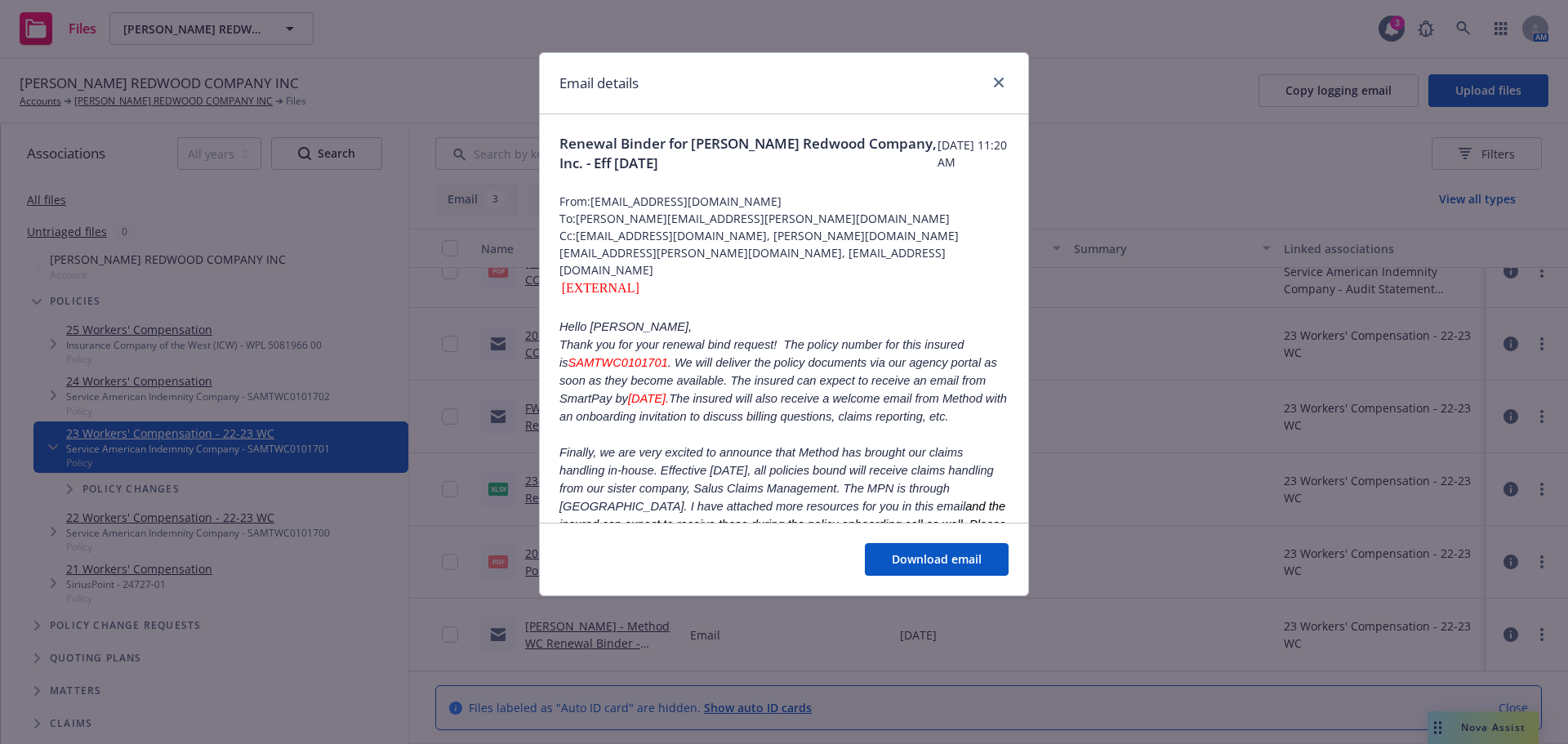
drag, startPoint x: 771, startPoint y: 202, endPoint x: 594, endPoint y: 201, distance: 177.0
click at [594, 201] on span "From: jmitchell@methodinsurance.com" at bounding box center [784, 202] width 449 height 17
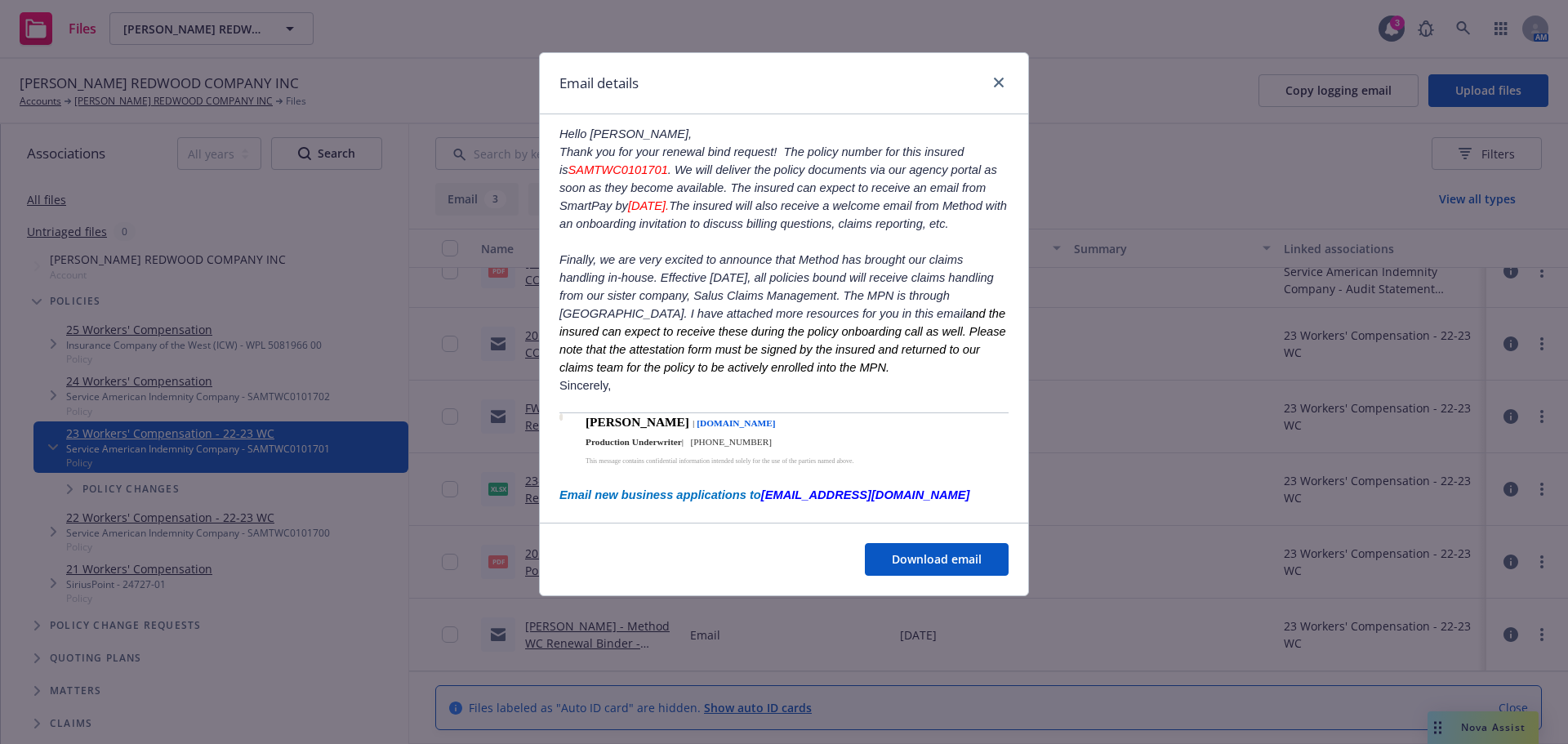
scroll to position [0, 0]
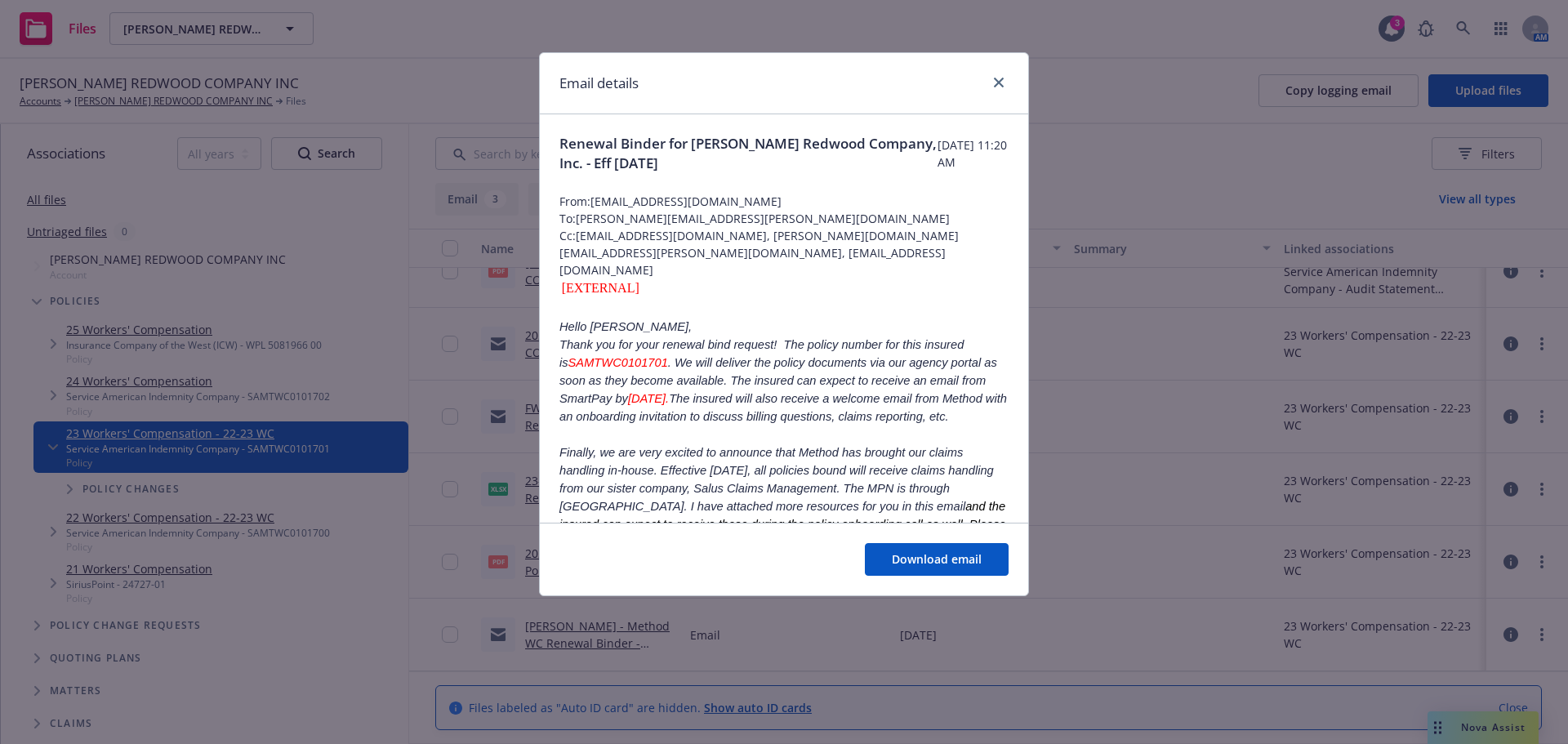
copy span "jmitchell@methodinsurance.com"
click at [1003, 87] on icon "close" at bounding box center [999, 82] width 10 height 10
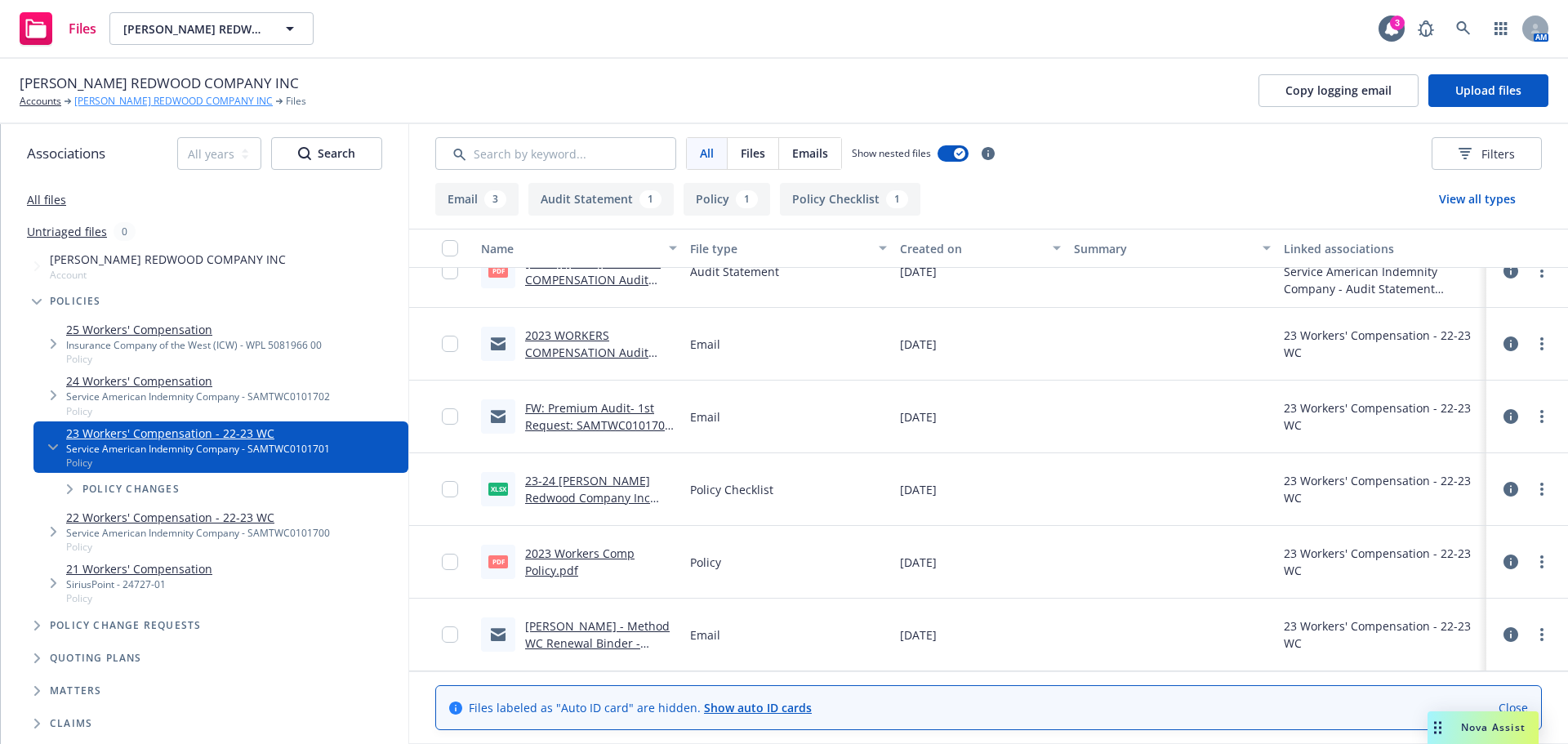
click at [133, 98] on link "[PERSON_NAME] REDWOOD COMPANY INC" at bounding box center [174, 100] width 199 height 14
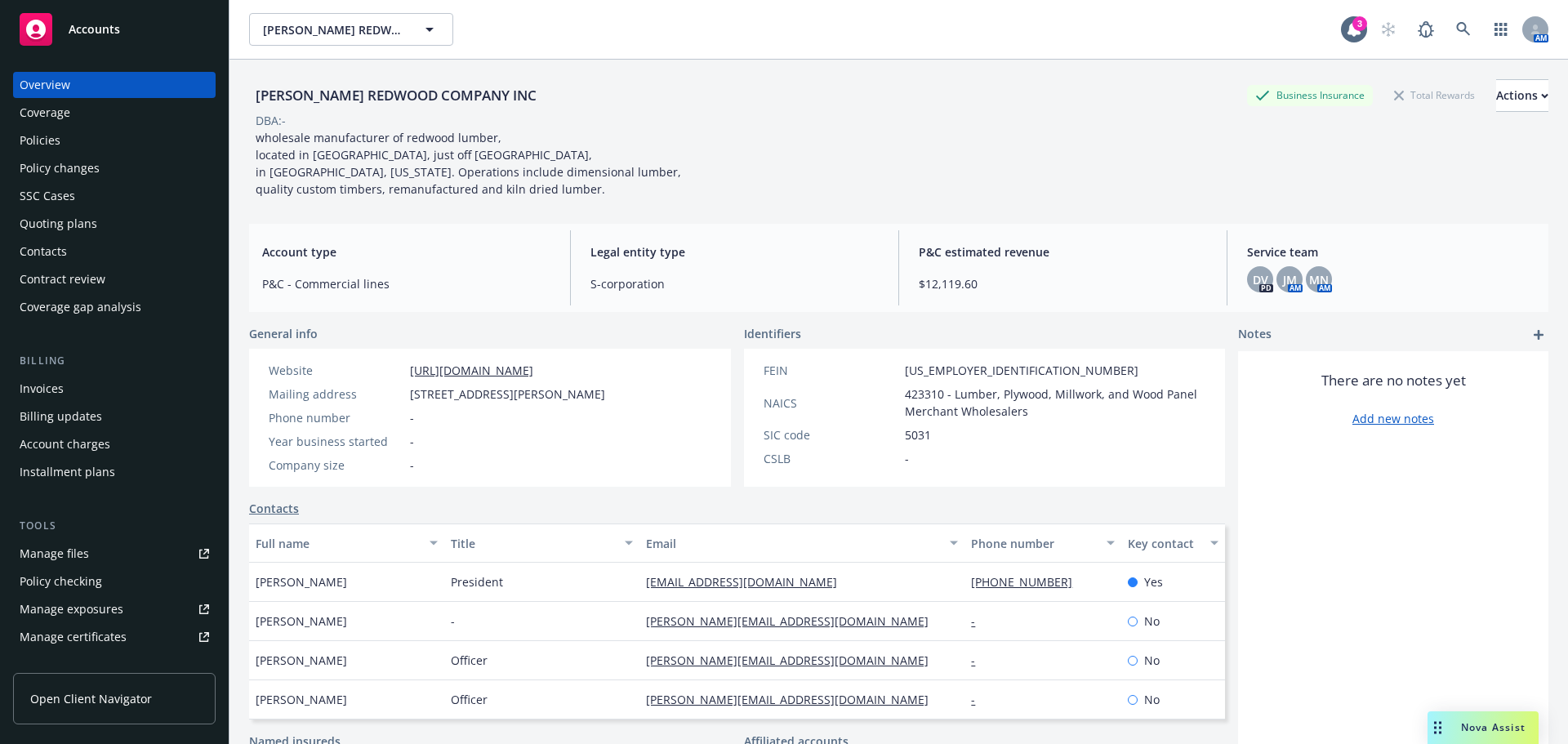
click at [93, 246] on div "Contacts" at bounding box center [115, 251] width 189 height 26
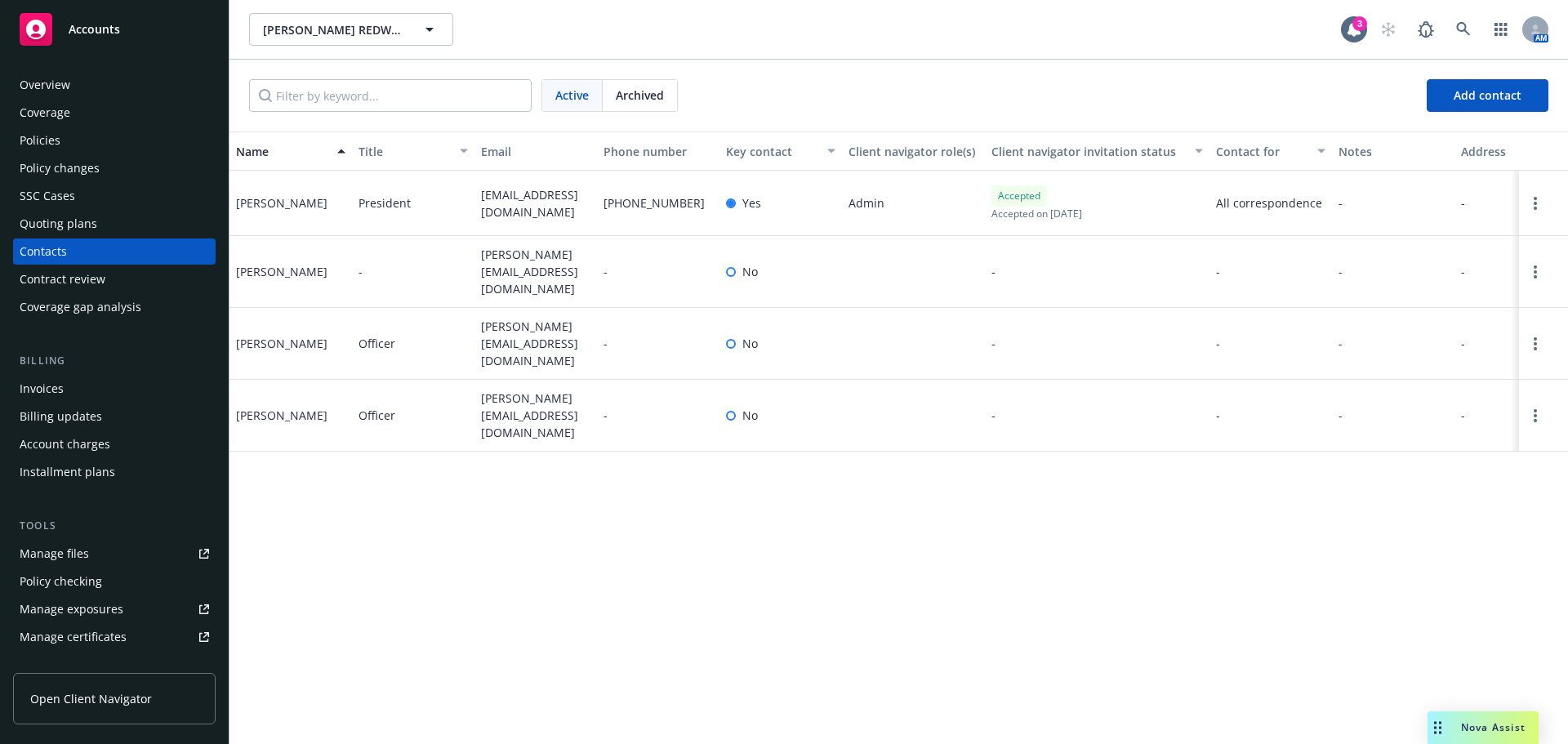
click at [106, 217] on div "Quoting plans" at bounding box center [115, 223] width 189 height 26
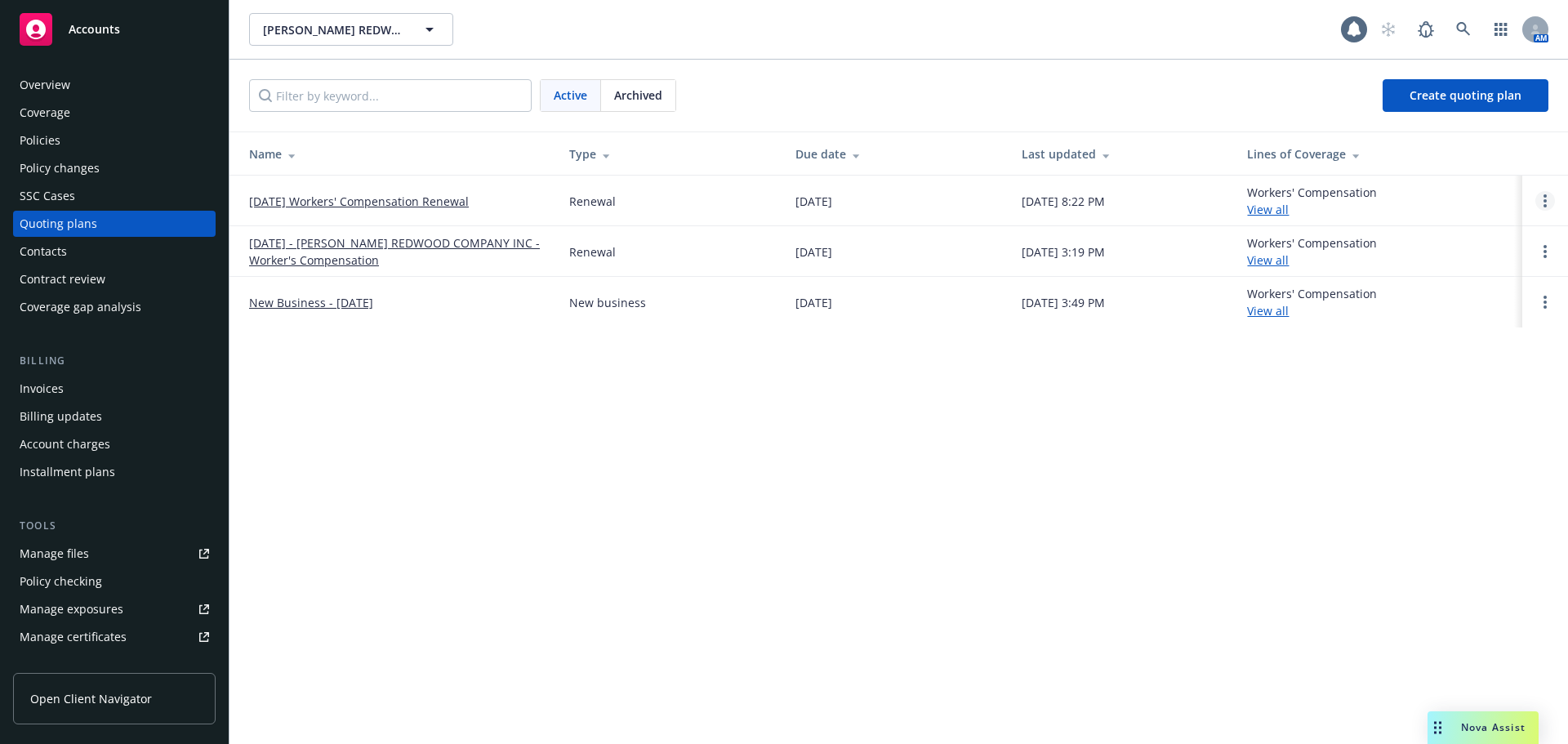
click at [1542, 202] on link "Open options" at bounding box center [1545, 201] width 20 height 20
click at [1428, 83] on span "Copy logging email" at bounding box center [1462, 90] width 143 height 15
click at [1465, 31] on icon at bounding box center [1463, 29] width 14 height 14
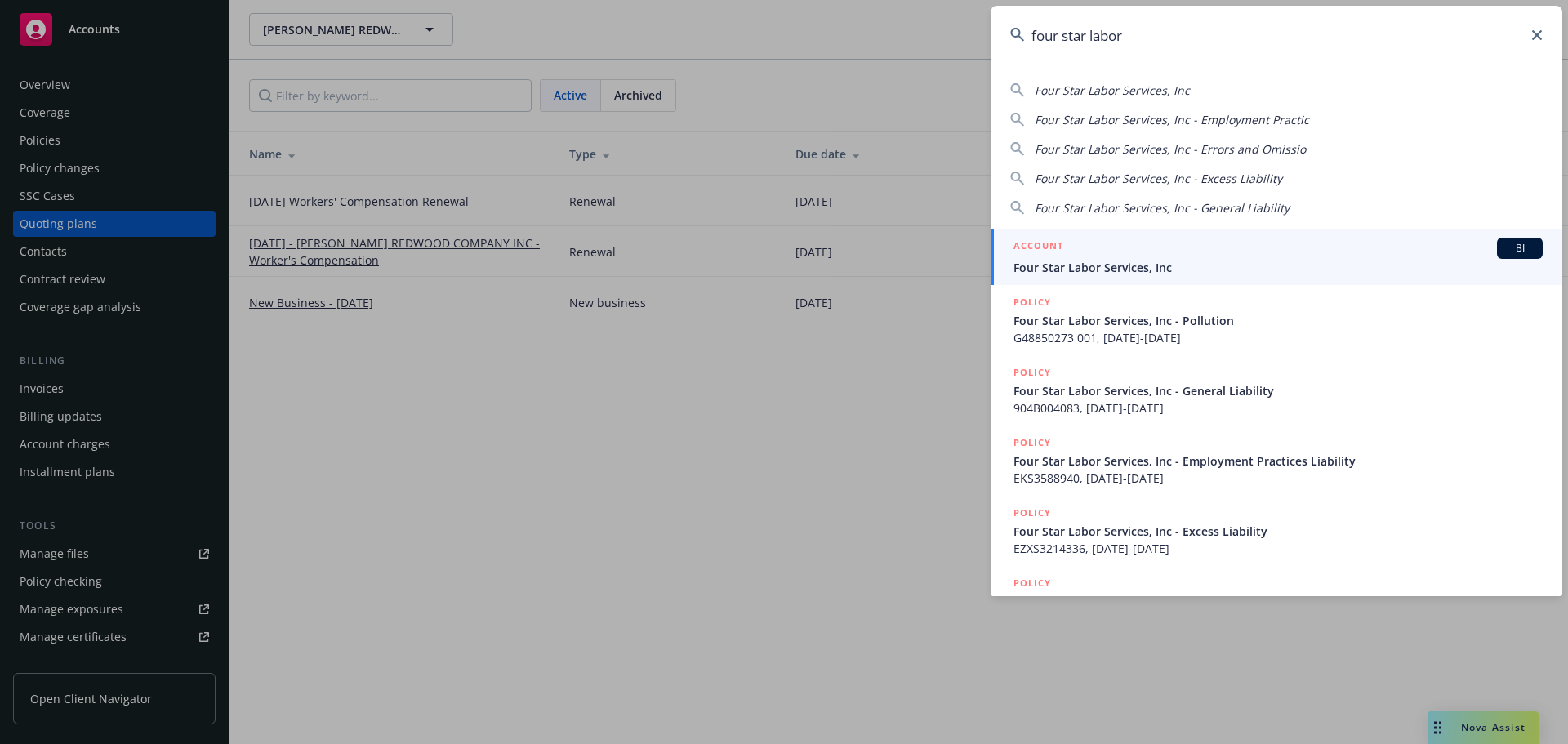
type input "four star labor"
click at [1077, 260] on span "Four Star Labor Services, Inc" at bounding box center [1278, 267] width 529 height 17
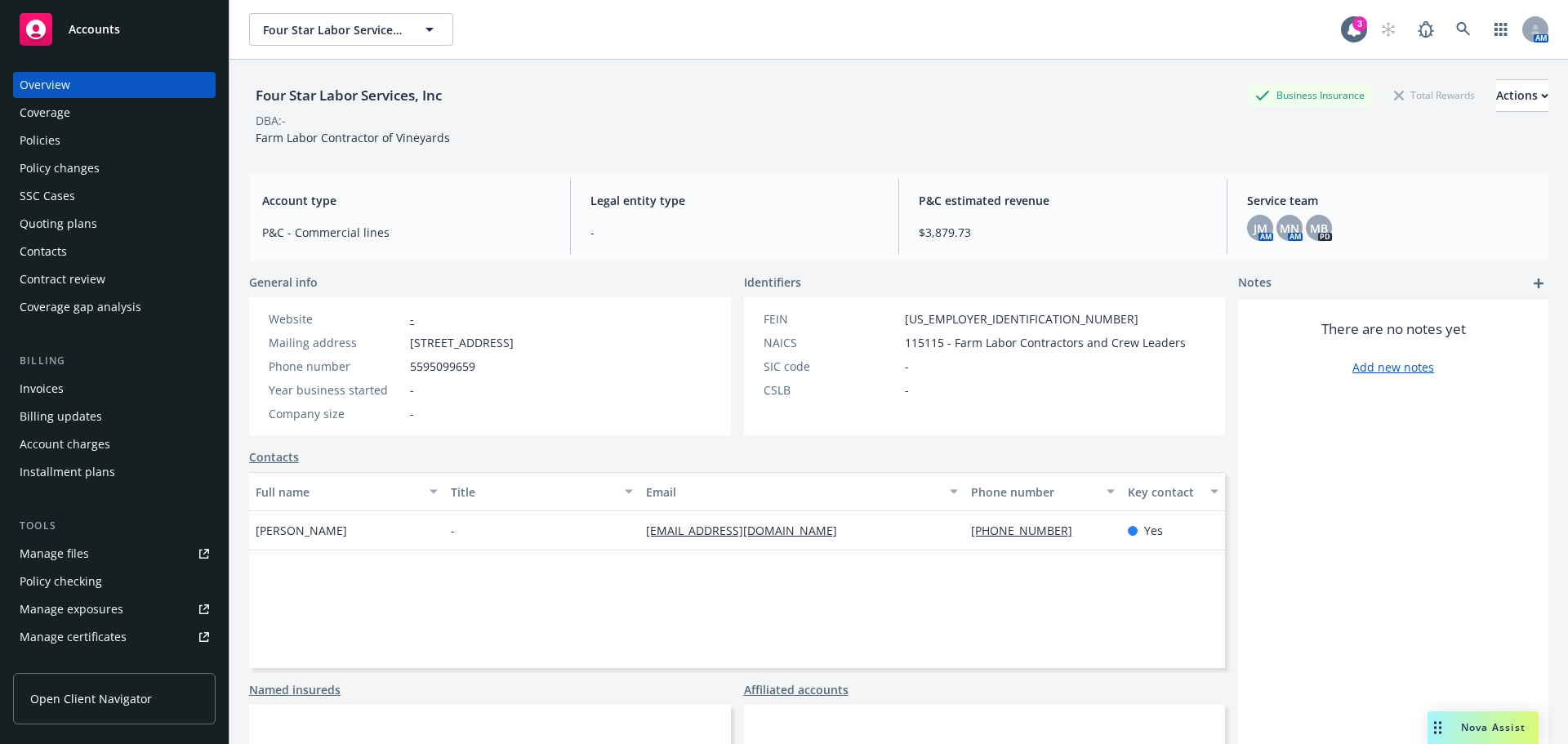
click at [111, 138] on div "Policies" at bounding box center [115, 139] width 189 height 26
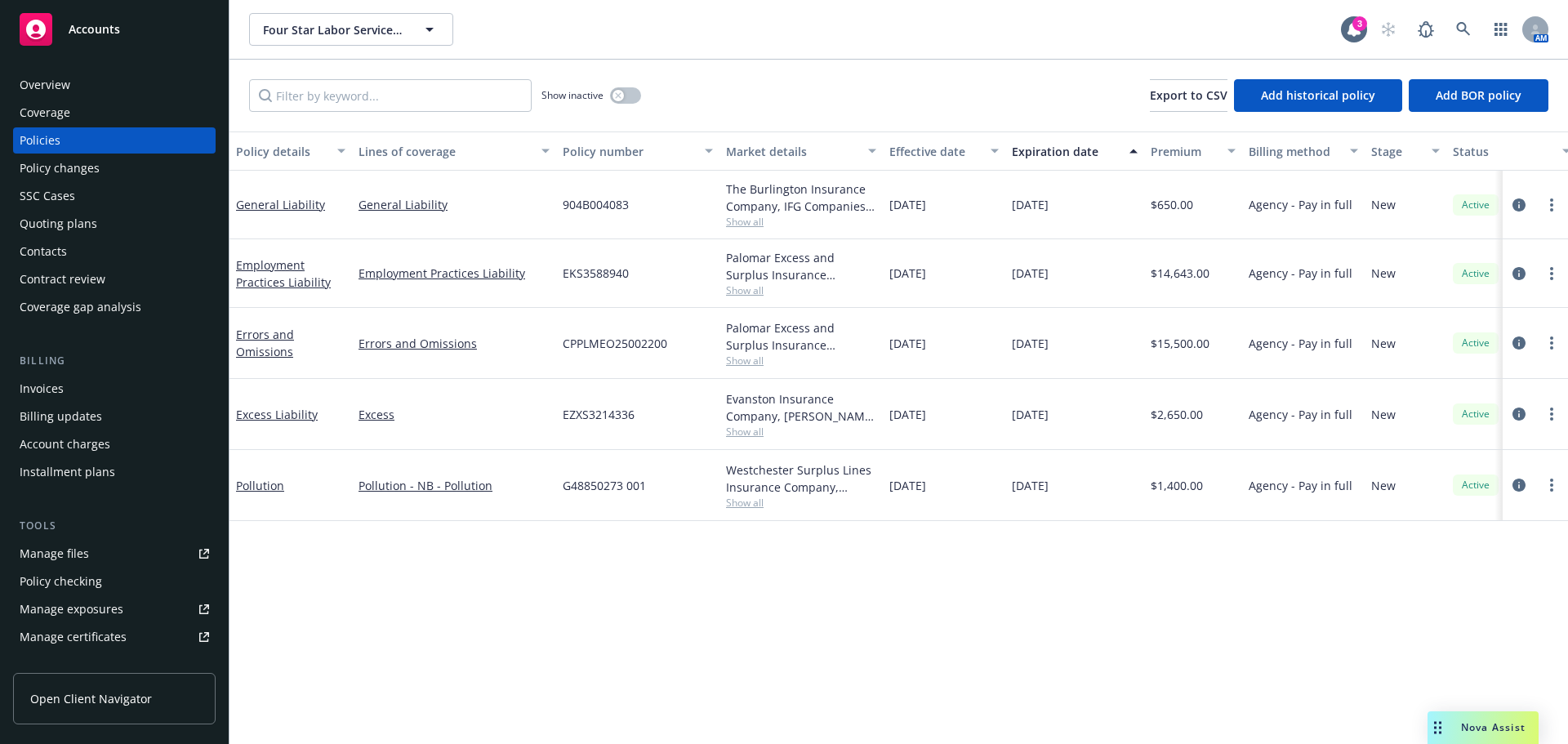
click at [728, 223] on span "Show all" at bounding box center [801, 222] width 150 height 14
click at [603, 686] on div "Policy details Lines of coverage Policy number Market details Effective date Ex…" at bounding box center [898, 437] width 1339 height 612
click at [745, 290] on span "Show all" at bounding box center [801, 290] width 150 height 14
click at [690, 558] on div "Policy details Lines of coverage Policy number Market details Effective date Ex…" at bounding box center [898, 437] width 1339 height 612
click at [746, 363] on span "Show all" at bounding box center [801, 360] width 150 height 14
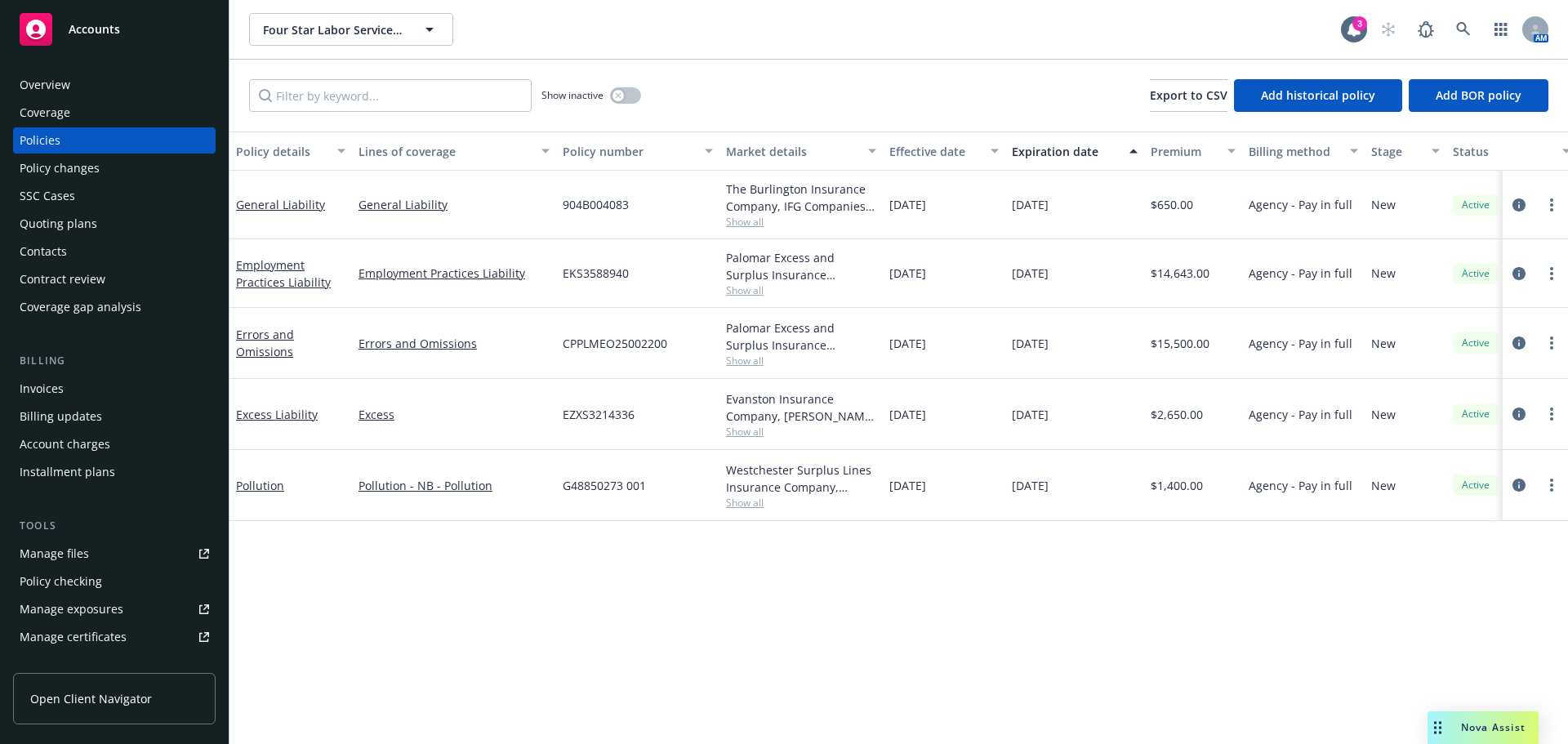
click at [655, 595] on div "Policy details Lines of coverage Policy number Market details Effective date Ex…" at bounding box center [898, 437] width 1339 height 612
click at [741, 428] on span "Show all" at bounding box center [801, 432] width 150 height 14
click at [555, 693] on div "Policy details Lines of coverage Policy number Market details Effective date Ex…" at bounding box center [898, 437] width 1339 height 612
click at [736, 507] on span "Show all" at bounding box center [801, 502] width 150 height 14
click at [506, 627] on div "Policy details Lines of coverage Policy number Market details Effective date Ex…" at bounding box center [898, 437] width 1339 height 612
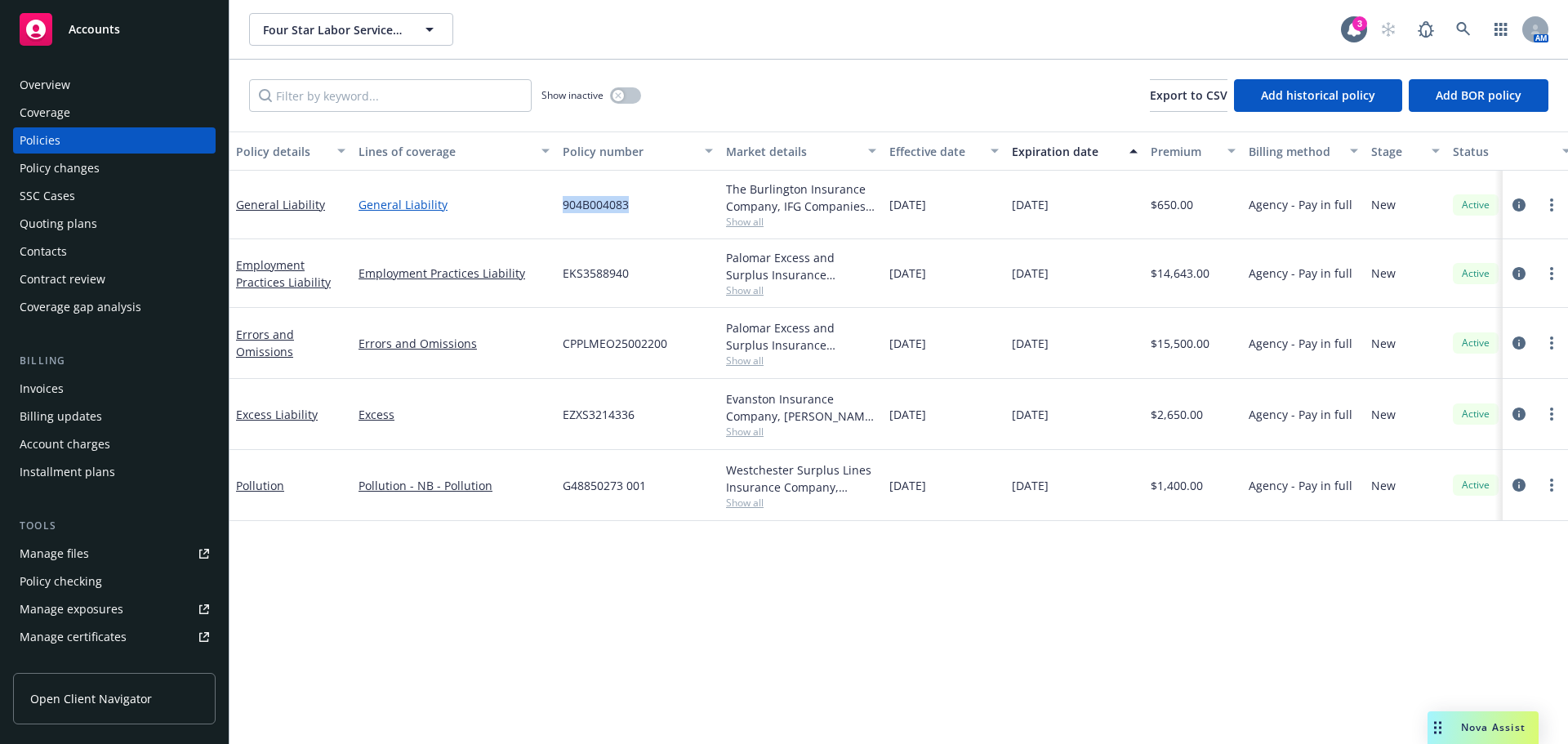
drag, startPoint x: 621, startPoint y: 202, endPoint x: 548, endPoint y: 202, distance: 73.0
click at [548, 202] on div "General Liability General Liability 904B004083 The Burlington Insurance Company…" at bounding box center [1018, 205] width 1577 height 69
copy div "904B004083"
click at [643, 578] on div "Policy details Lines of coverage Policy number Market details Effective date Ex…" at bounding box center [898, 437] width 1339 height 612
click at [755, 430] on span "Show all" at bounding box center [801, 432] width 150 height 14
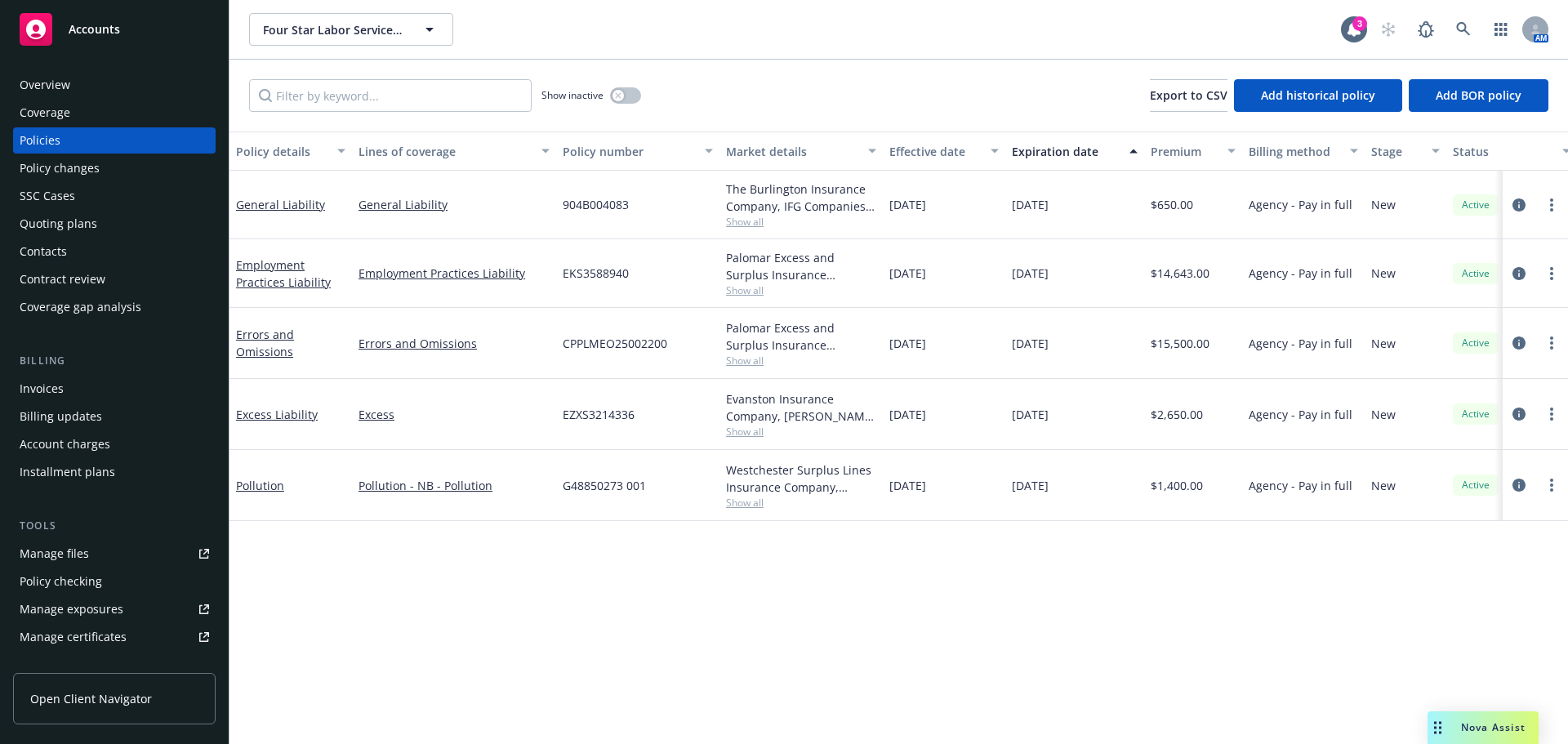
click at [430, 626] on div "Policy details Lines of coverage Policy number Market details Effective date Ex…" at bounding box center [898, 437] width 1339 height 612
